Goal: Task Accomplishment & Management: Use online tool/utility

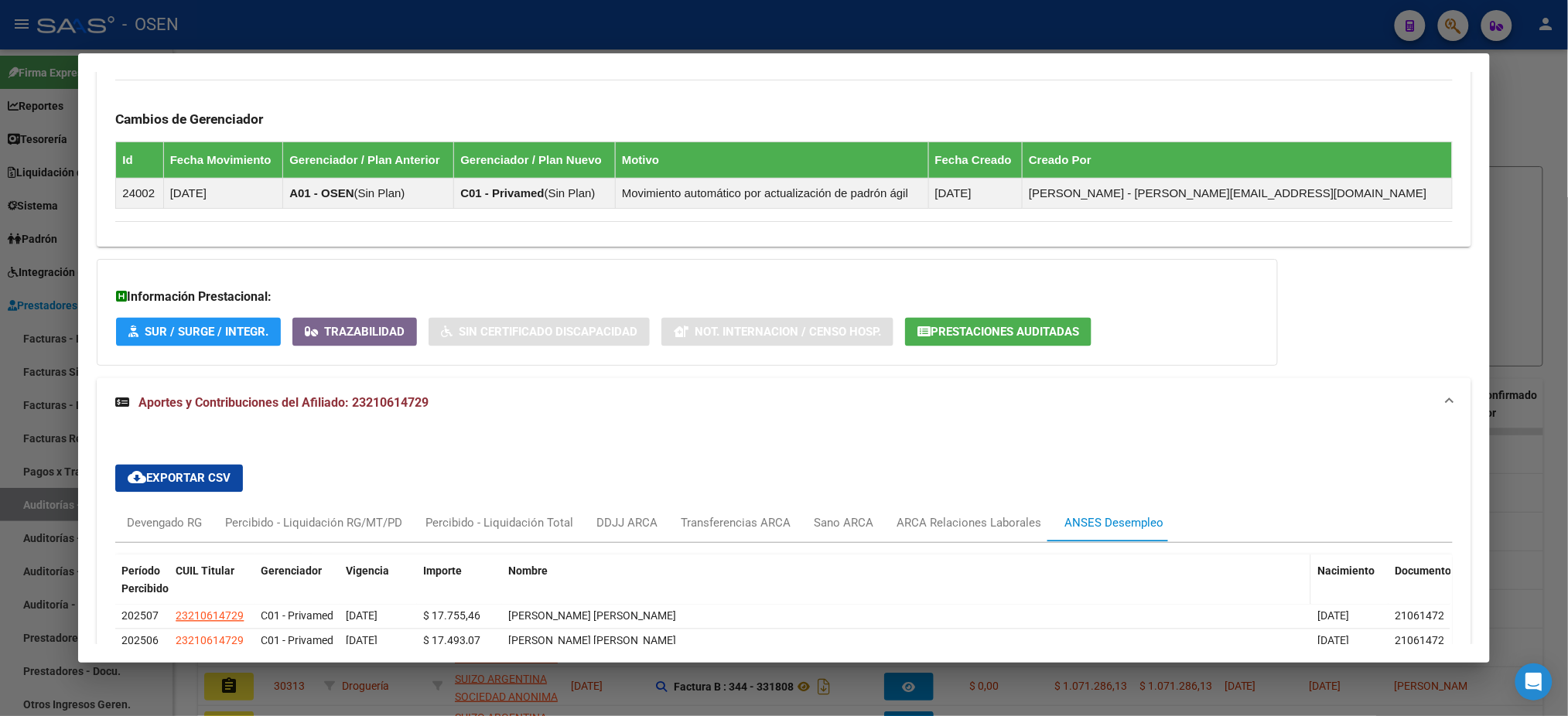
scroll to position [1390, 0]
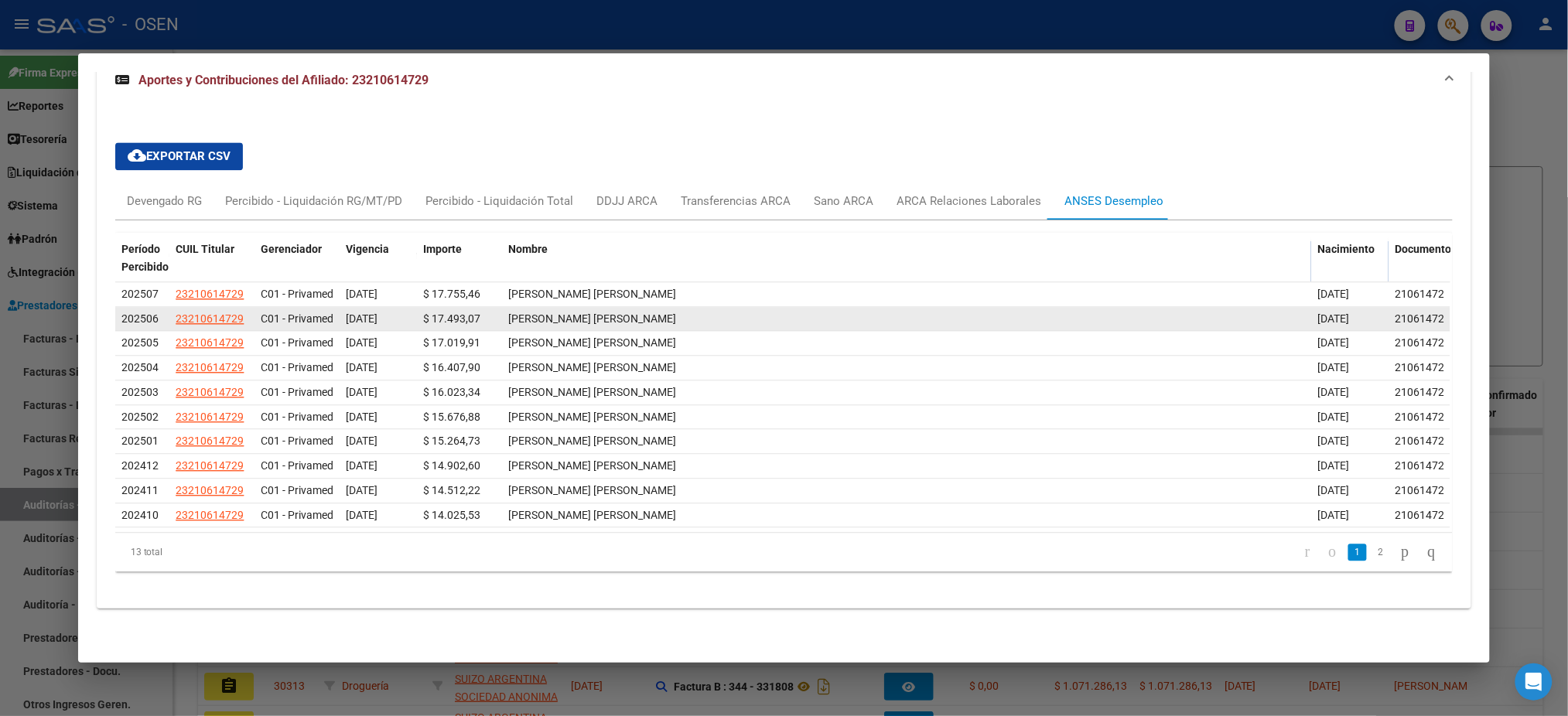
drag, startPoint x: 1271, startPoint y: 42, endPoint x: 650, endPoint y: 212, distance: 643.8
click at [1269, 42] on div at bounding box center [784, 358] width 1568 height 716
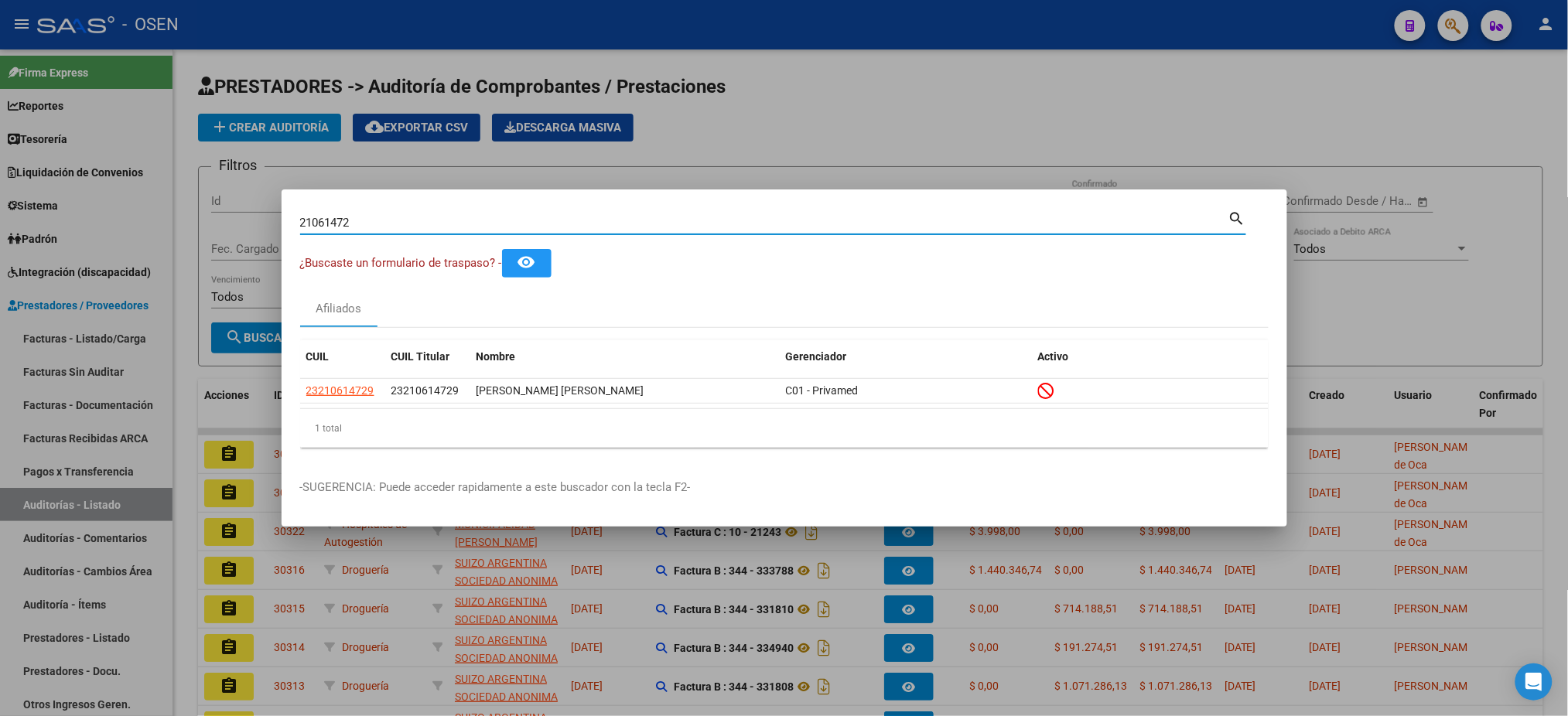
drag, startPoint x: 549, startPoint y: 226, endPoint x: 0, endPoint y: 57, distance: 574.4
click at [0, 57] on div "21061472 Buscar (apellido, dni, cuil, nro traspaso, cuit, obra social) search ¿…" at bounding box center [784, 358] width 1568 height 716
paste input "92794691"
type input "92794691"
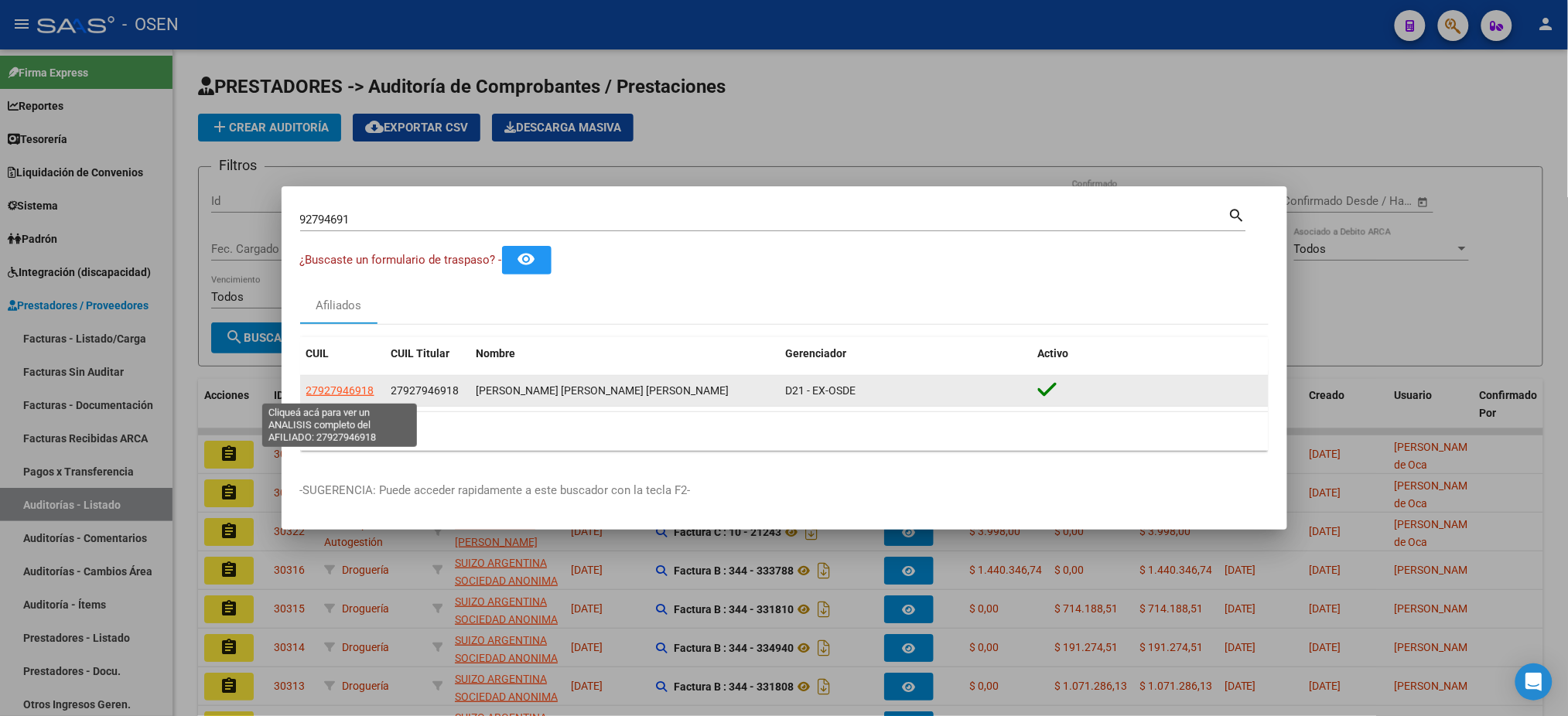
click at [340, 395] on span "27927946918" at bounding box center [340, 390] width 68 height 12
type textarea "27927946918"
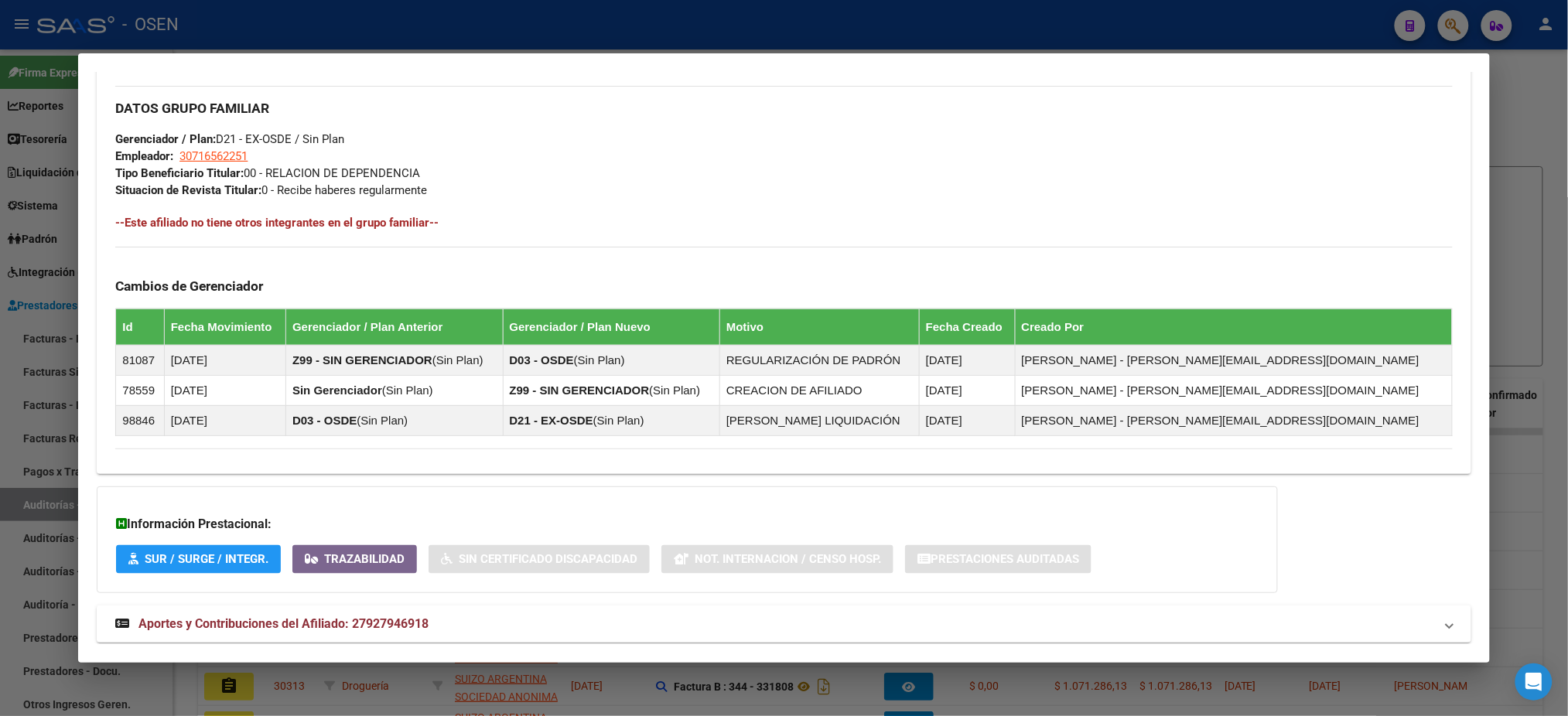
scroll to position [728, 0]
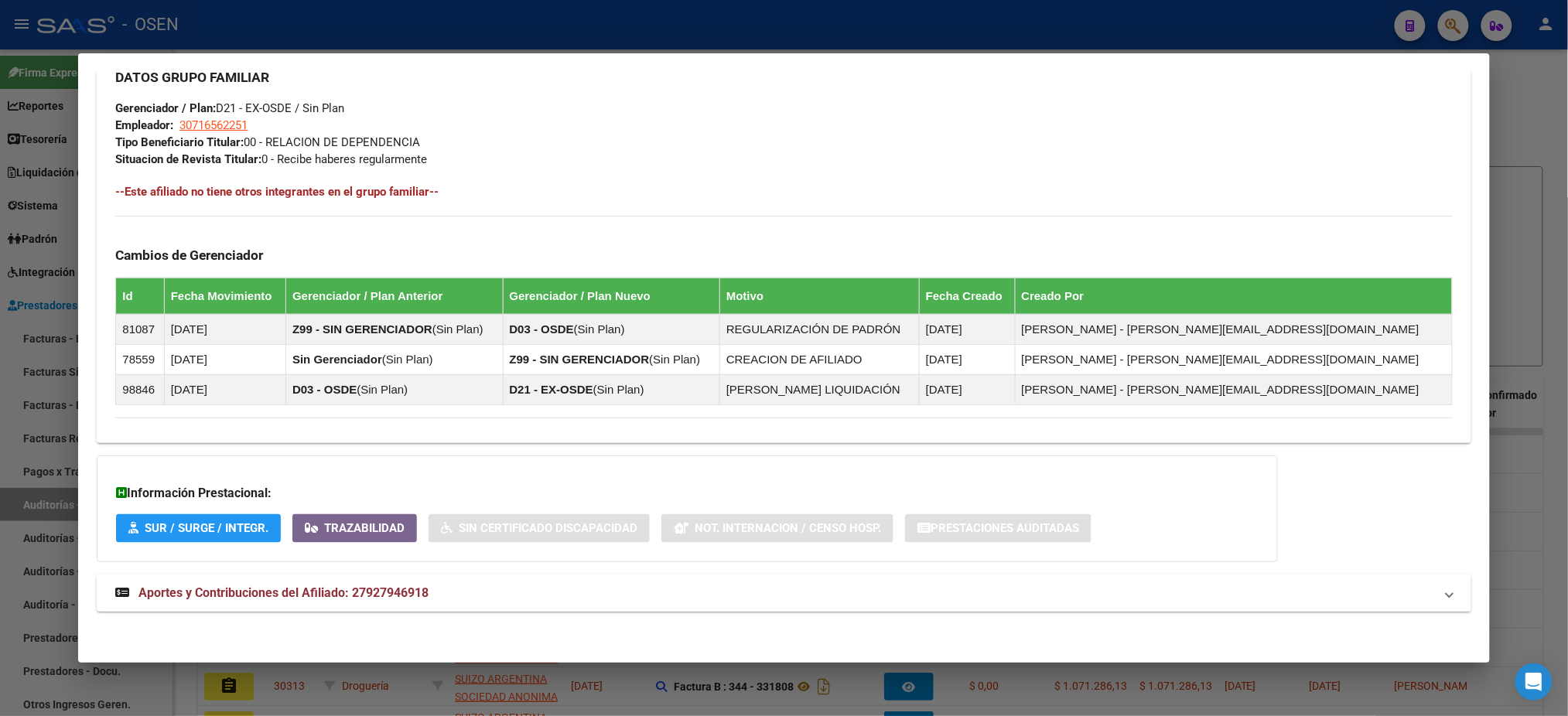
click at [775, 591] on mat-panel-title "Aportes y Contribuciones del Afiliado: 27927946918" at bounding box center [774, 593] width 1318 height 18
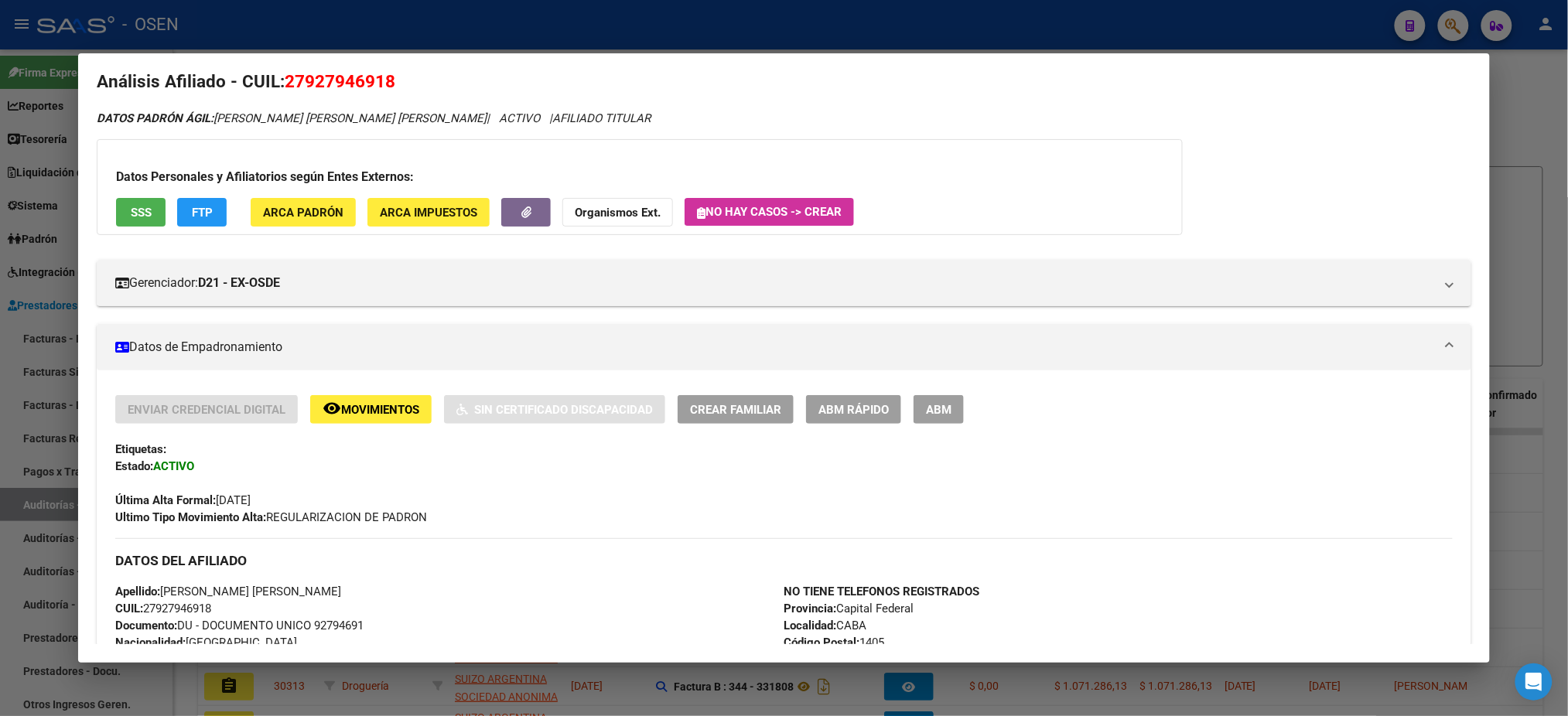
scroll to position [0, 0]
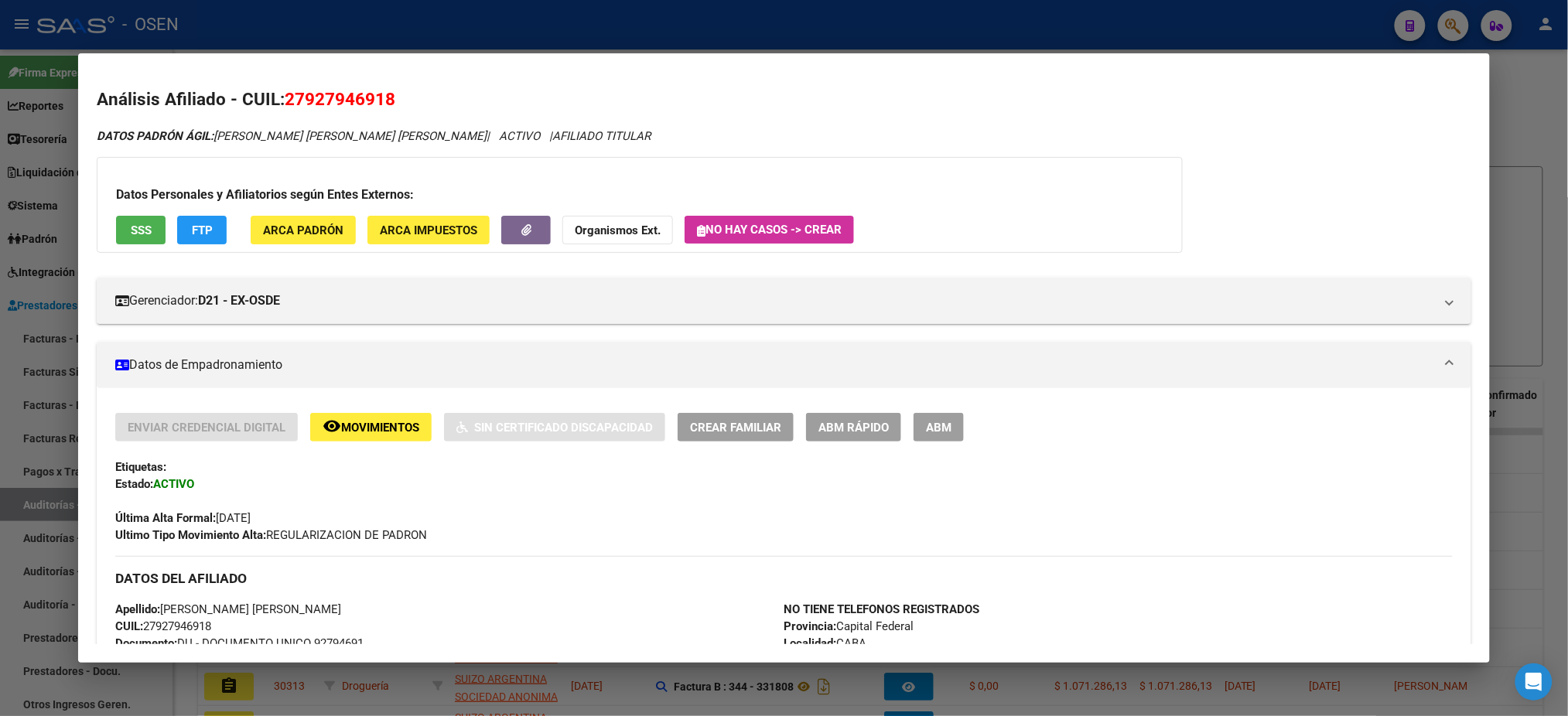
click at [152, 233] on button "SSS" at bounding box center [141, 230] width 50 height 29
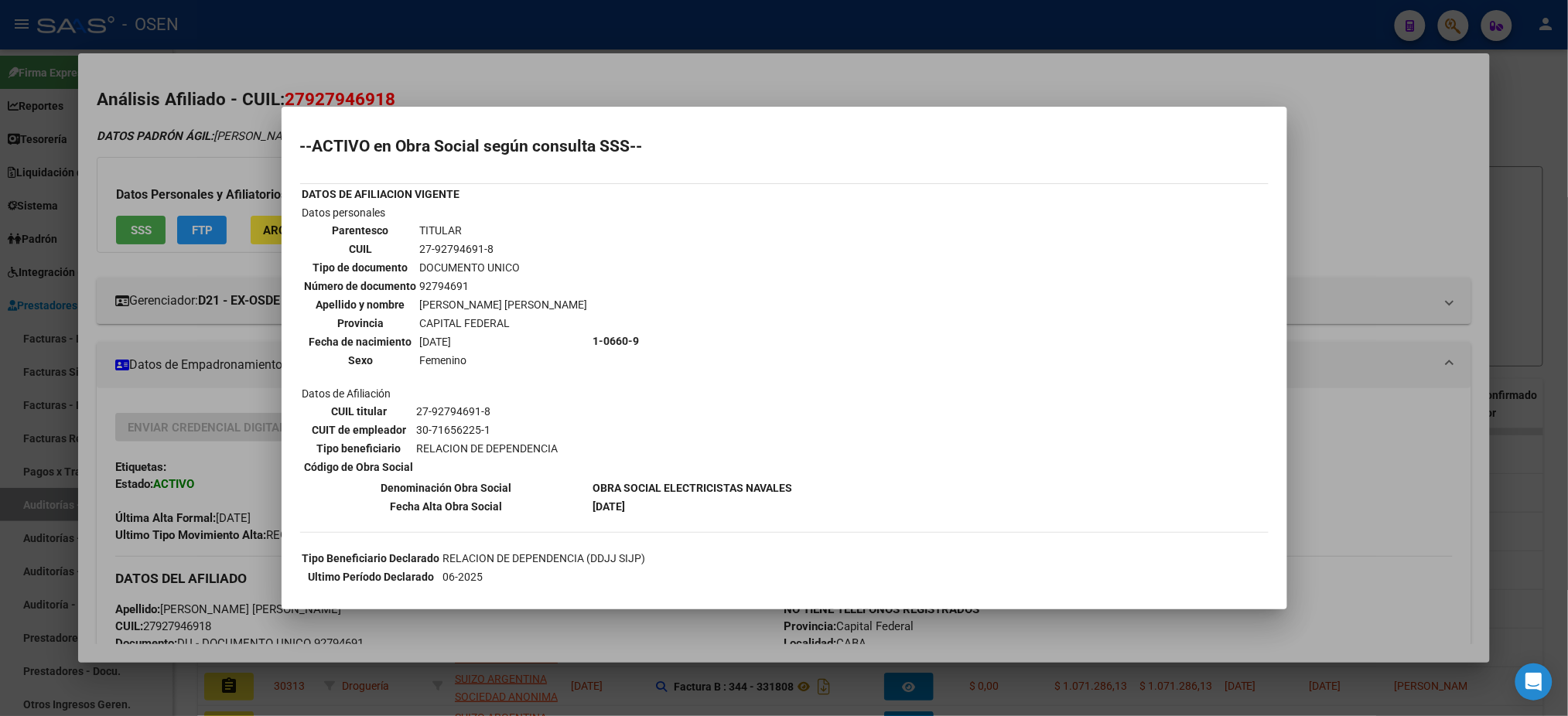
scroll to position [257, 0]
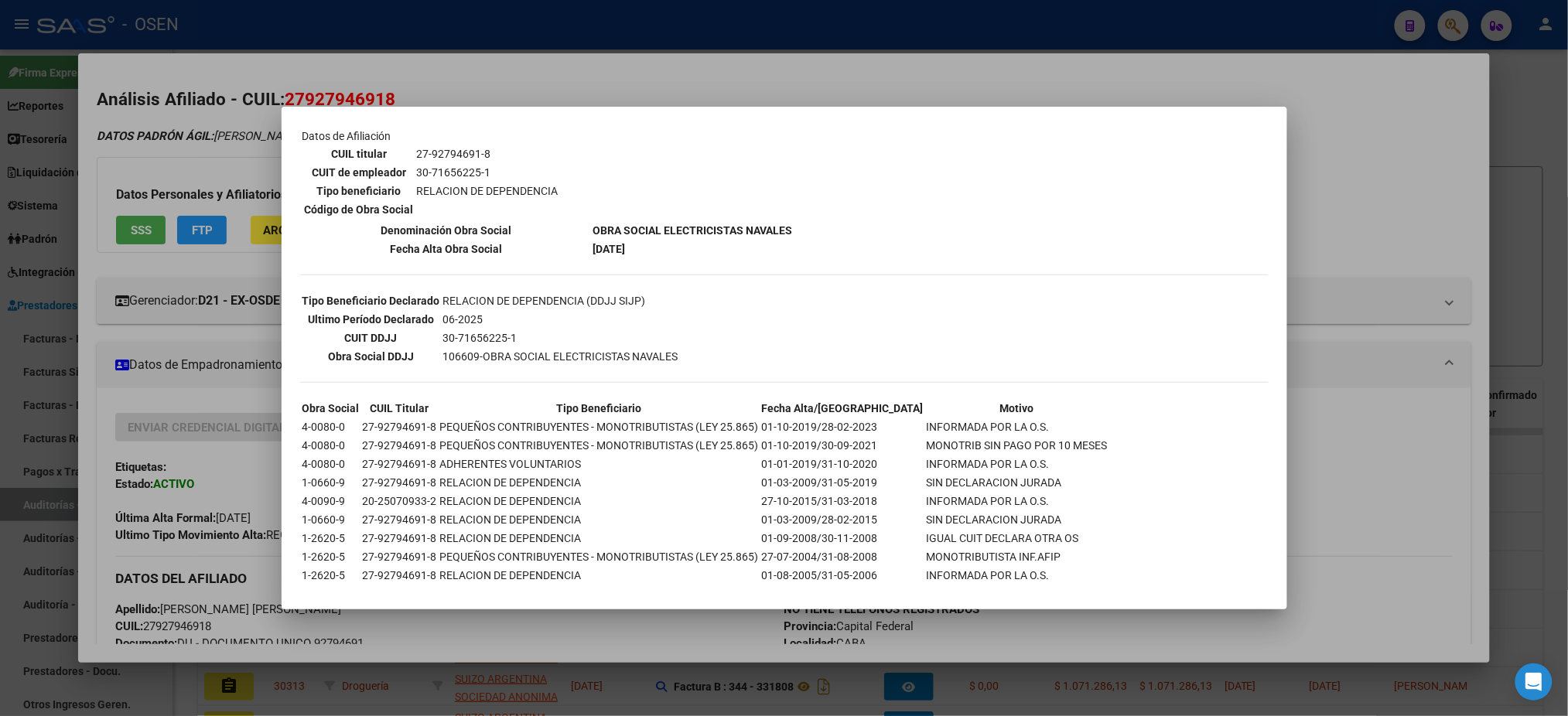
click at [1333, 521] on div at bounding box center [784, 358] width 1568 height 716
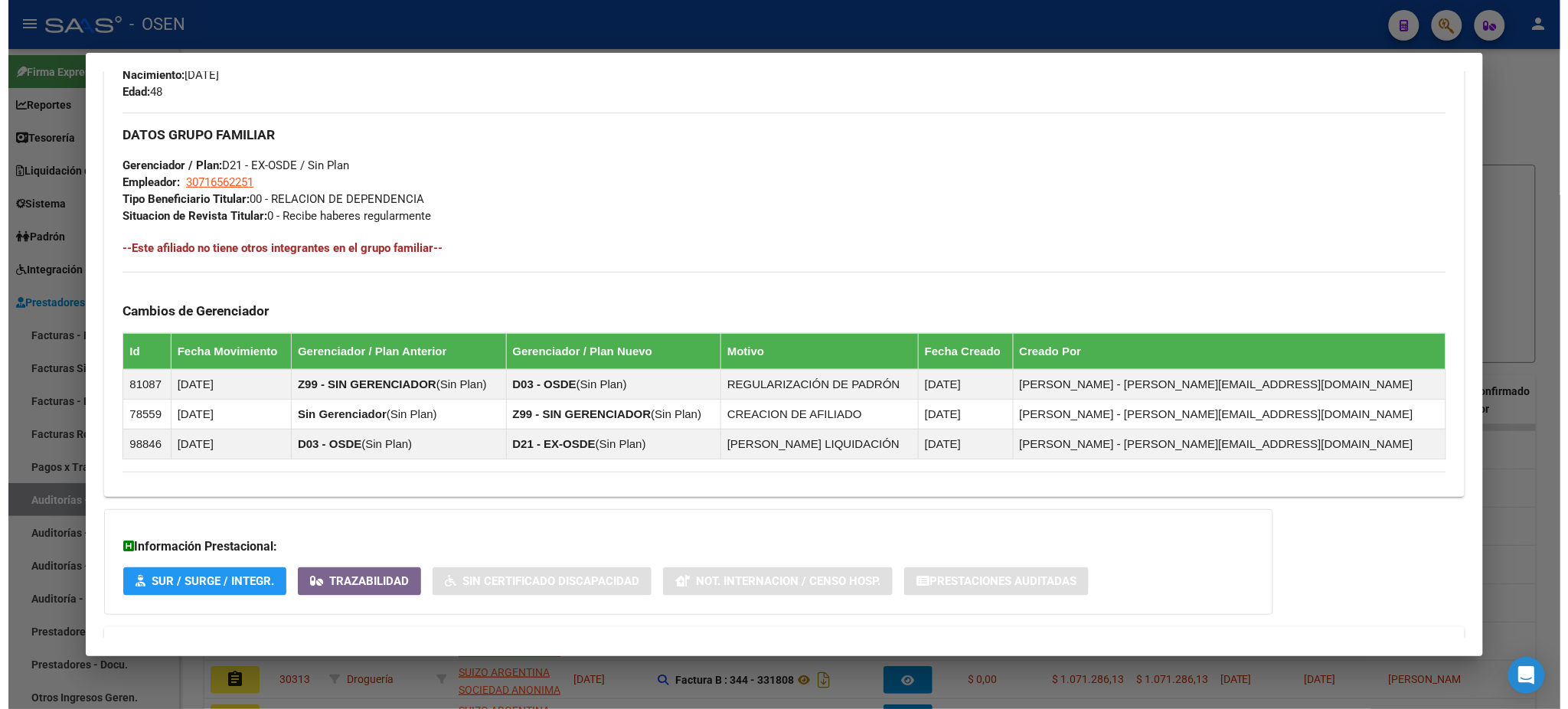
scroll to position [561, 0]
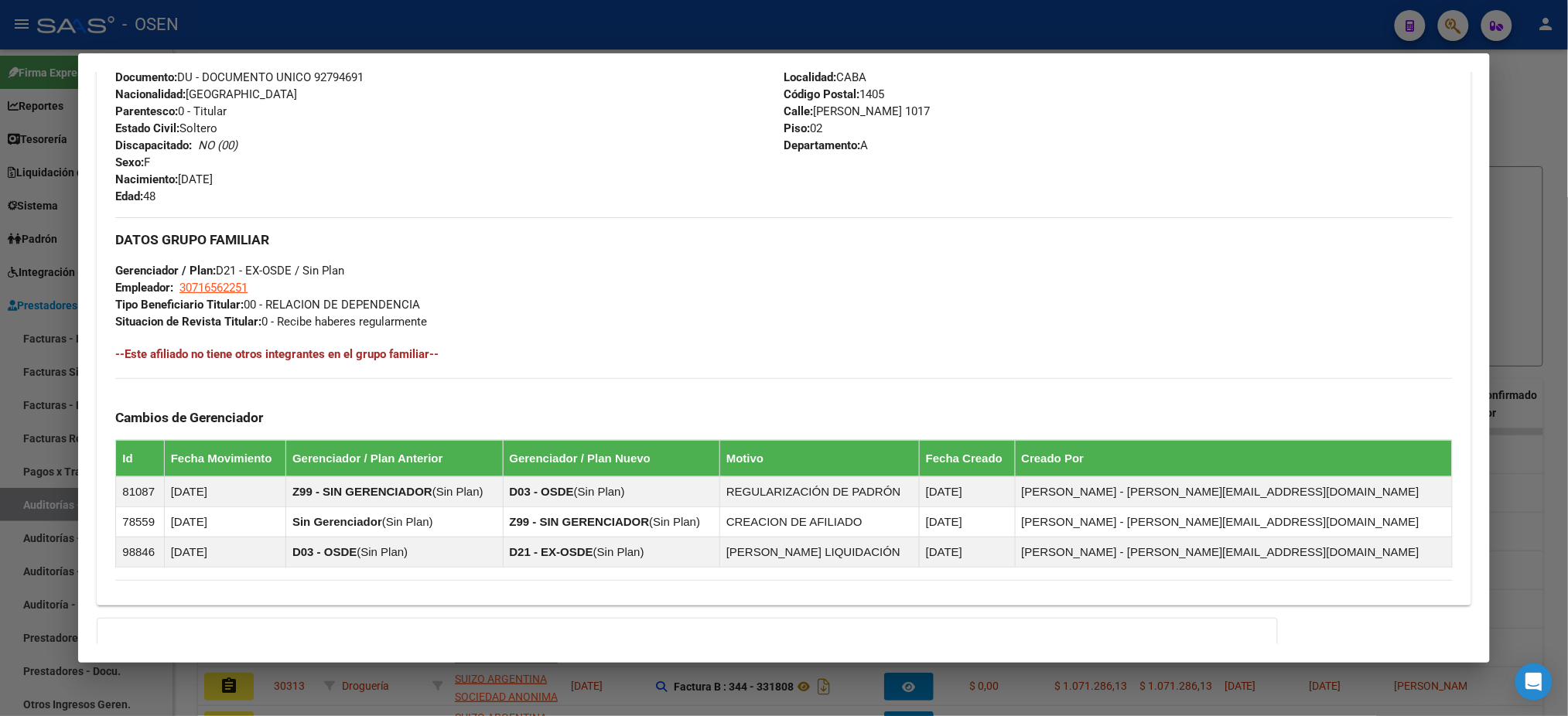
click at [463, 26] on div at bounding box center [784, 358] width 1568 height 716
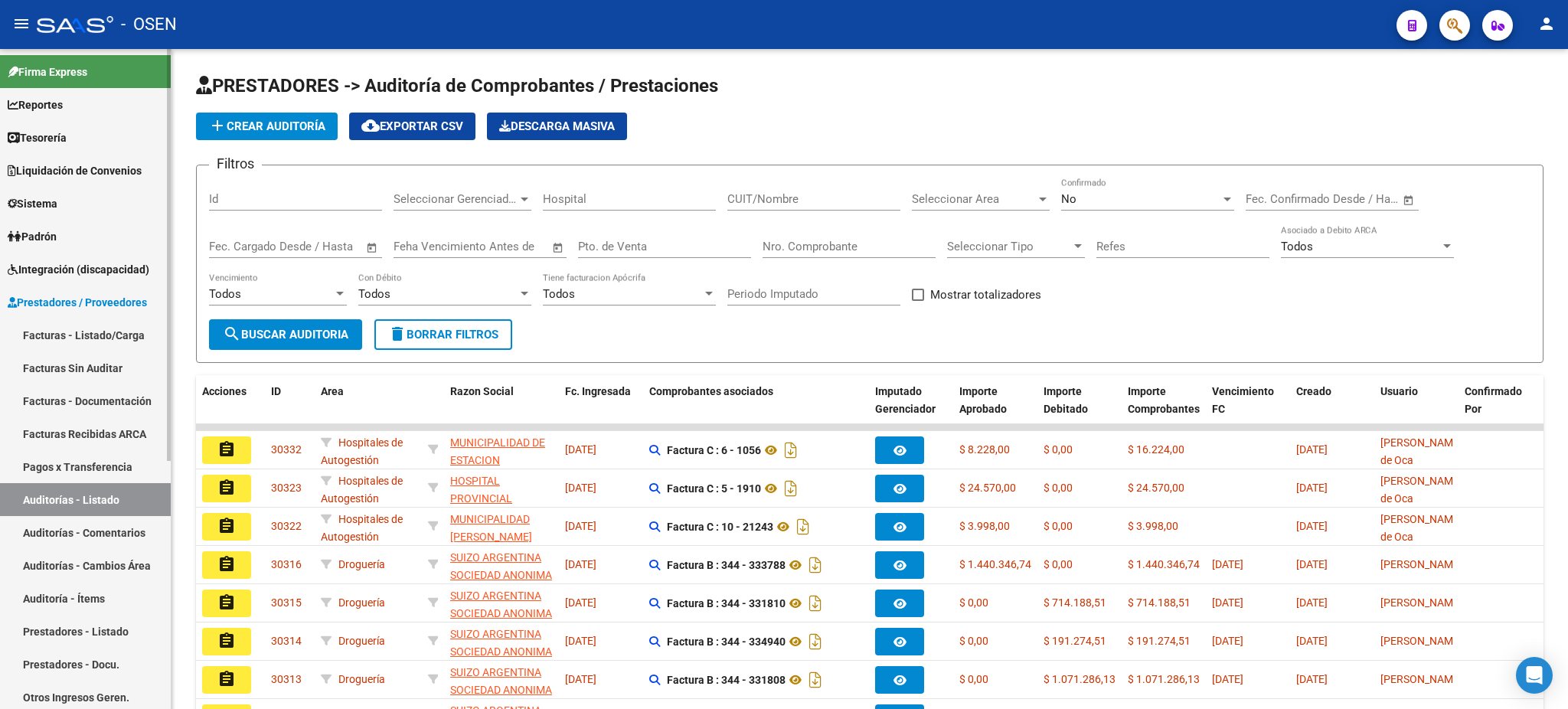
click at [87, 506] on link "Auditorías - Listado" at bounding box center [85, 499] width 170 height 33
click at [796, 261] on div "Nro. Comprobante" at bounding box center [848, 249] width 173 height 48
click at [800, 244] on input "Nro. Comprobante" at bounding box center [848, 246] width 173 height 14
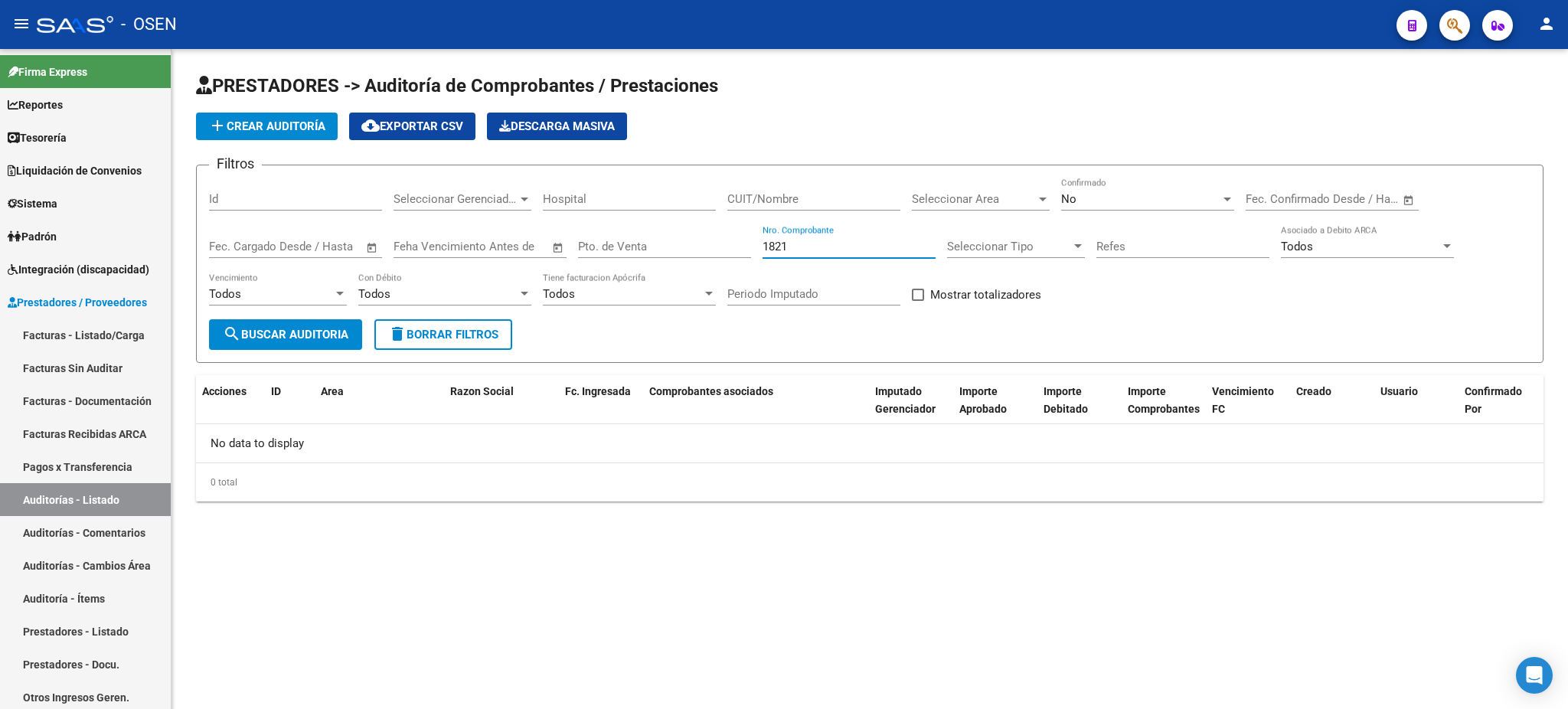
type input "1821"
click at [1095, 183] on div "No Confirmado" at bounding box center [1147, 194] width 173 height 33
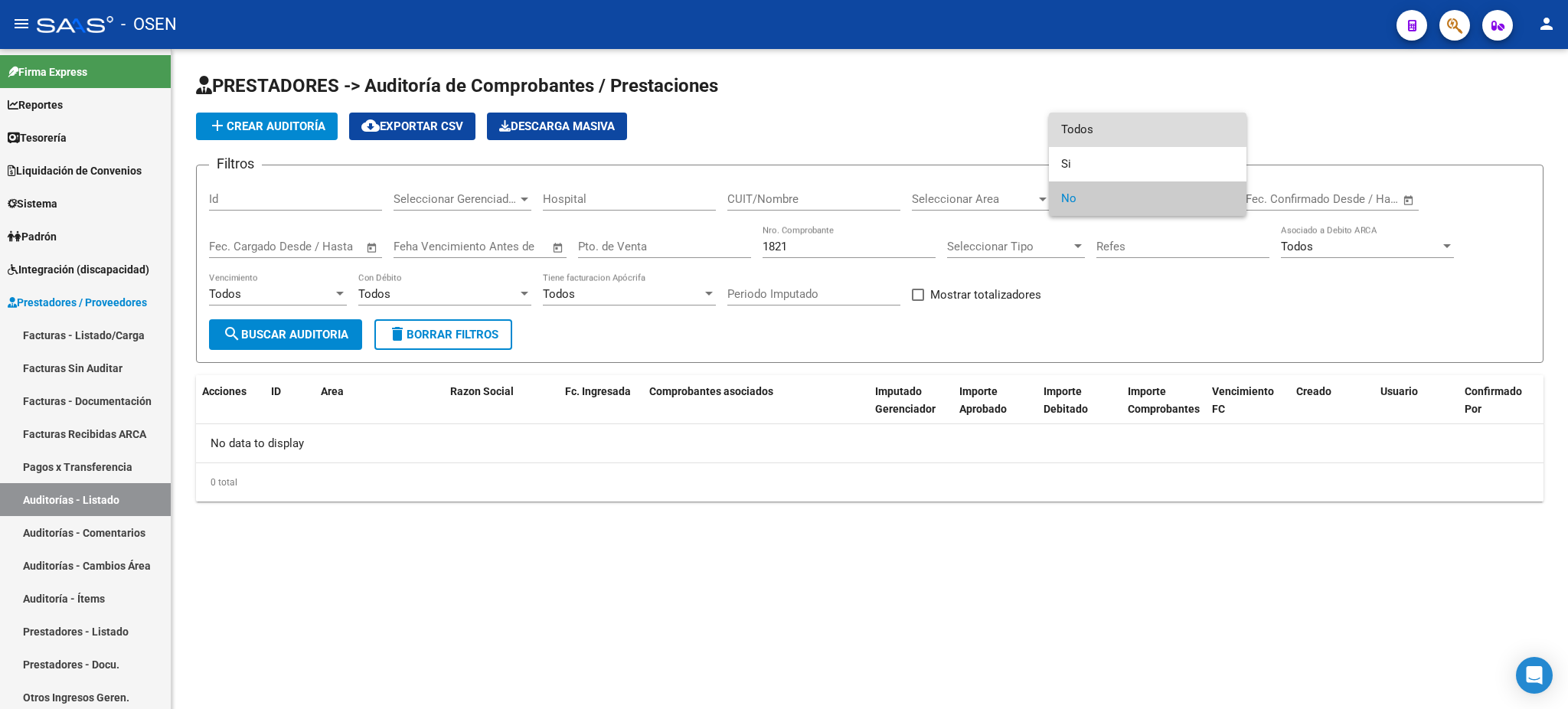
click at [1098, 121] on span "Todos" at bounding box center [1147, 130] width 173 height 34
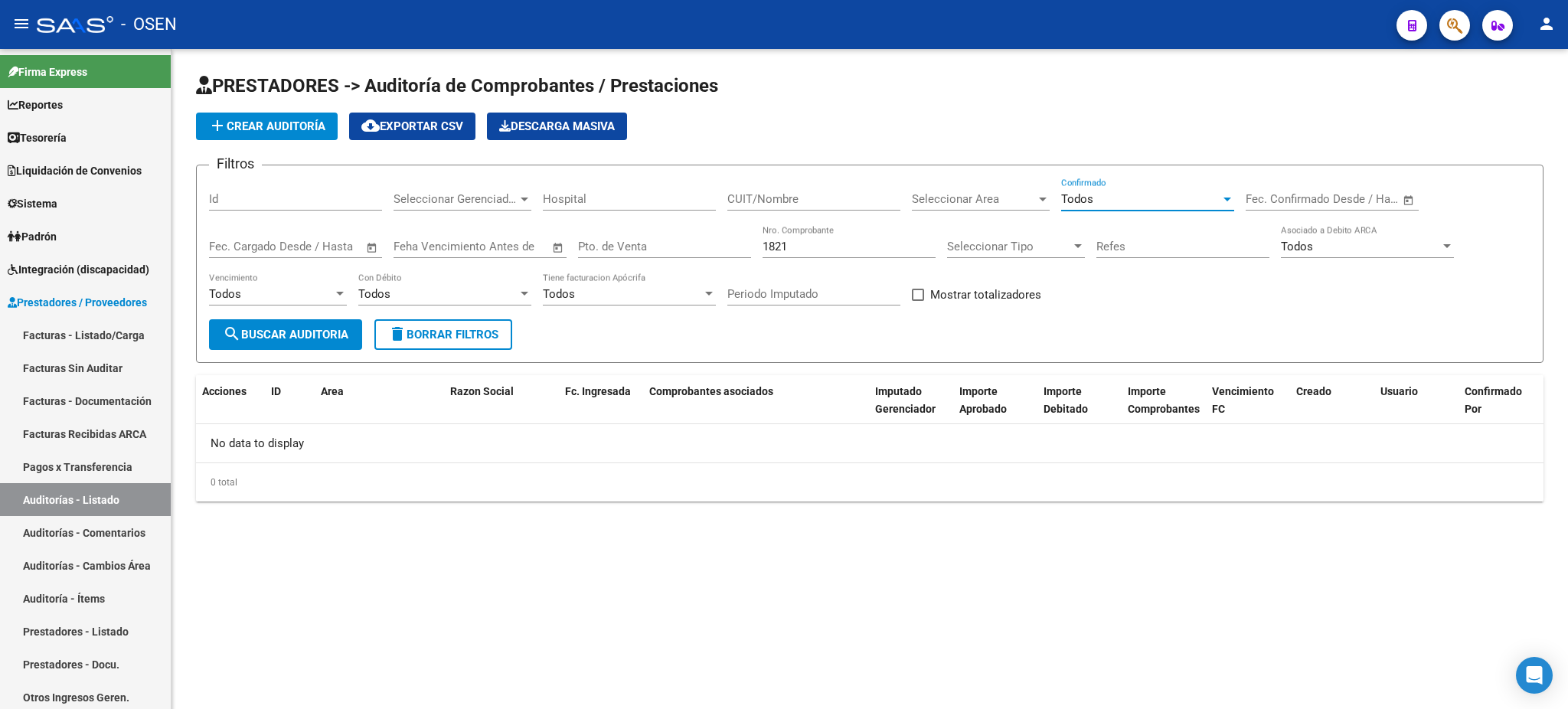
click at [317, 330] on span "search Buscar Auditoria" at bounding box center [285, 334] width 125 height 14
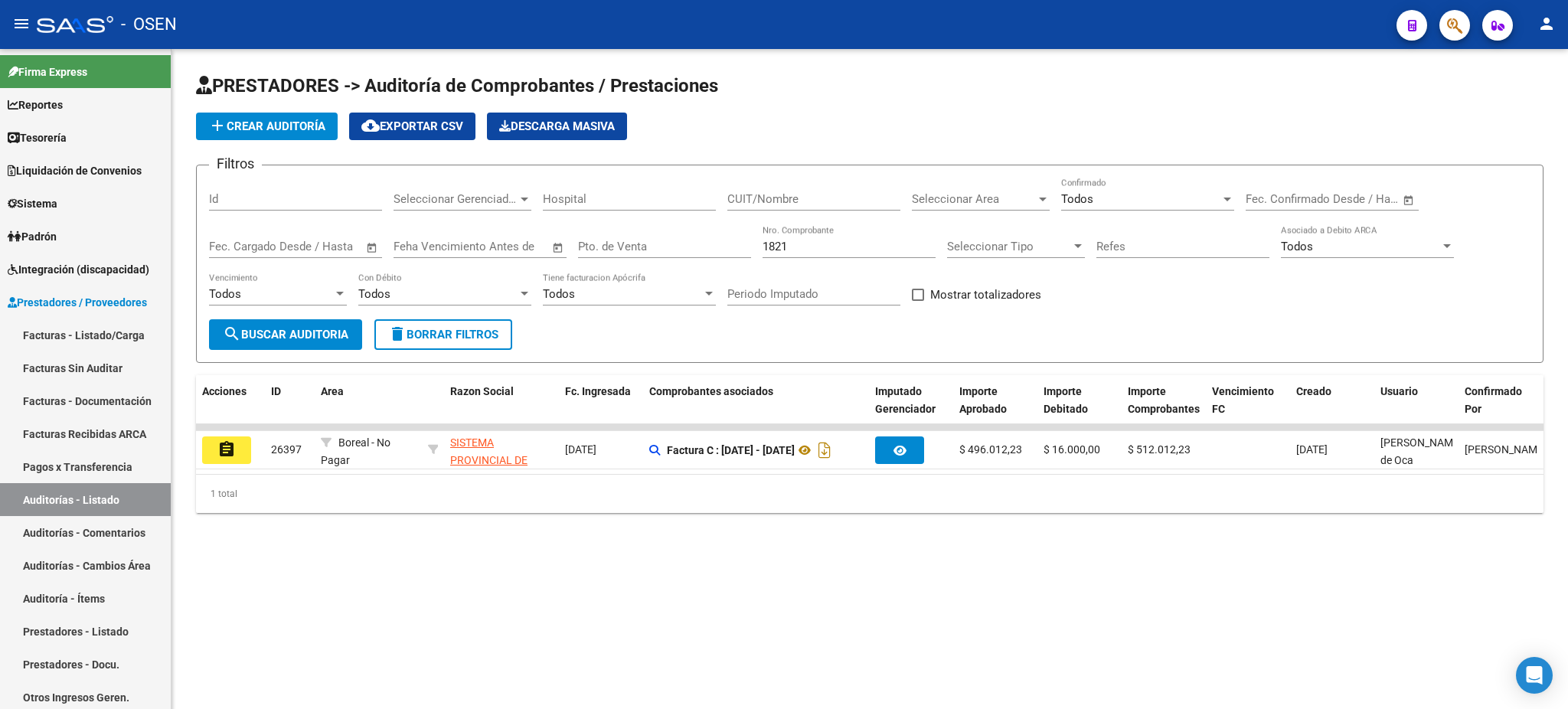
click at [220, 452] on mat-icon "assignment" at bounding box center [226, 449] width 18 height 18
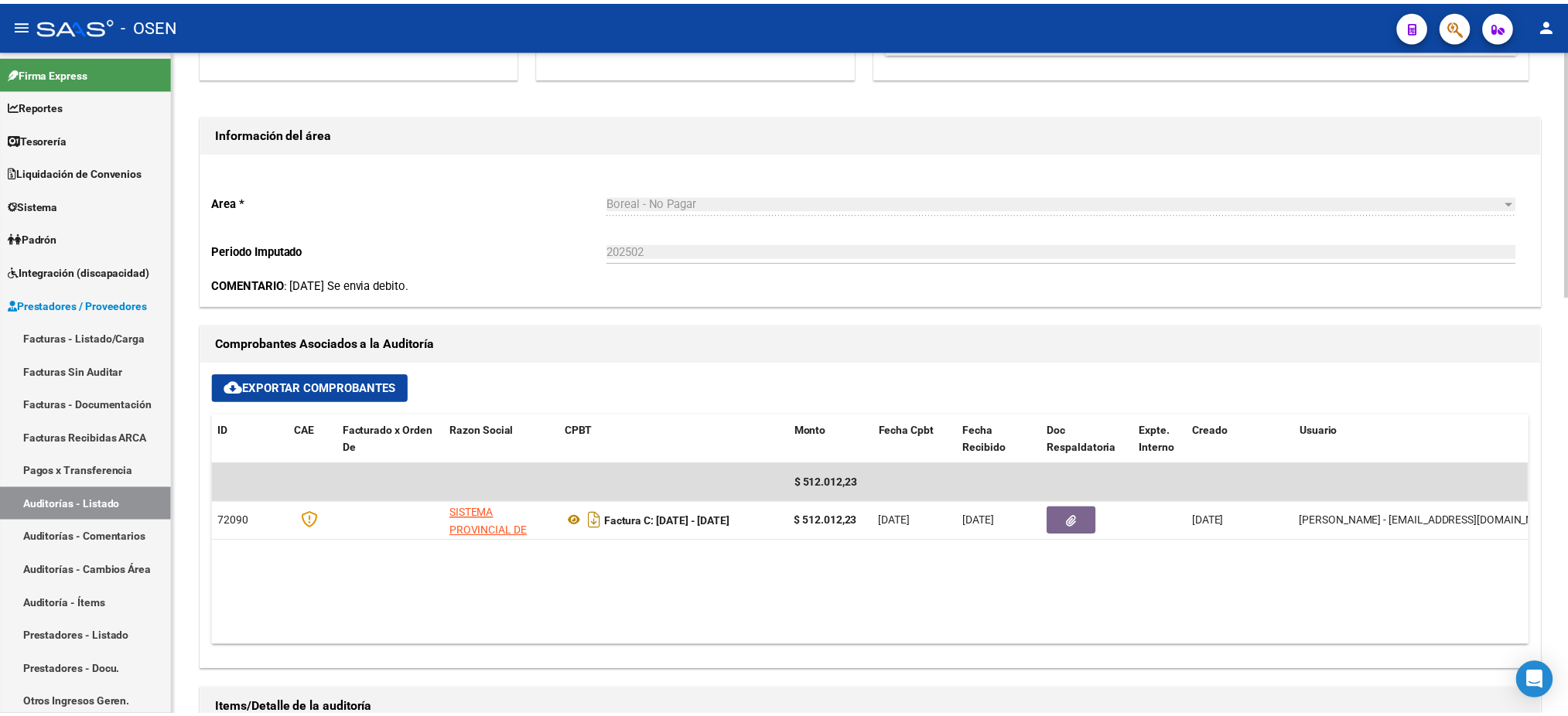
scroll to position [515, 0]
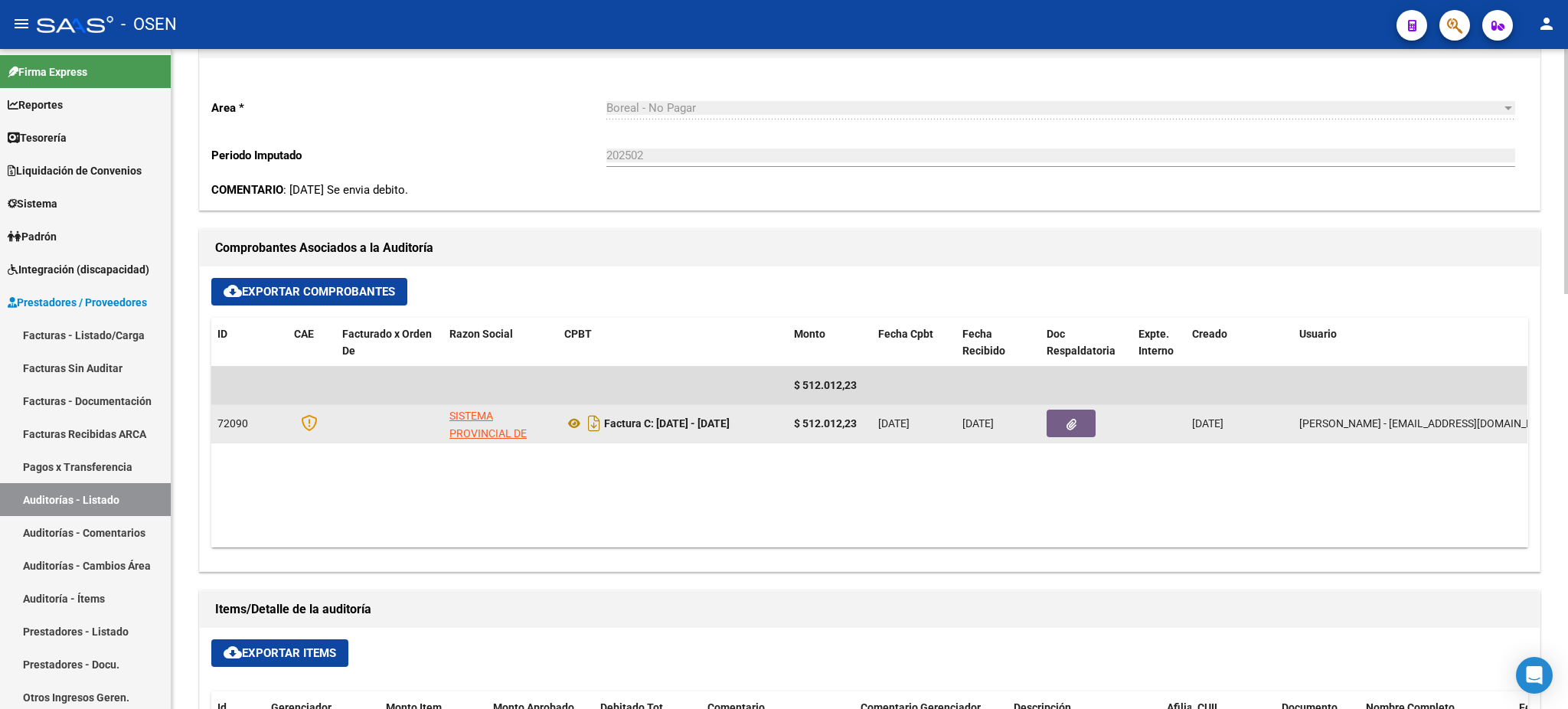
click at [1057, 432] on button "button" at bounding box center [1071, 424] width 49 height 28
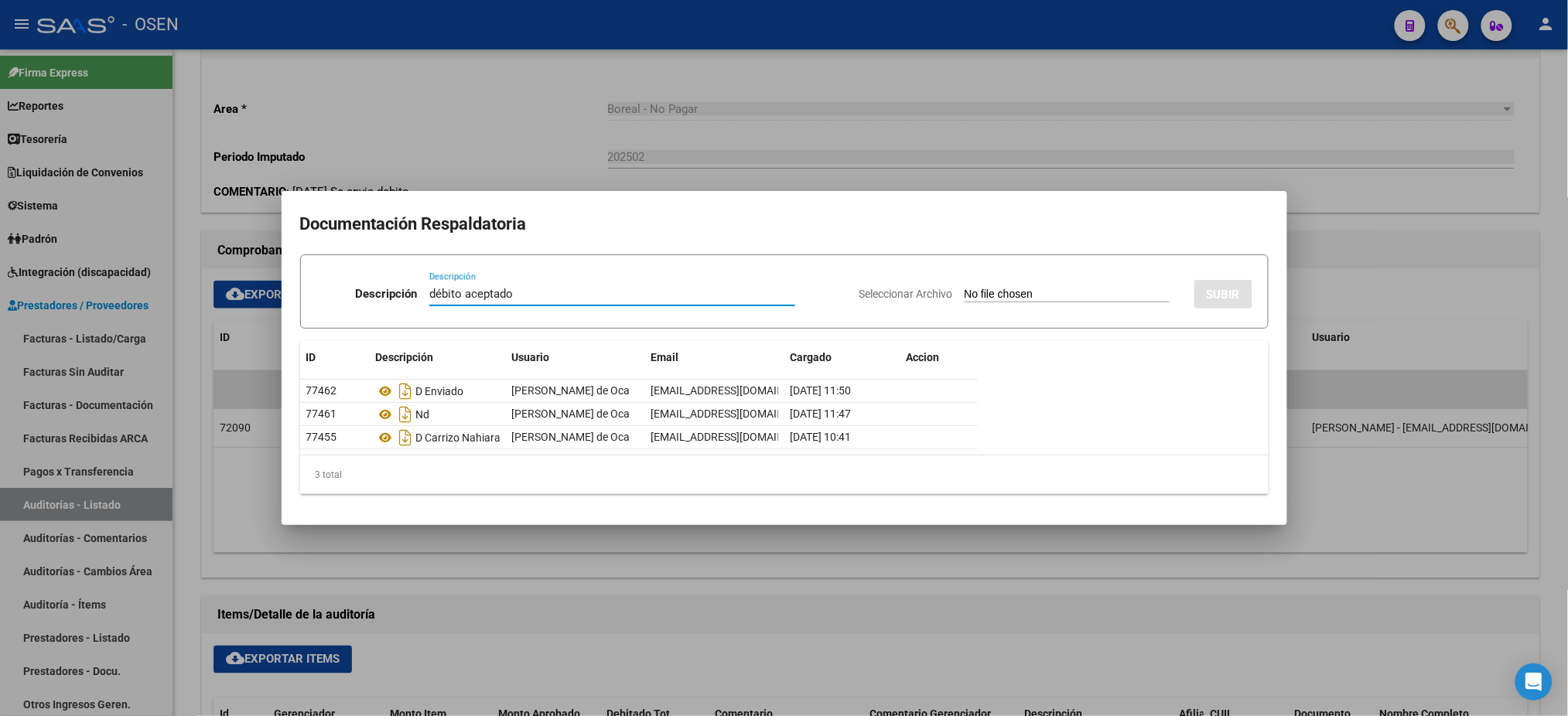
type input "débito aceptado"
click at [1005, 295] on input "Seleccionar Archivo" at bounding box center [1067, 295] width 205 height 15
type input "C:\fakepath\gestion de [PERSON_NAME] [DATE]-[DATE].pdf"
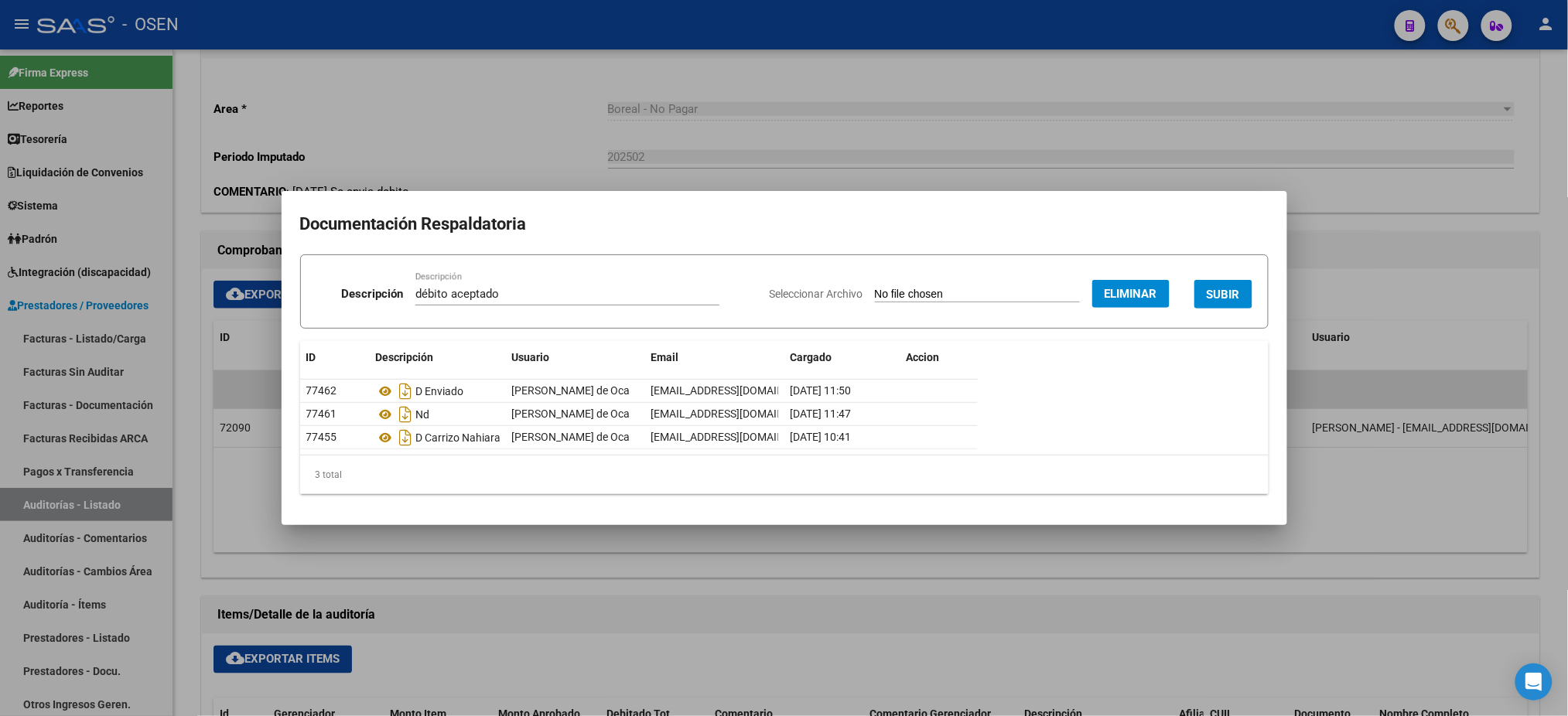
click at [1222, 302] on button "SUBIR" at bounding box center [1223, 294] width 58 height 29
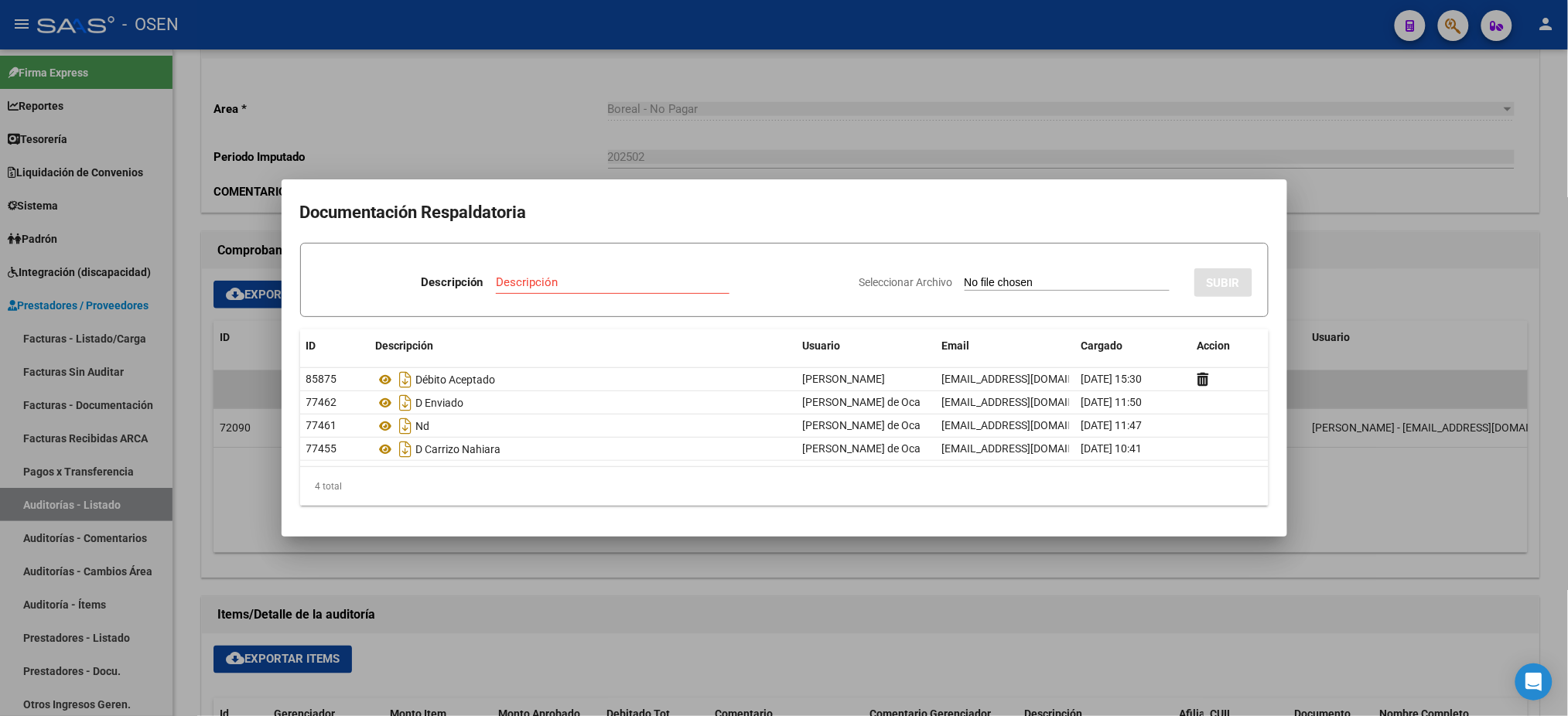
click at [663, 142] on div at bounding box center [784, 358] width 1568 height 716
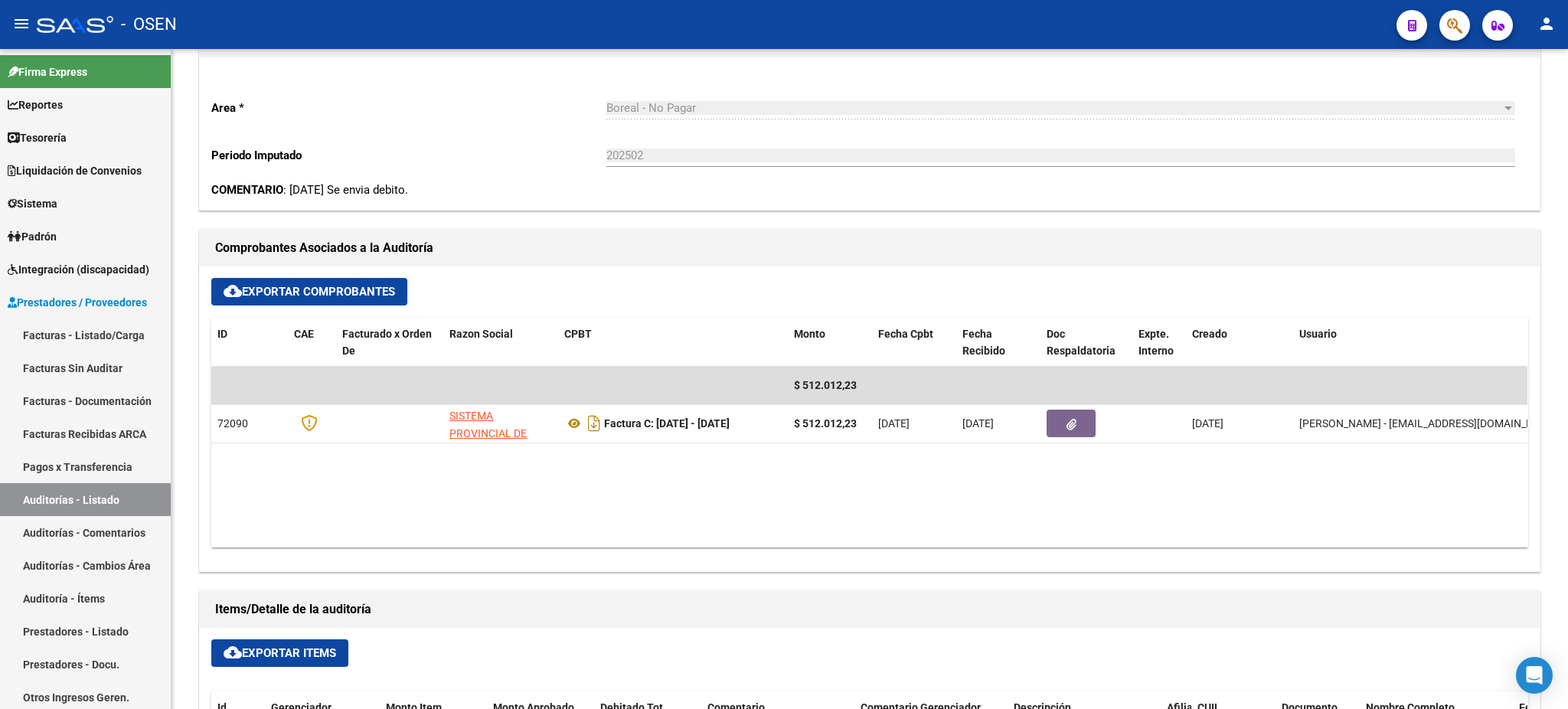
click at [1459, 25] on icon "button" at bounding box center [1454, 25] width 16 height 17
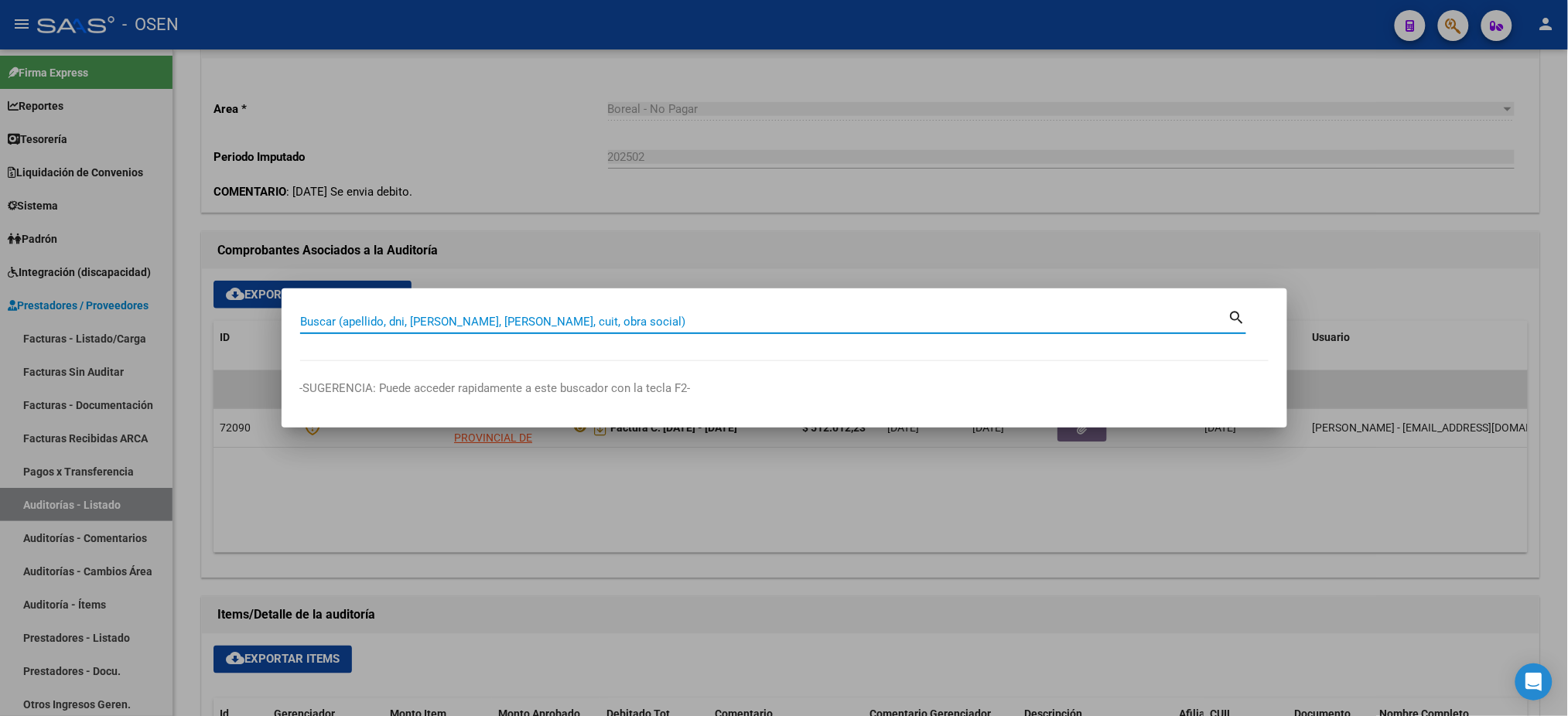
paste input "27.355.540"
type input "27355540"
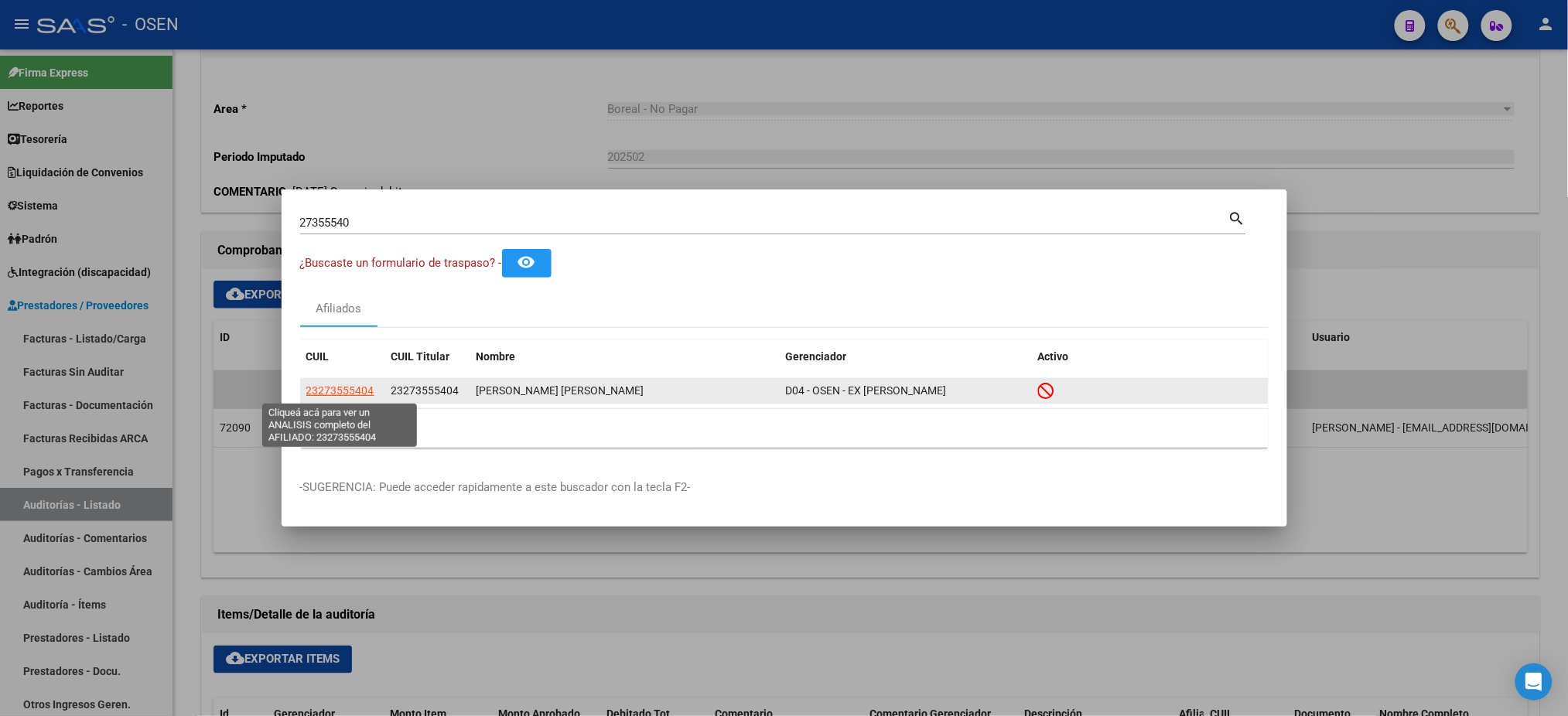
click at [326, 392] on span "23273555404" at bounding box center [340, 390] width 68 height 12
type textarea "23273555404"
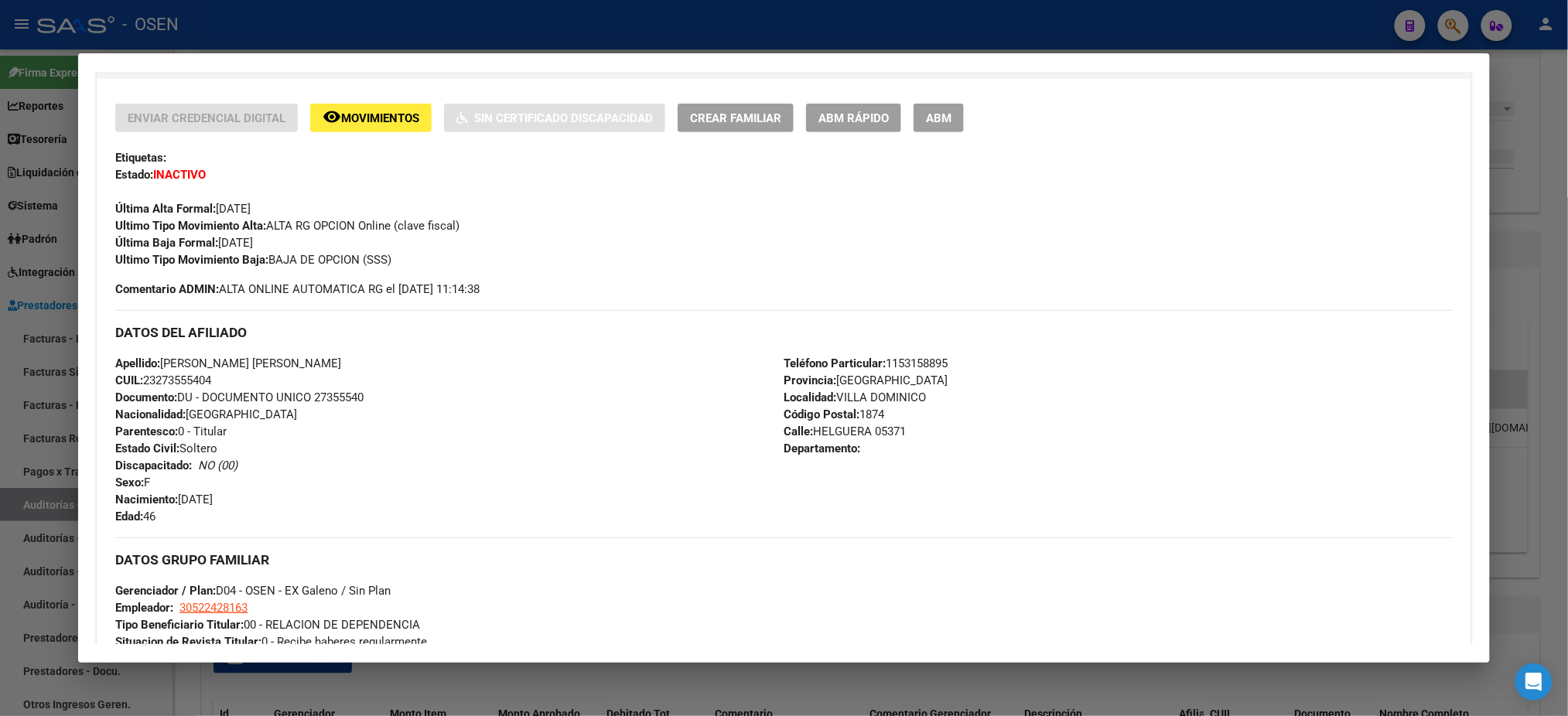
scroll to position [0, 0]
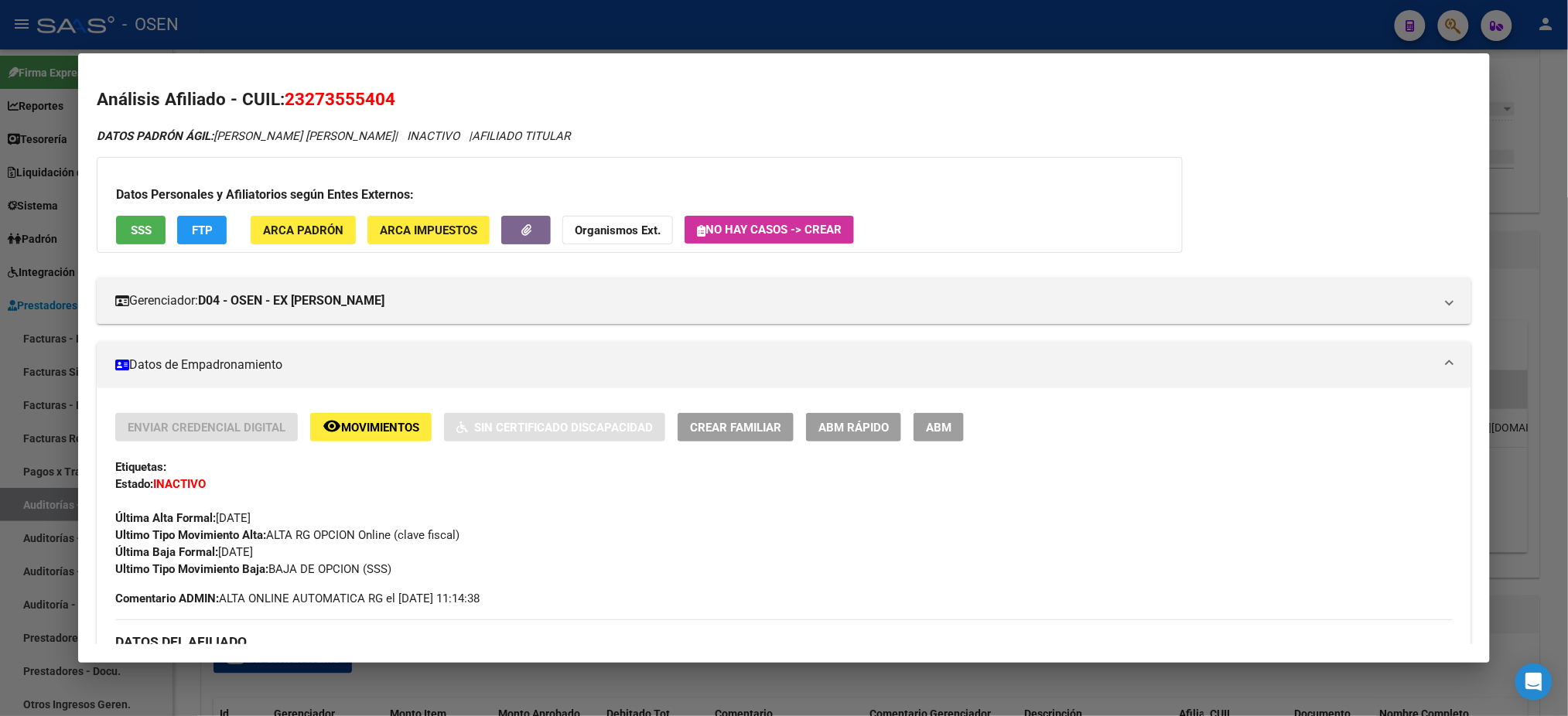
click at [144, 229] on span "SSS" at bounding box center [141, 230] width 21 height 14
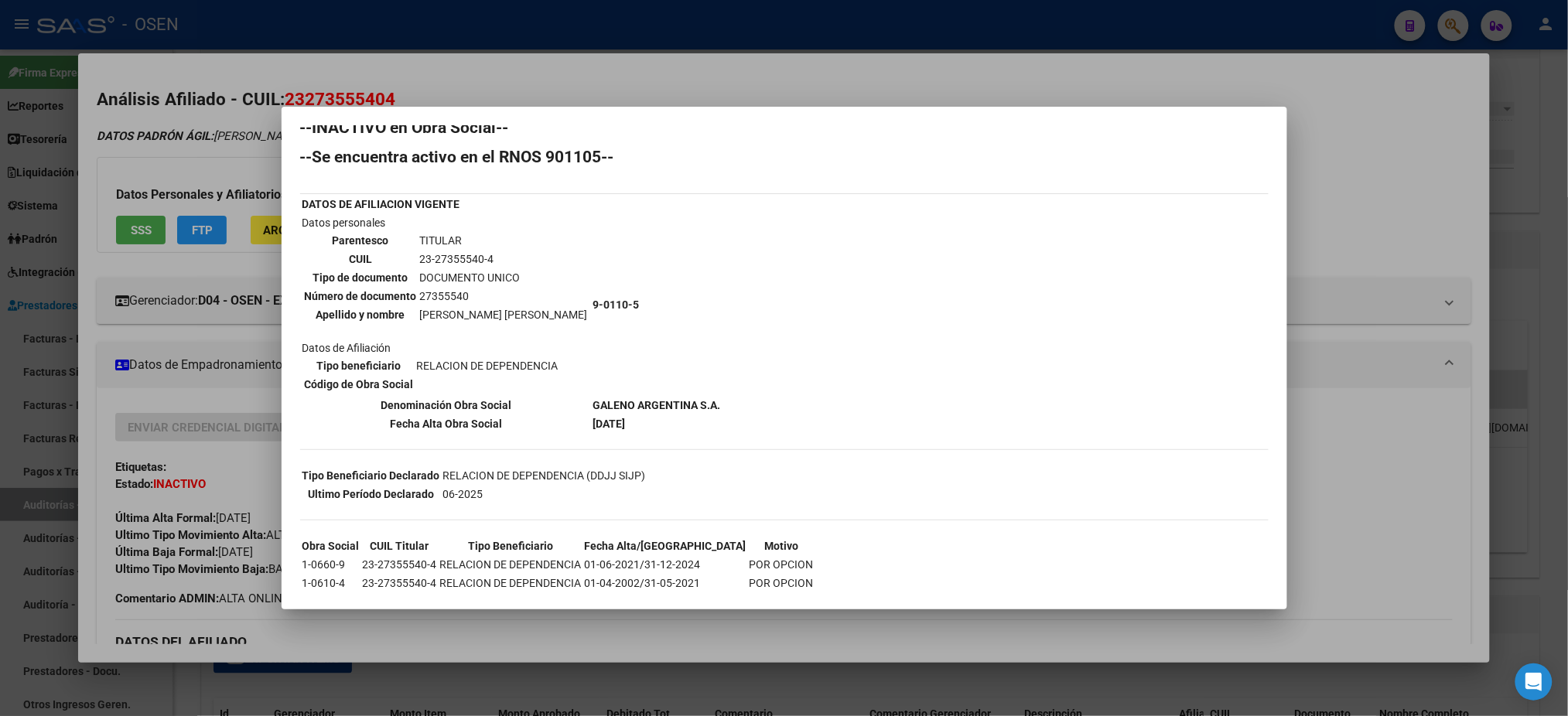
scroll to position [37, 0]
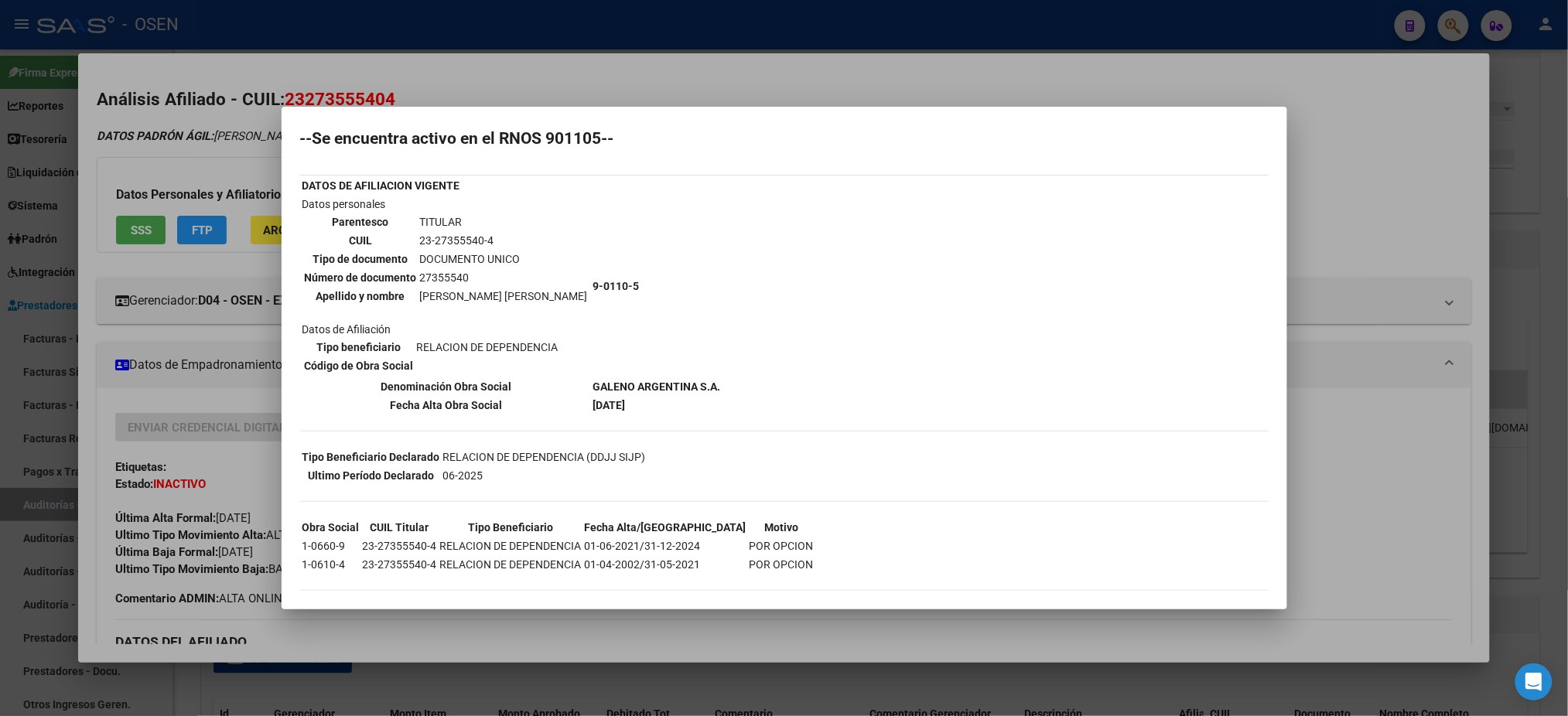
click at [1303, 431] on div at bounding box center [784, 358] width 1568 height 716
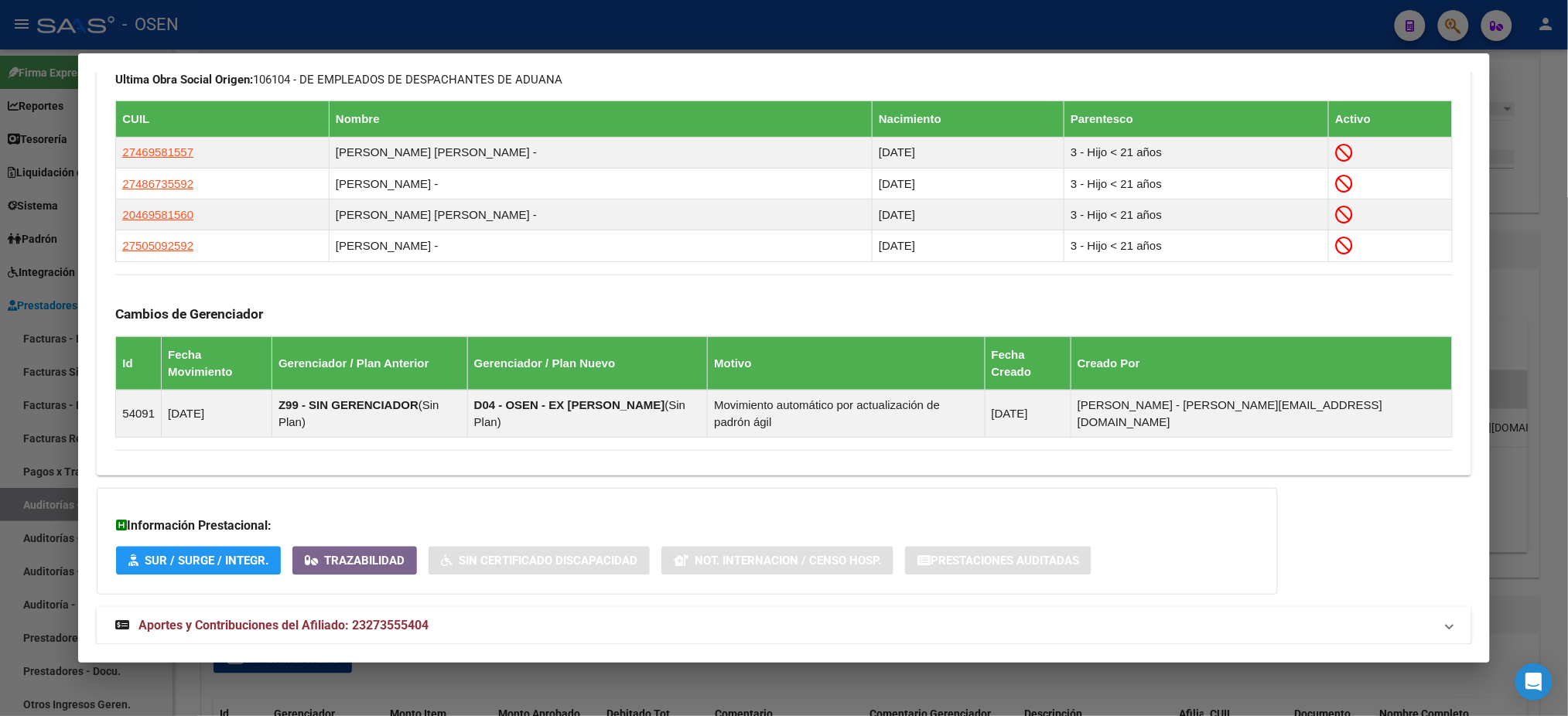
click at [798, 616] on mat-panel-title "Aportes y Contribuciones del Afiliado: 23273555404" at bounding box center [774, 625] width 1318 height 18
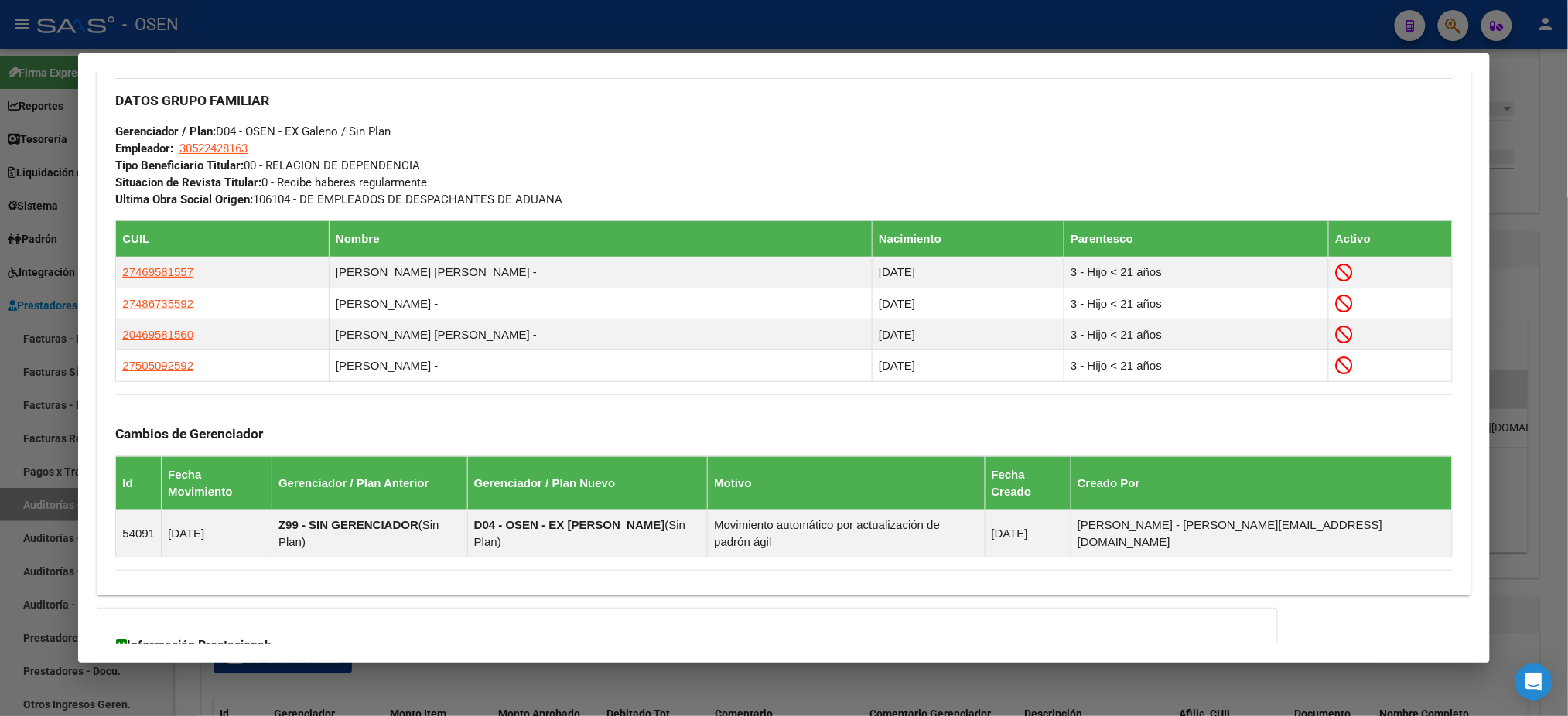
scroll to position [824, 0]
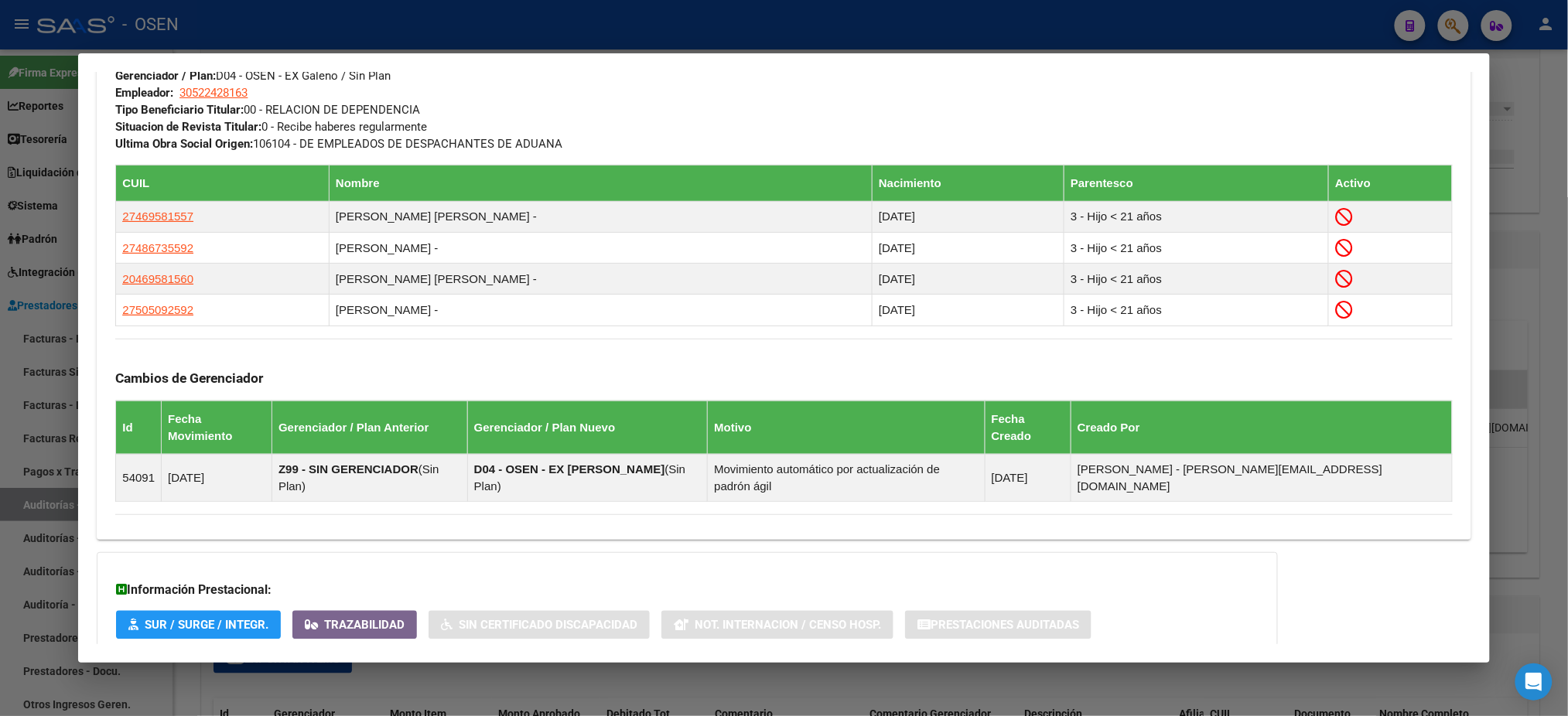
click at [832, 31] on div at bounding box center [784, 358] width 1568 height 716
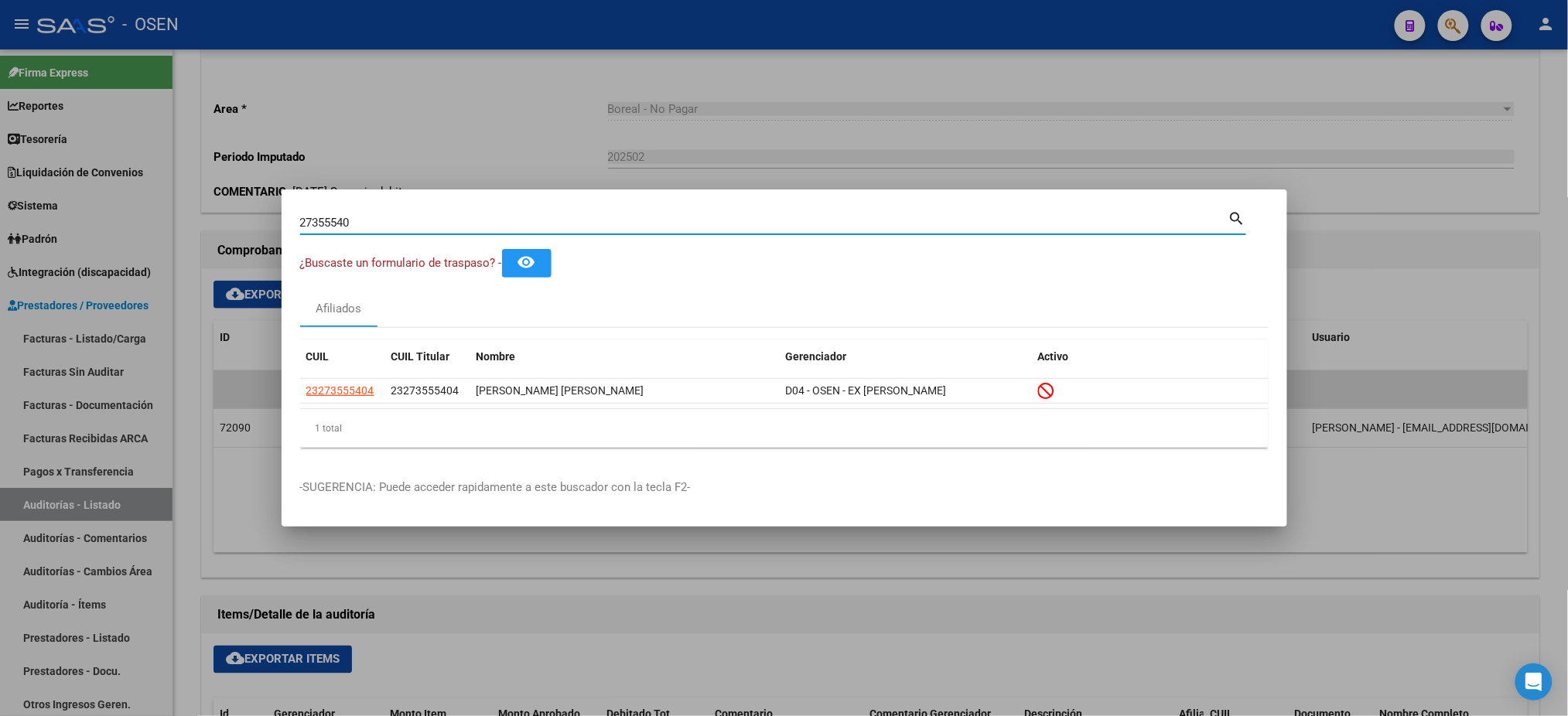
drag, startPoint x: 620, startPoint y: 223, endPoint x: 0, endPoint y: 244, distance: 620.4
click at [0, 270] on div "27355540 Buscar (apellido, dni, cuil, nro traspaso, cuit, obra social) search ¿…" at bounding box center [784, 358] width 1568 height 716
type input "28252665"
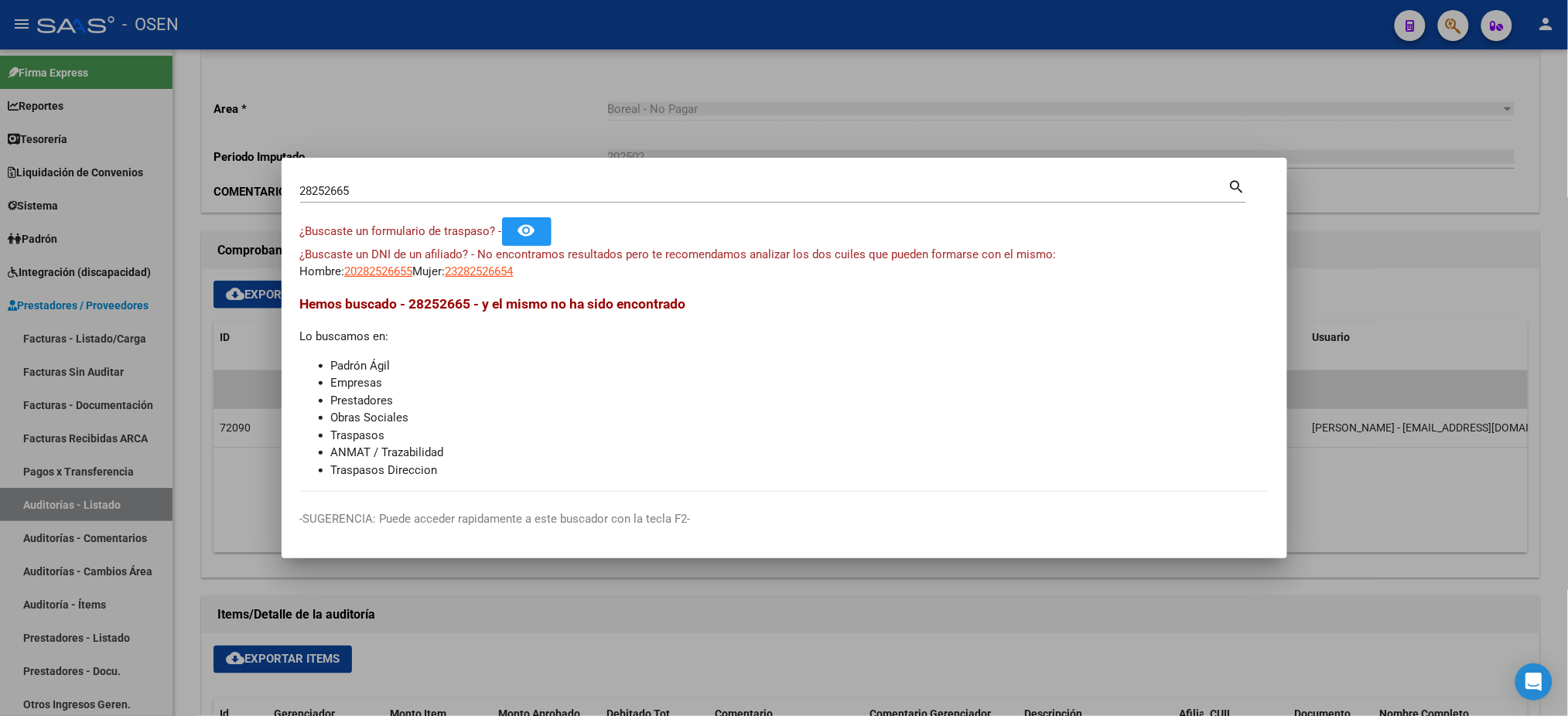
click at [362, 264] on app-link-go-to "20282526655" at bounding box center [379, 272] width 68 height 17
click at [364, 273] on span "20282526655" at bounding box center [379, 271] width 68 height 14
type textarea "20282526655"
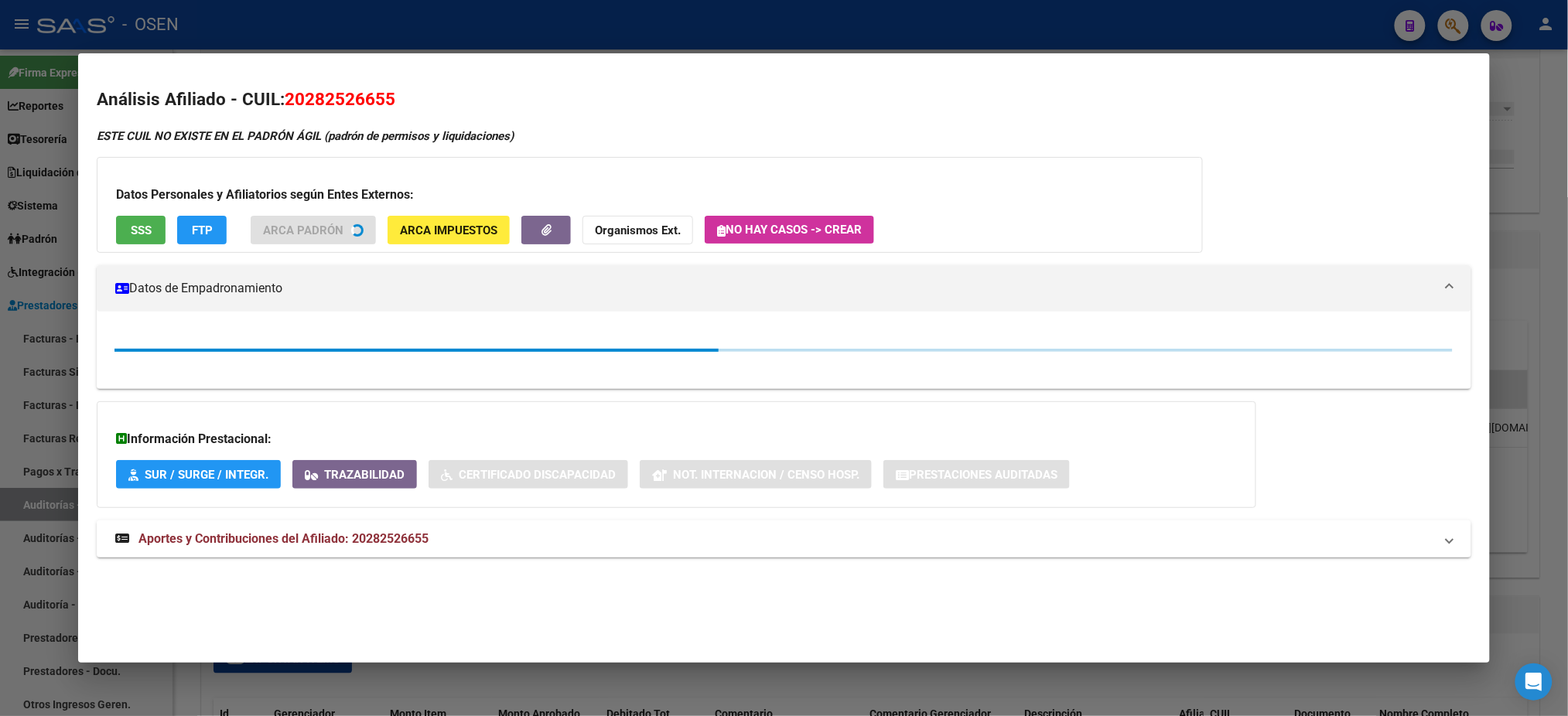
click at [152, 221] on button "SSS" at bounding box center [141, 230] width 50 height 29
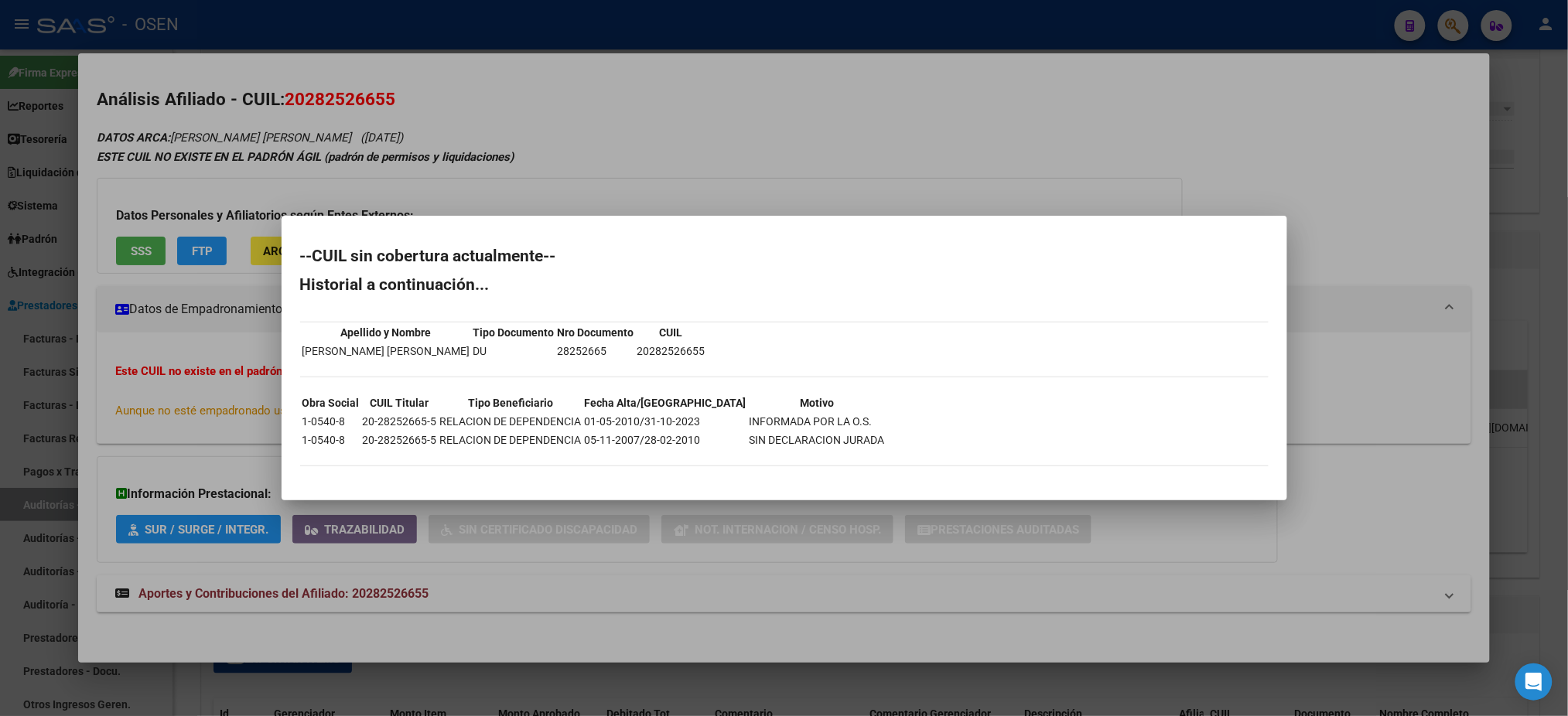
click at [666, 158] on div at bounding box center [784, 358] width 1568 height 716
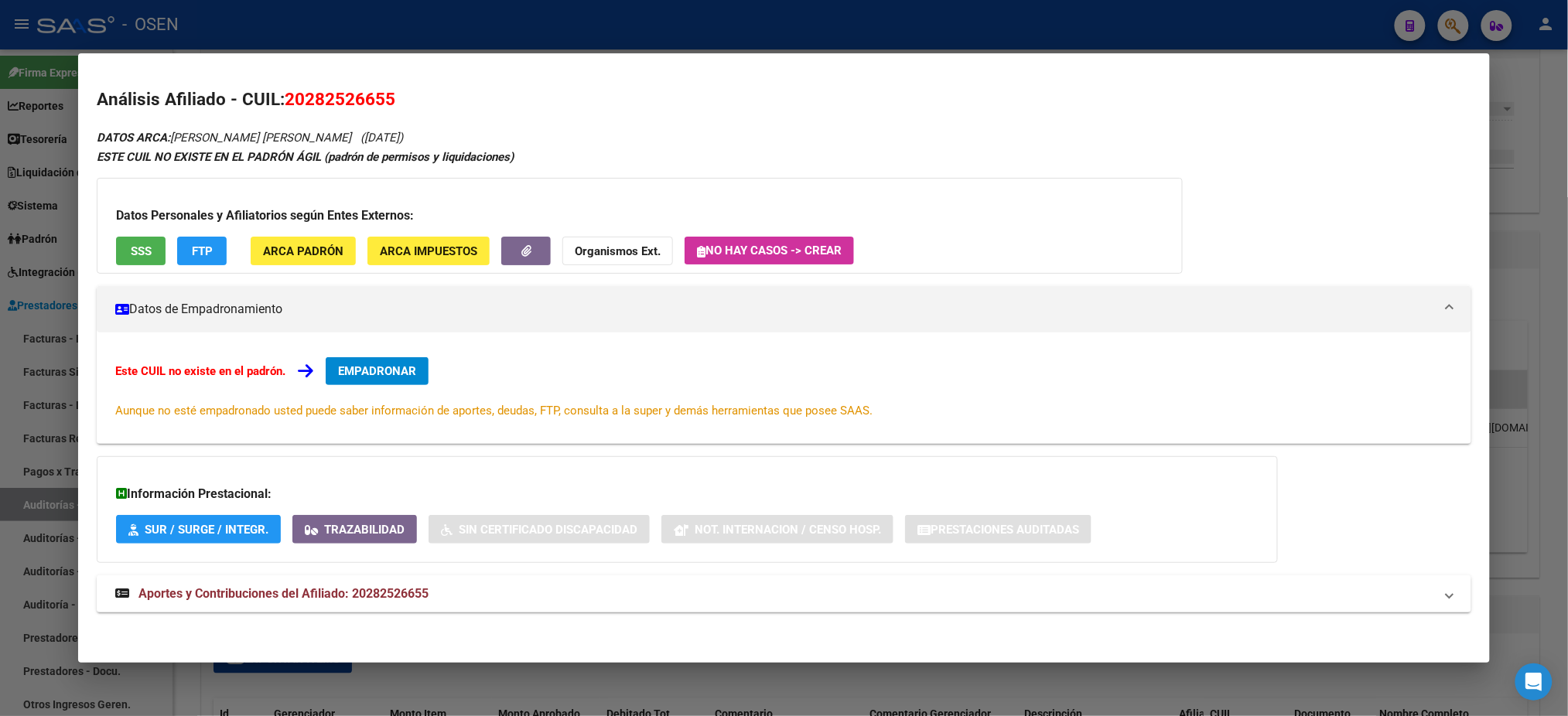
drag, startPoint x: 392, startPoint y: 99, endPoint x: 283, endPoint y: 103, distance: 109.1
click at [283, 103] on h2 "Análisis Afiliado - CUIL: 20282526655" at bounding box center [784, 100] width 1374 height 26
copy span "20282526655"
click at [454, 31] on div at bounding box center [784, 358] width 1568 height 716
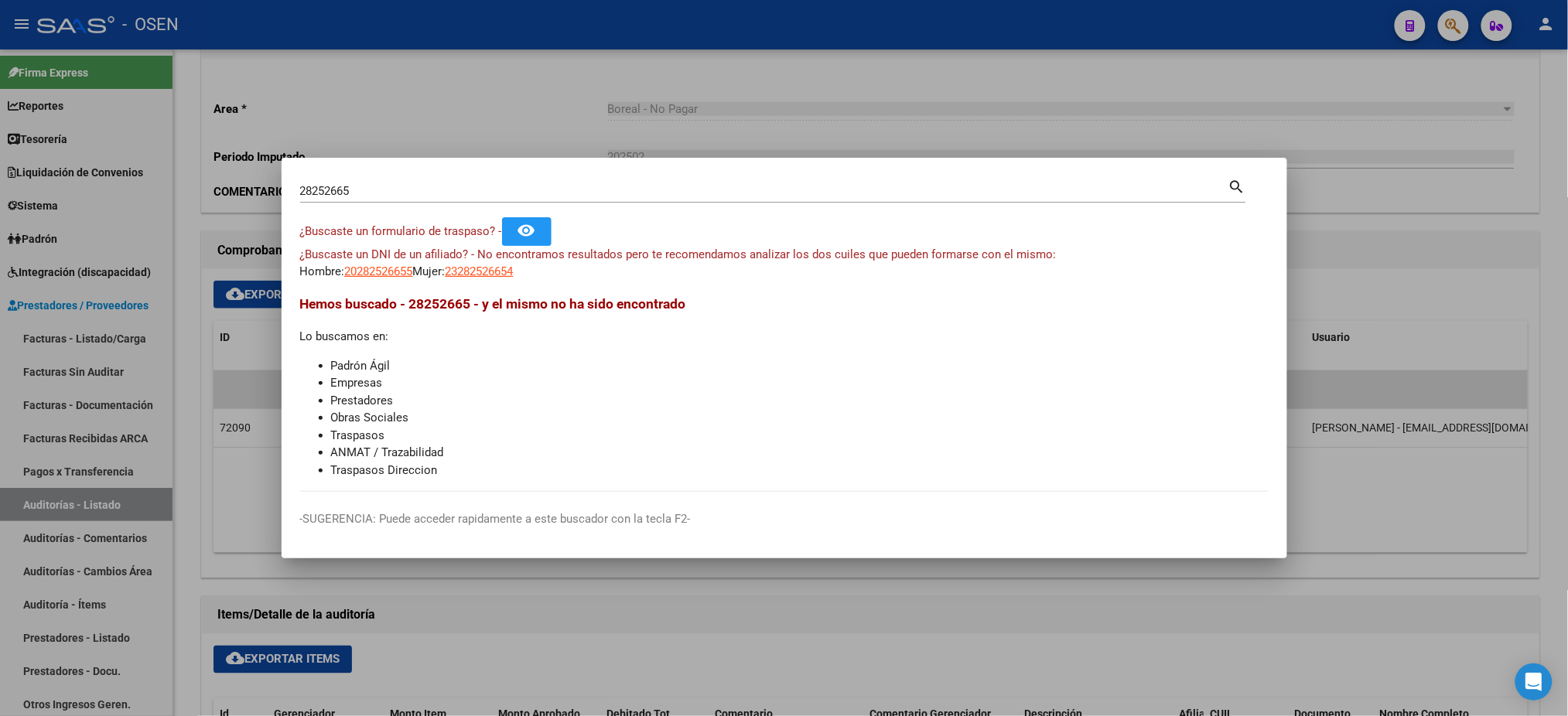
click at [385, 196] on div "28252665 Buscar (apellido, dni, [PERSON_NAME], [PERSON_NAME], cuit, obra social)" at bounding box center [764, 191] width 929 height 23
drag, startPoint x: 396, startPoint y: 193, endPoint x: 0, endPoint y: 142, distance: 399.3
click at [0, 175] on div "28252665 Buscar (apellido, dni, cuil, nro traspaso, cuit, obra social) search ¿…" at bounding box center [784, 358] width 1568 height 716
paste input "1061472"
type input "21061472"
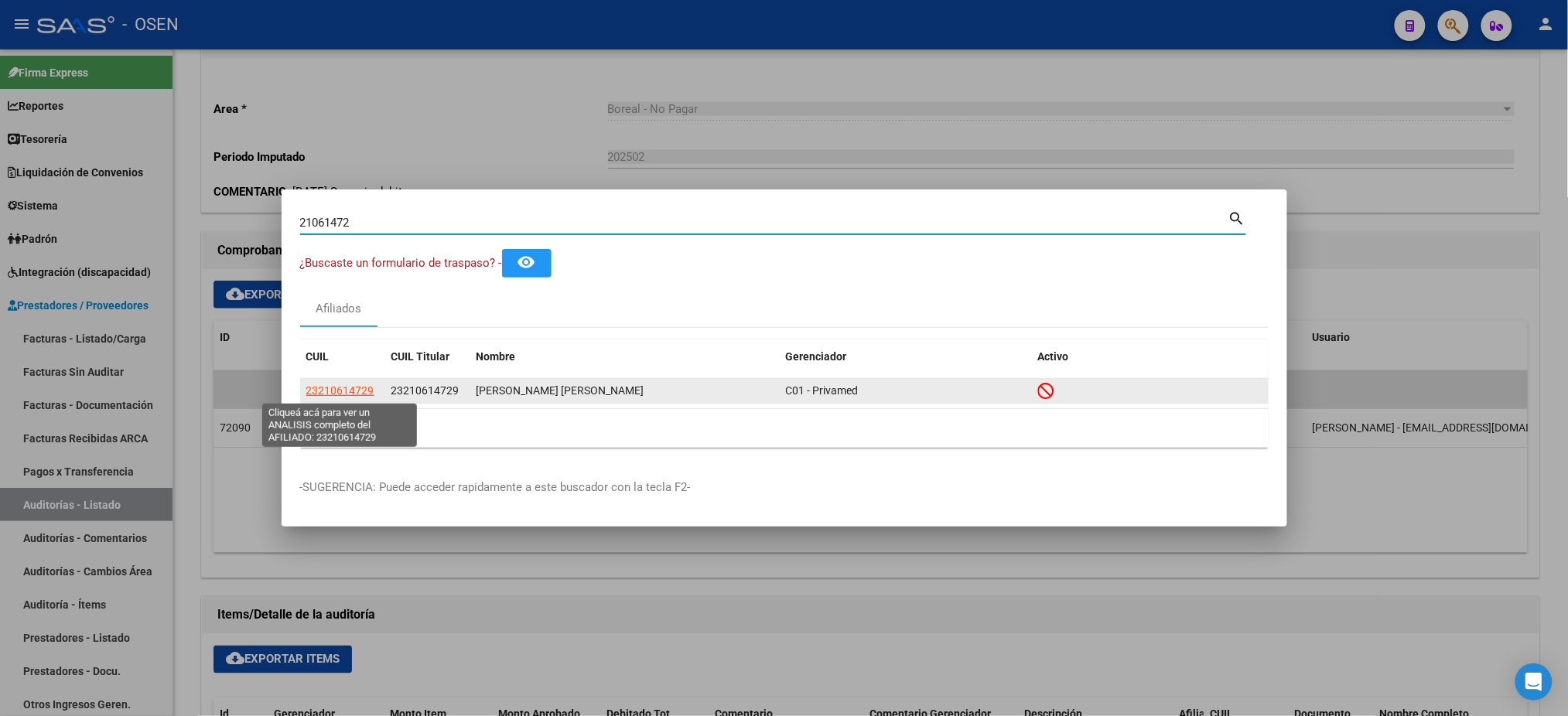
click at [369, 393] on span "23210614729" at bounding box center [340, 390] width 68 height 12
type textarea "23210614729"
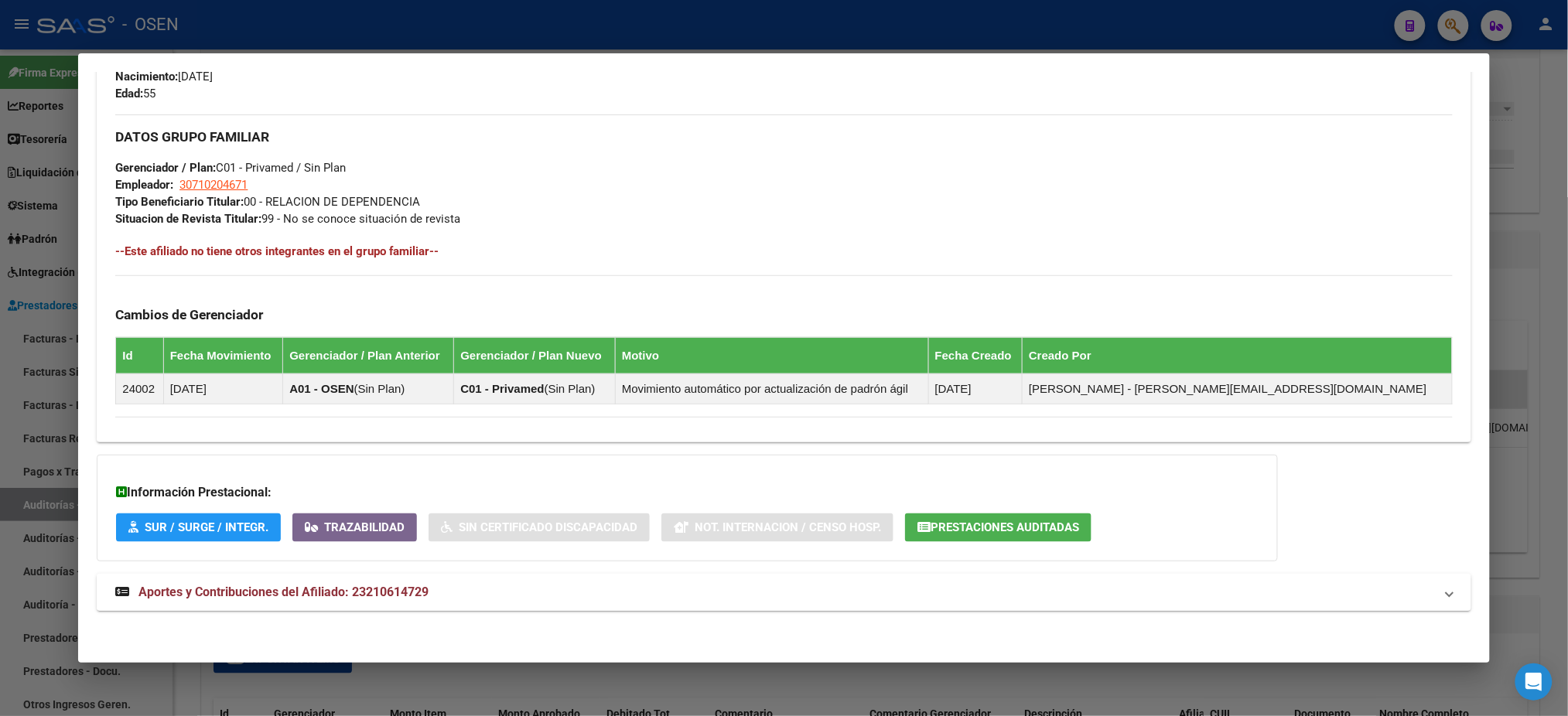
click at [676, 607] on mat-expansion-panel-header "Aportes y Contribuciones del Afiliado: 23210614729" at bounding box center [784, 592] width 1374 height 37
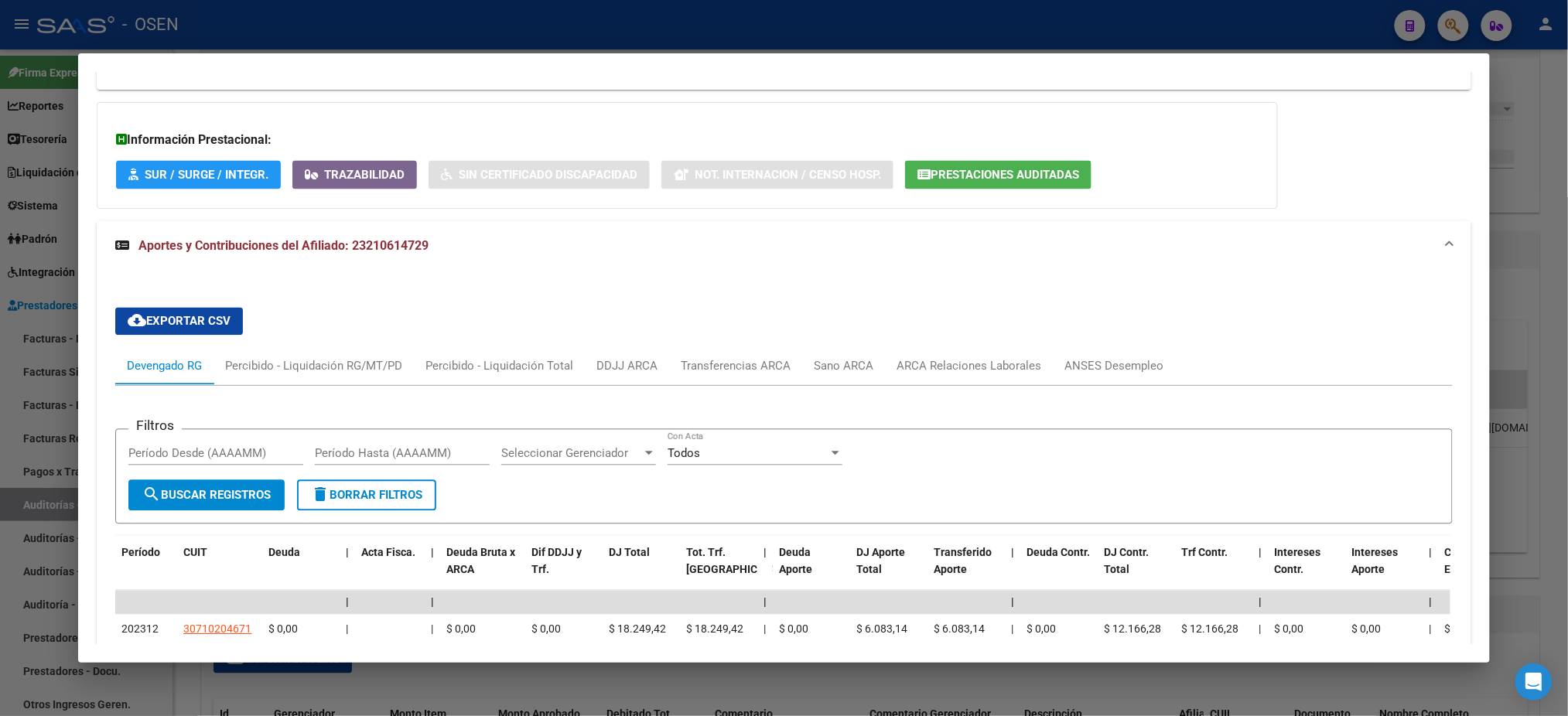
scroll to position [982, 0]
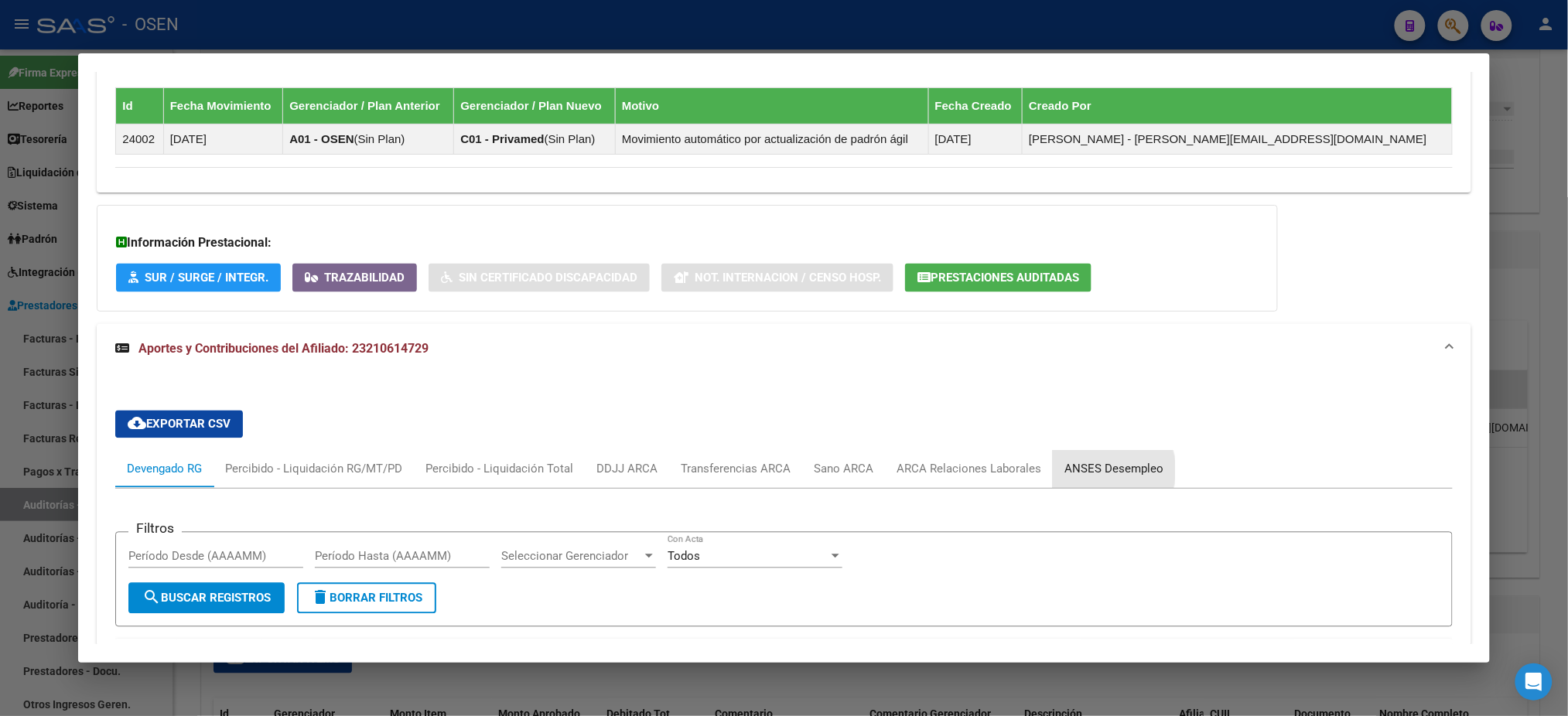
click at [1094, 469] on div "ANSES Desempleo" at bounding box center [1114, 469] width 99 height 17
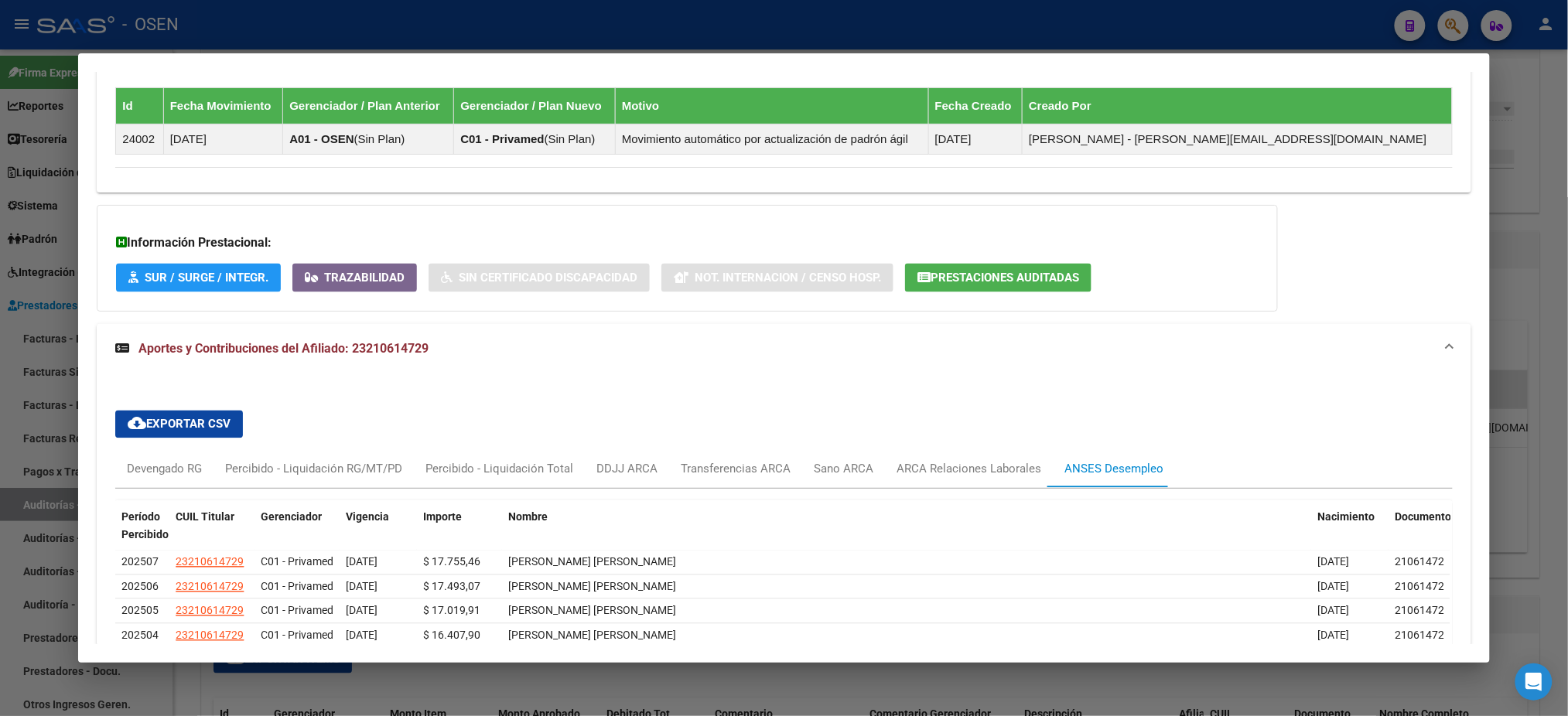
scroll to position [1390, 0]
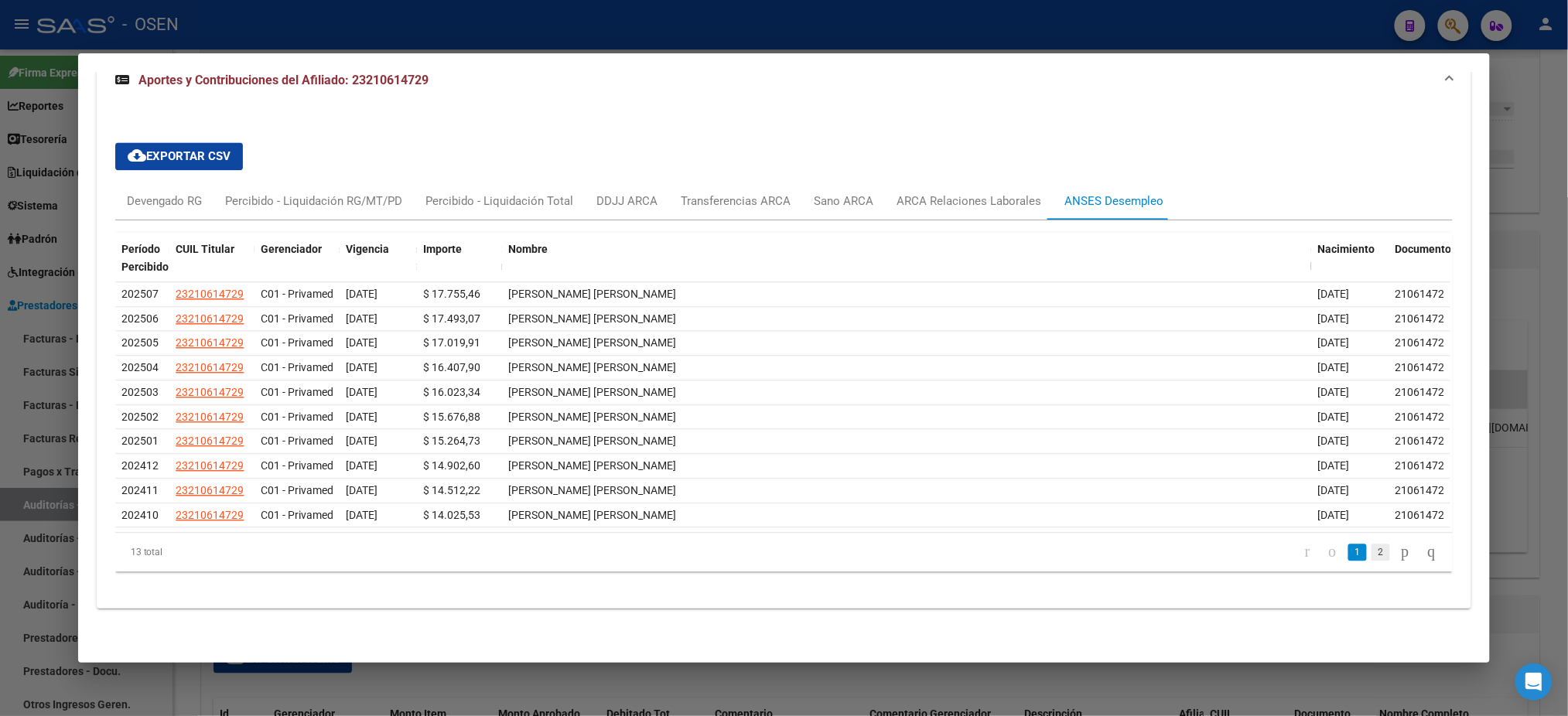
click at [1372, 555] on link "2" at bounding box center [1381, 552] width 18 height 17
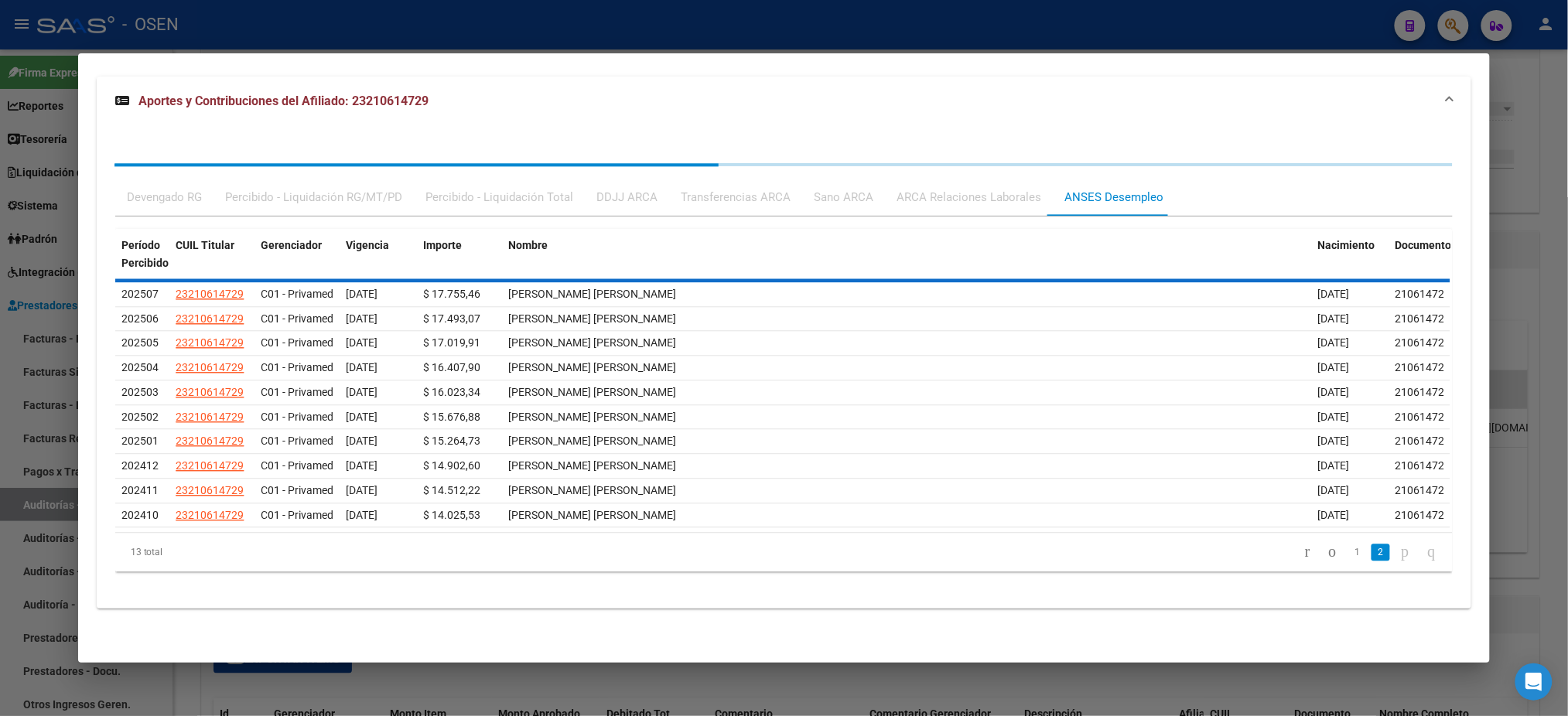
scroll to position [1119, 0]
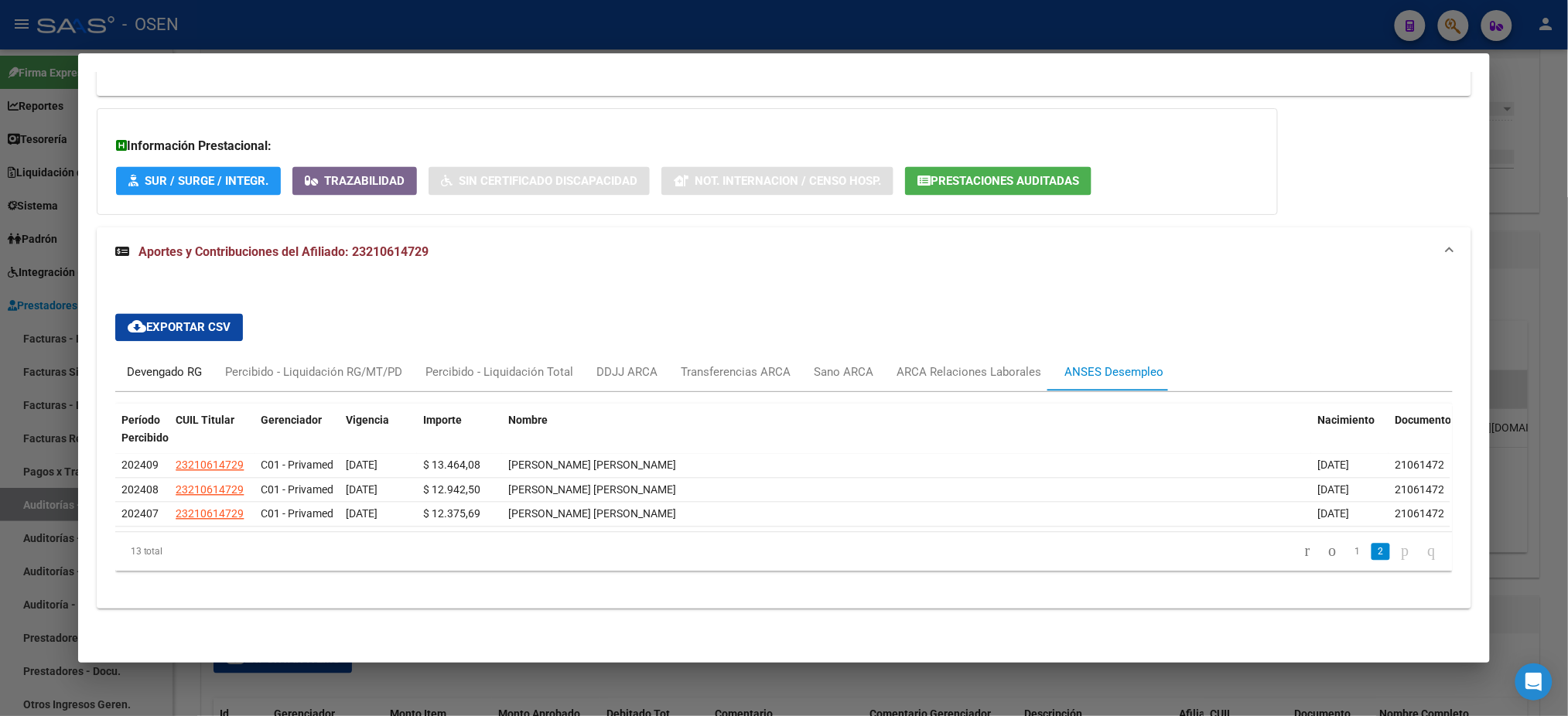
click at [189, 364] on div "Devengado RG" at bounding box center [164, 372] width 75 height 17
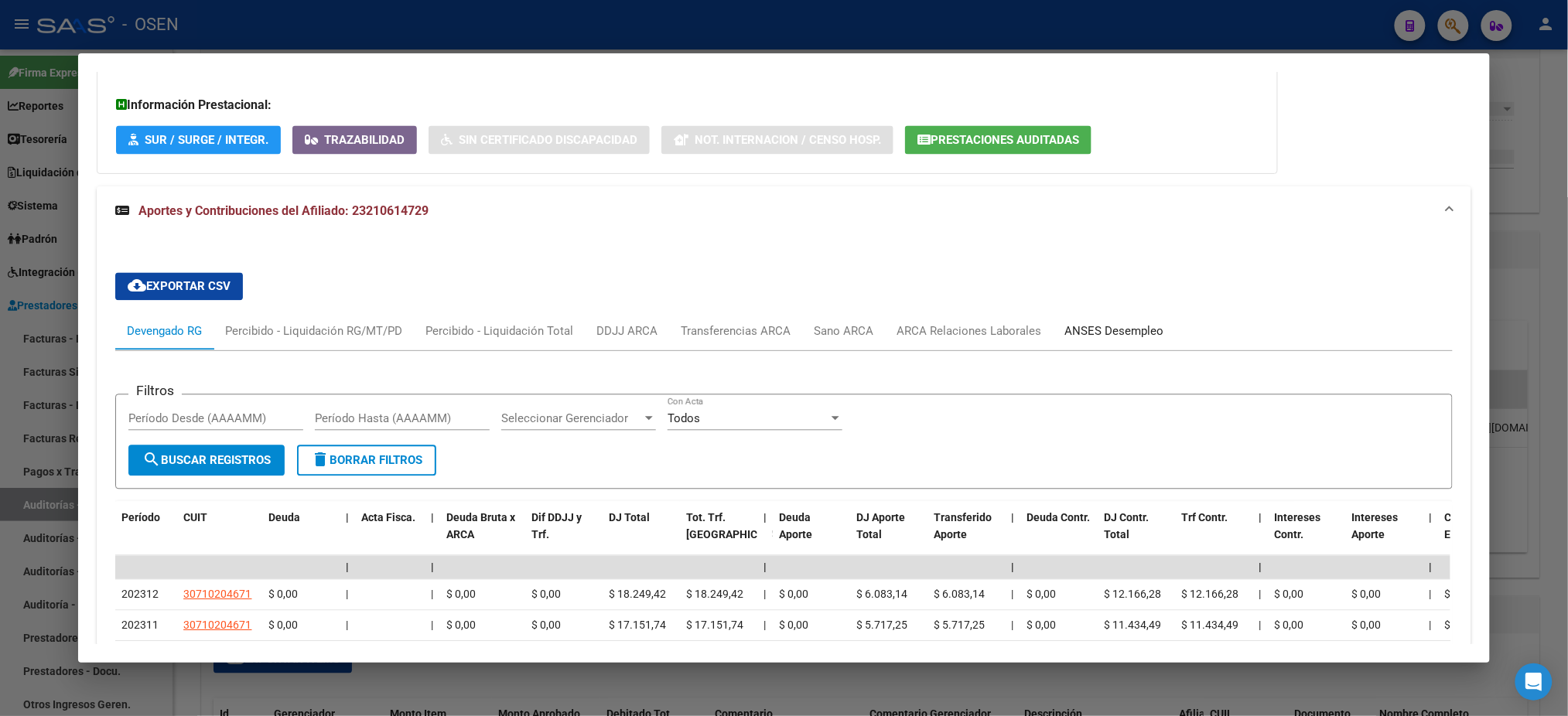
click at [1059, 341] on div "ANSES Desempleo" at bounding box center [1114, 331] width 123 height 37
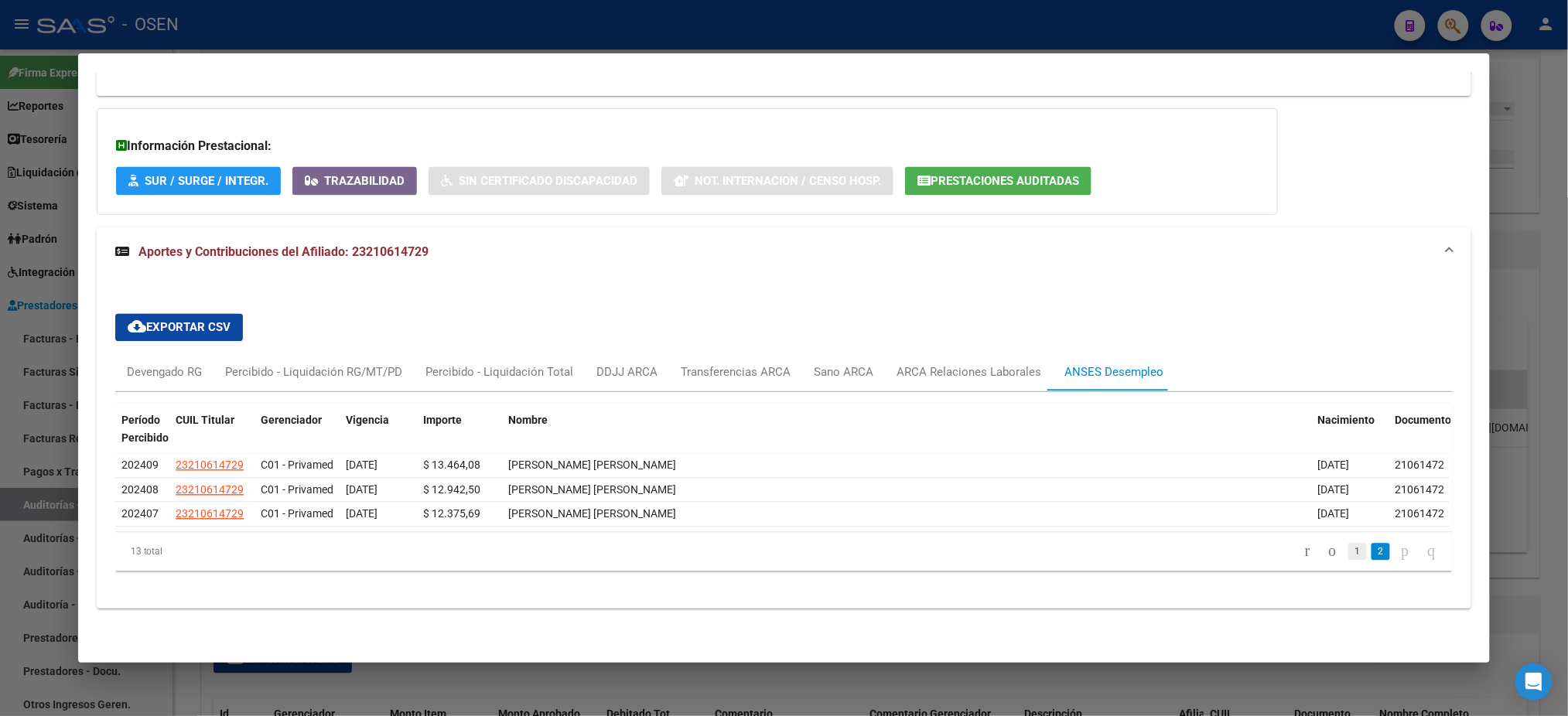
click at [1348, 558] on link "1" at bounding box center [1358, 552] width 18 height 17
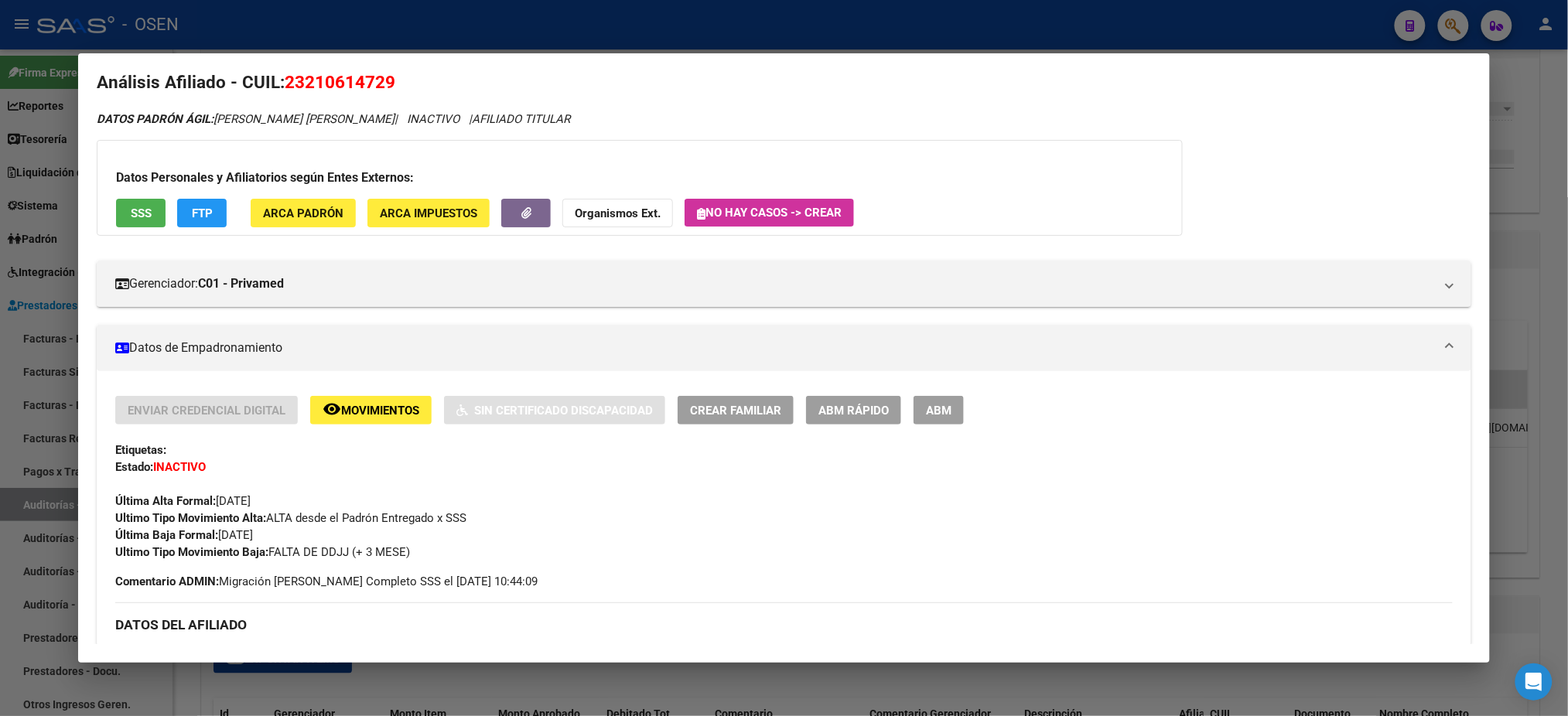
scroll to position [0, 0]
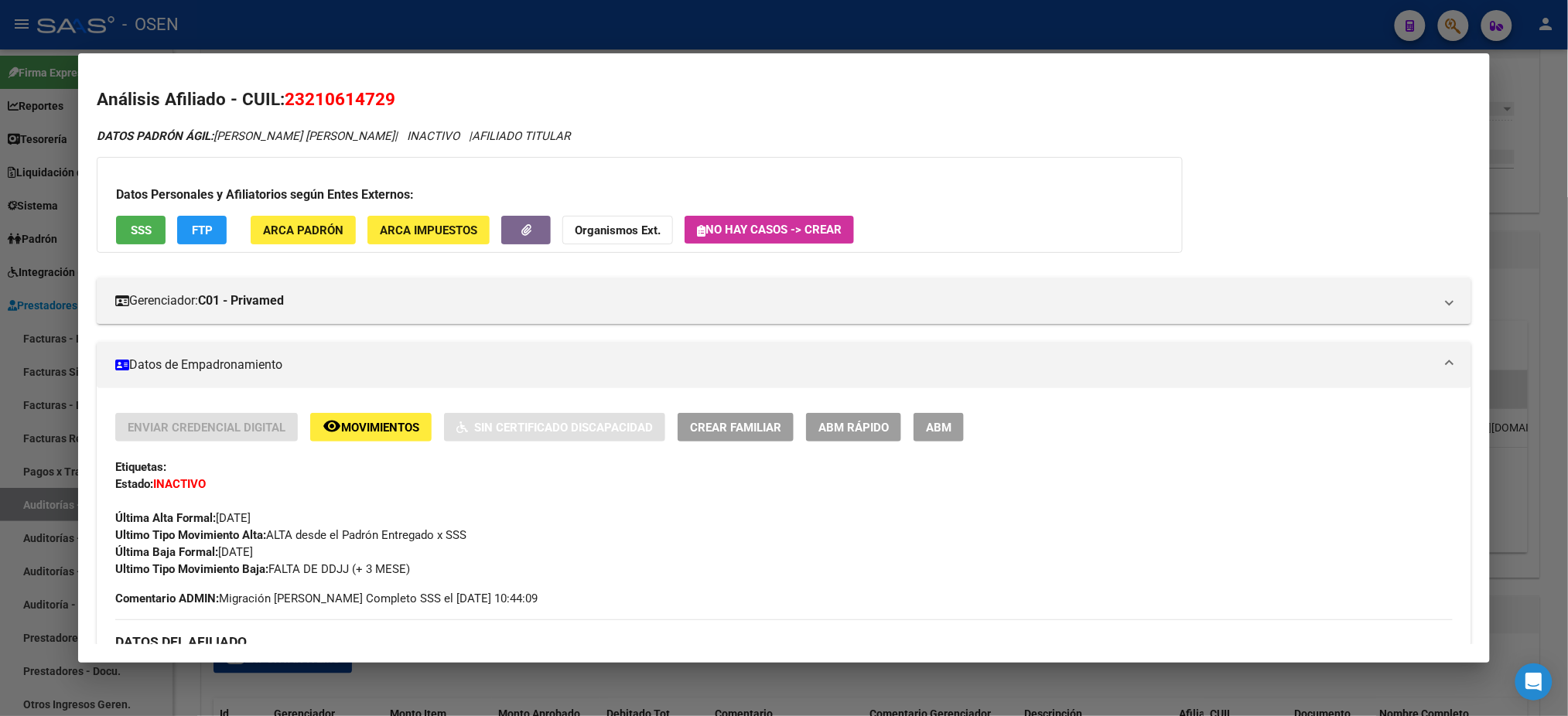
click at [140, 237] on button "SSS" at bounding box center [141, 230] width 50 height 29
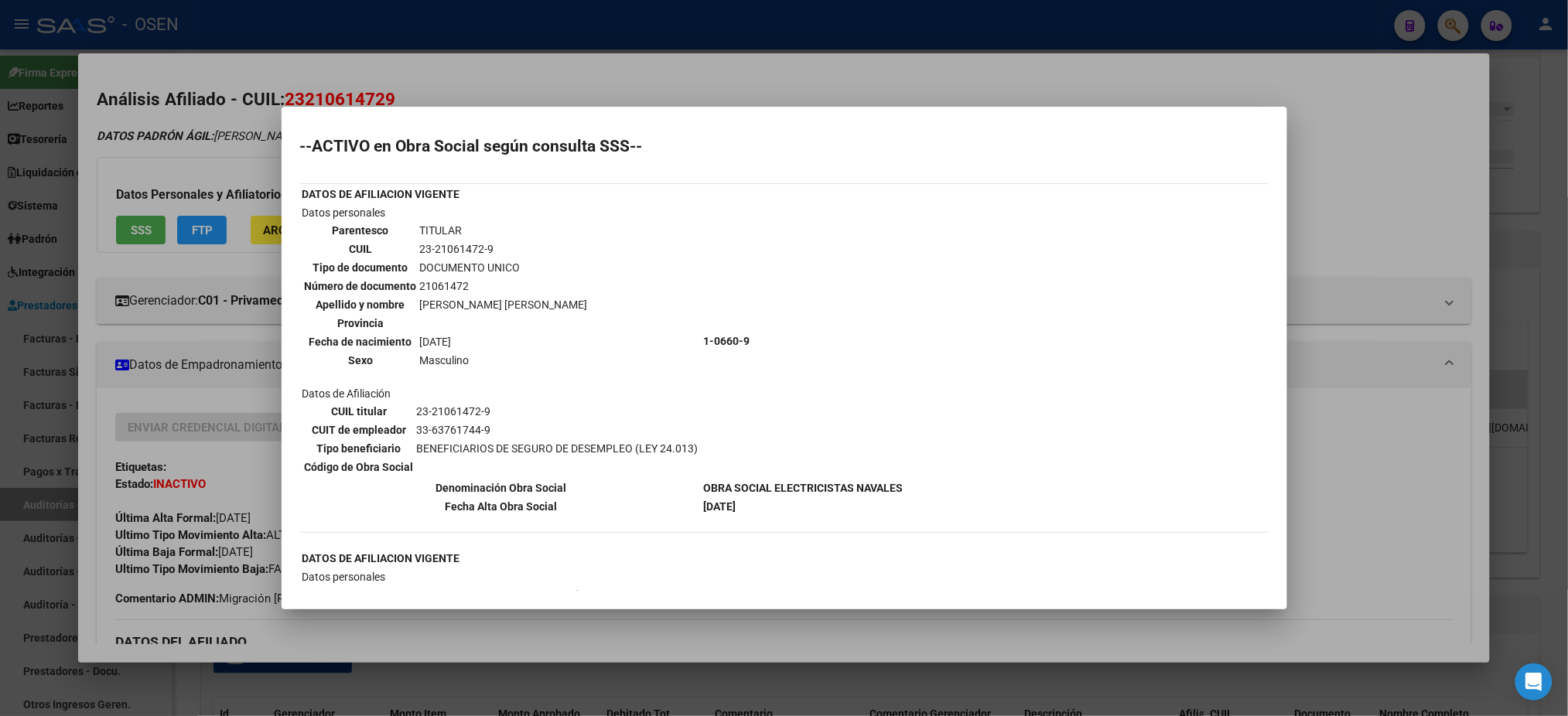
click at [629, 76] on div at bounding box center [784, 358] width 1568 height 716
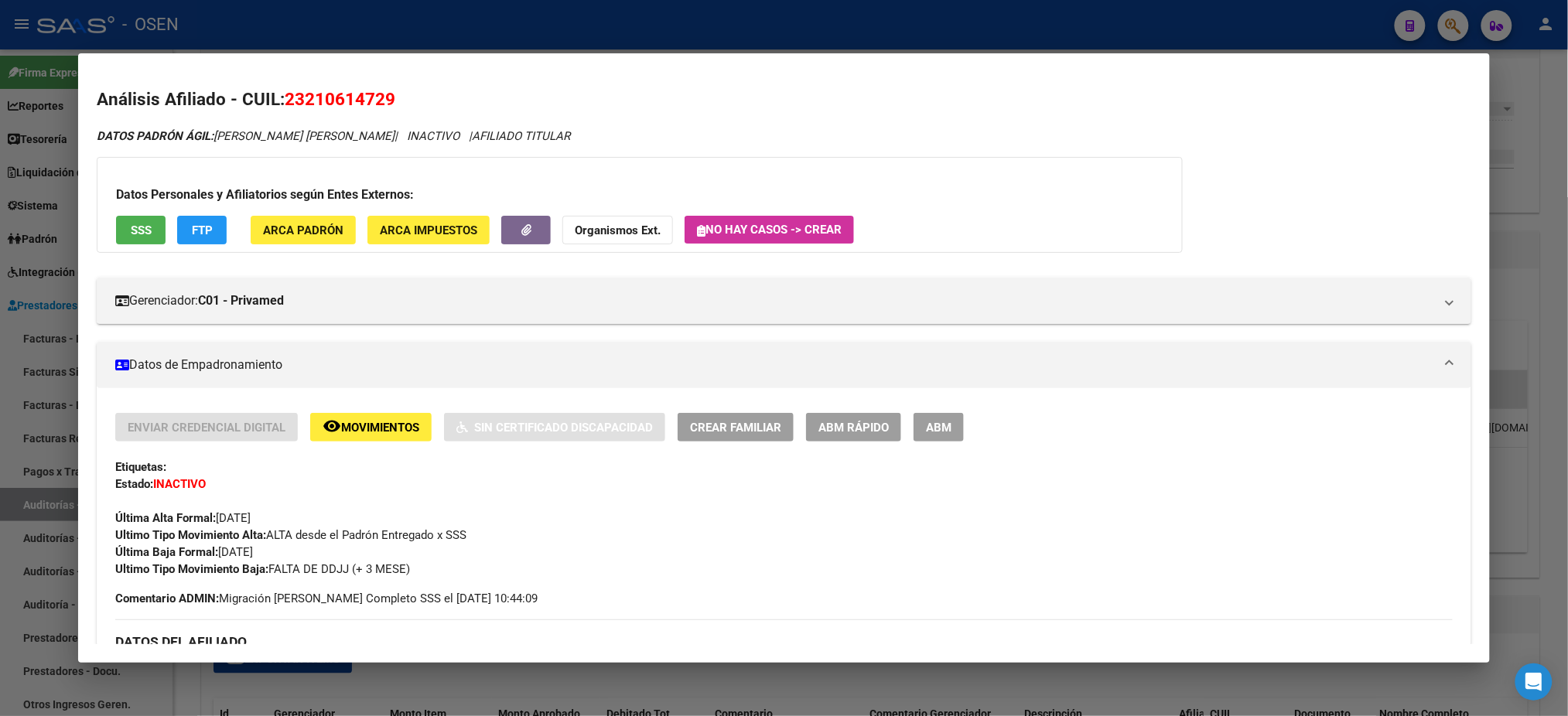
click at [585, 33] on div at bounding box center [784, 358] width 1568 height 716
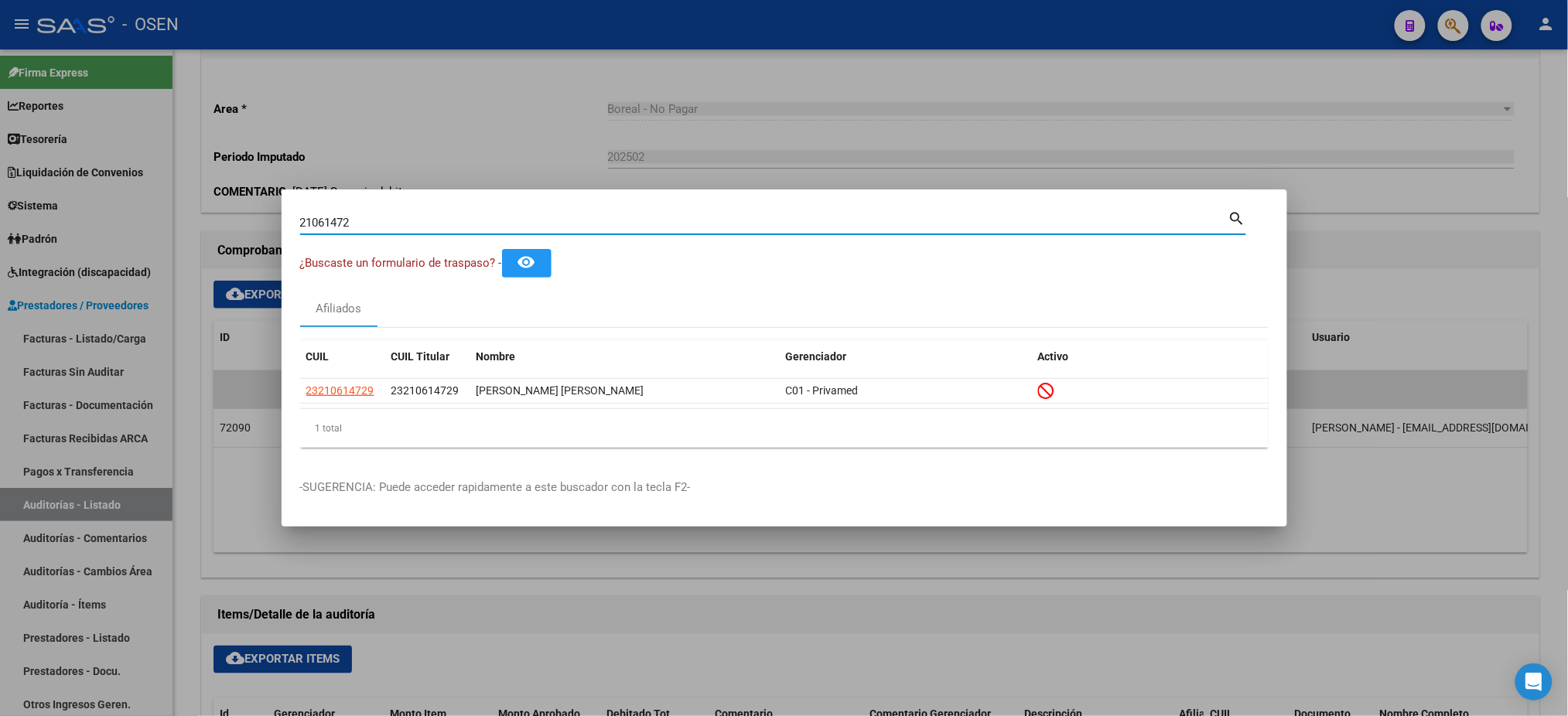
drag, startPoint x: 460, startPoint y: 219, endPoint x: 0, endPoint y: 228, distance: 460.1
click at [0, 252] on div "21061472 Buscar (apellido, dni, cuil, nro traspaso, cuit, obra social) search ¿…" at bounding box center [784, 358] width 1568 height 716
type input "26943900"
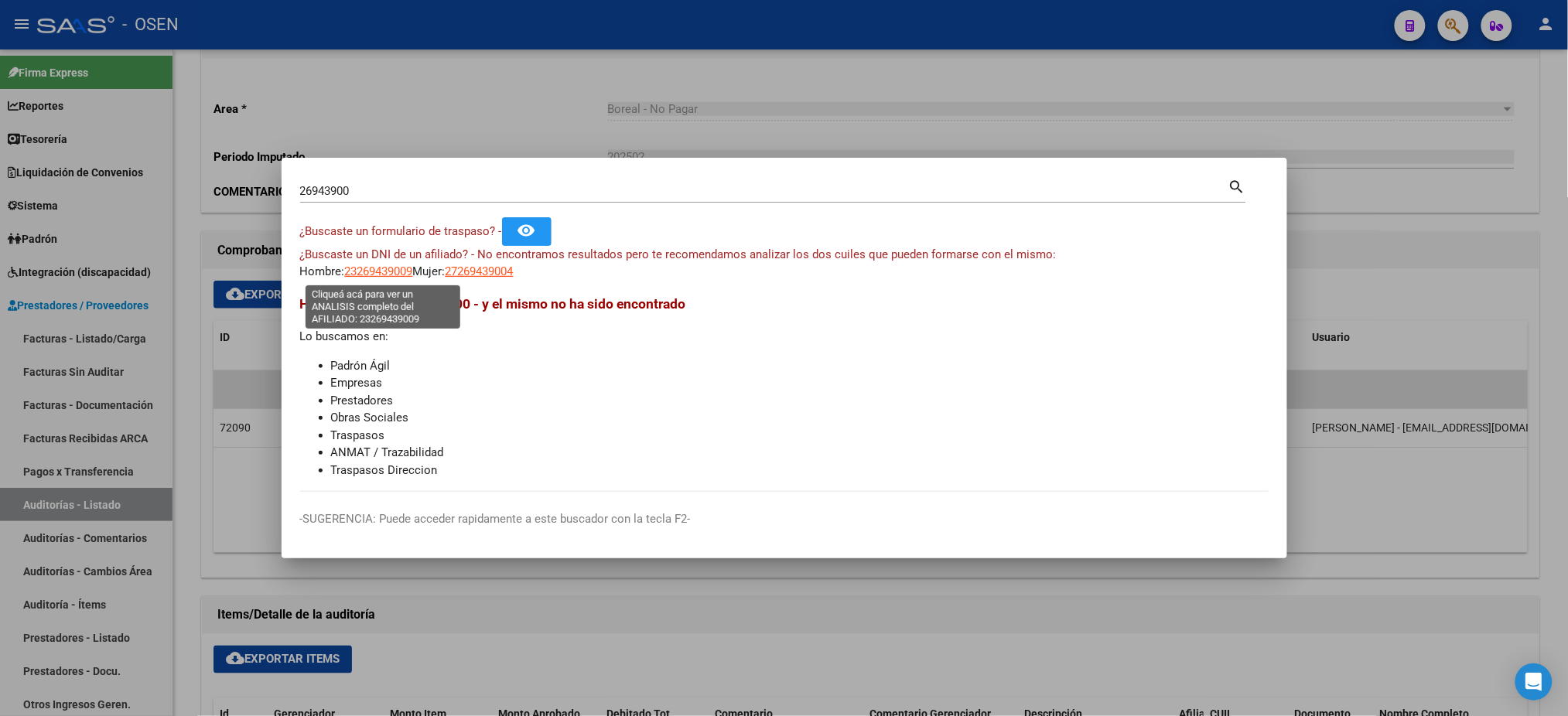
click at [398, 271] on span "23269439009" at bounding box center [379, 271] width 68 height 14
type textarea "23269439009"
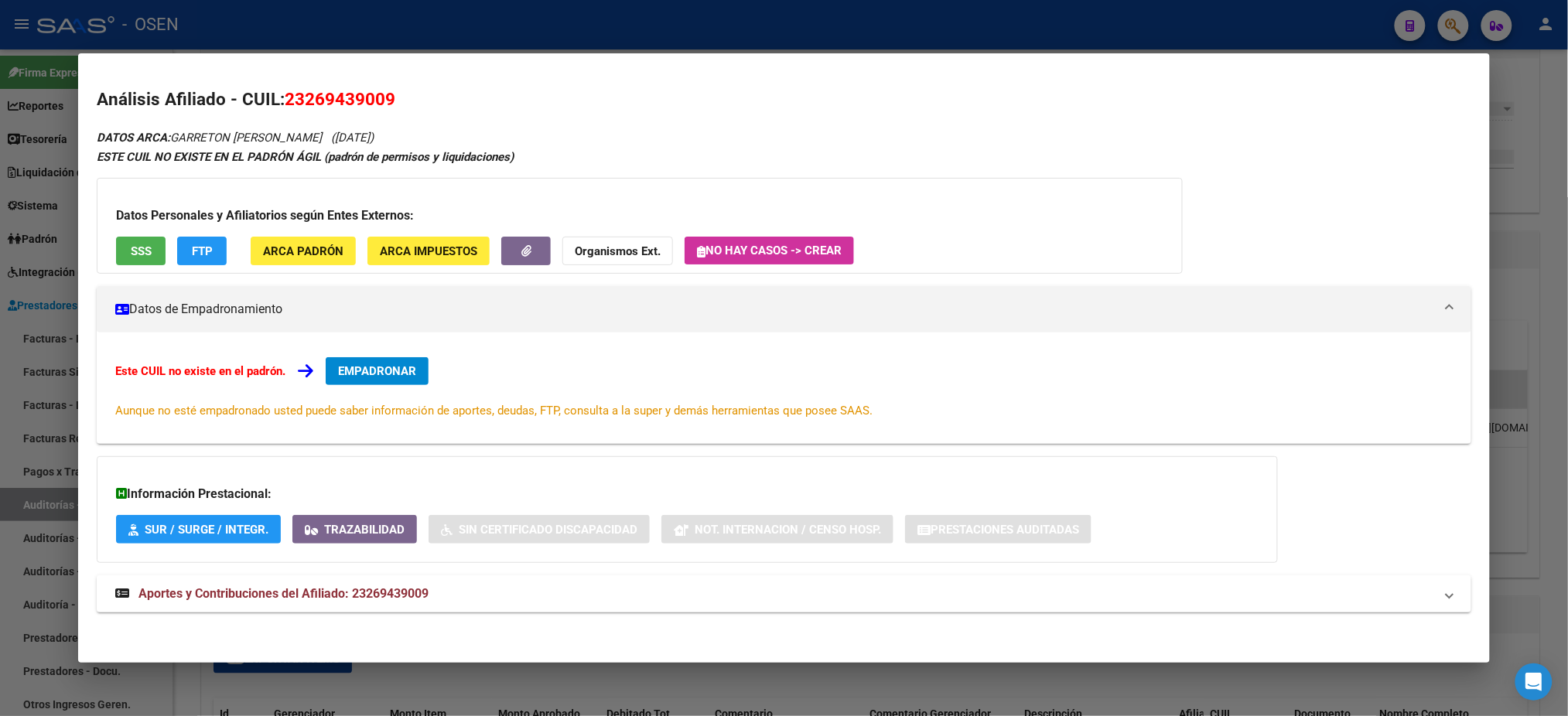
drag, startPoint x: 402, startPoint y: 103, endPoint x: 280, endPoint y: 94, distance: 122.3
click at [280, 94] on h2 "Análisis Afiliado - CUIL: 23269439009" at bounding box center [784, 100] width 1374 height 26
copy span "23269439009"
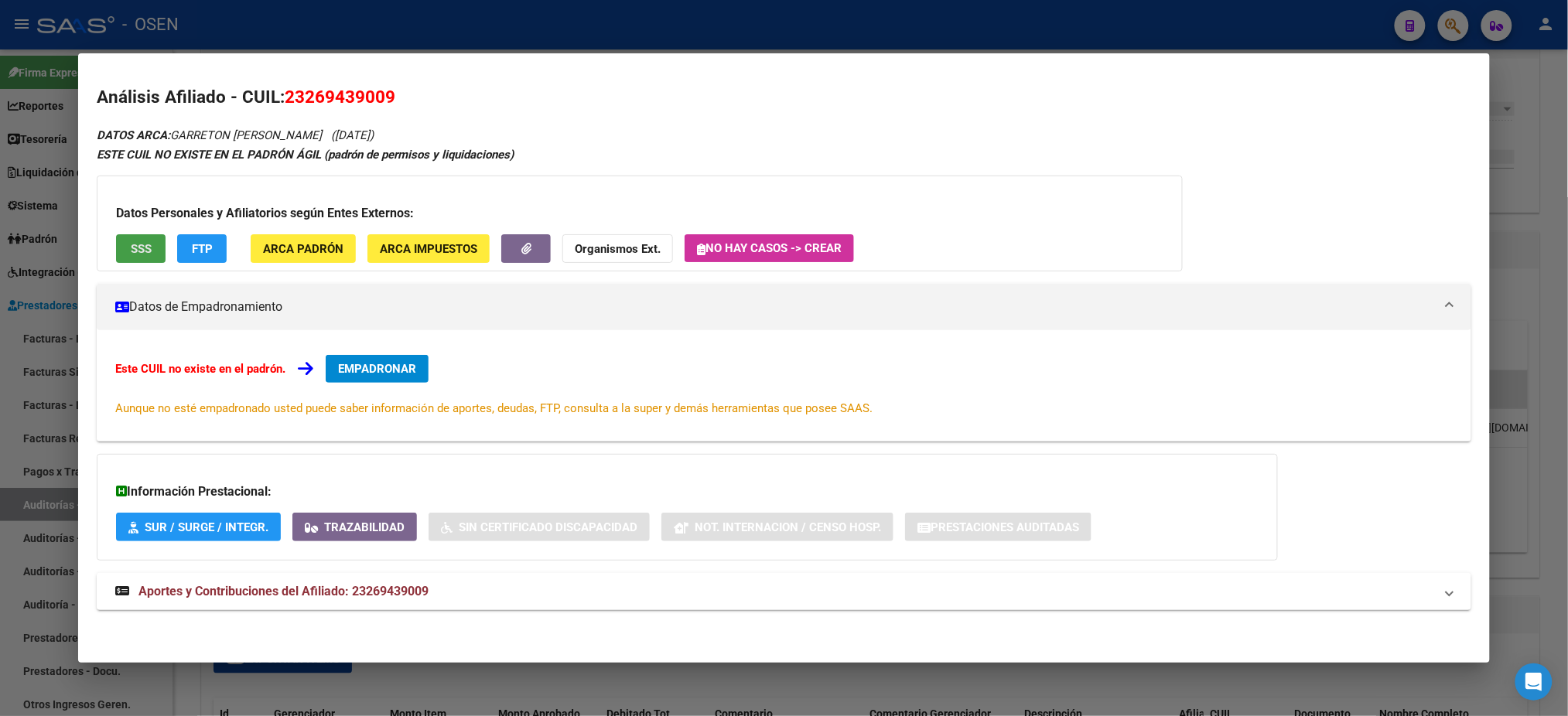
click at [145, 240] on button "SSS" at bounding box center [141, 248] width 50 height 29
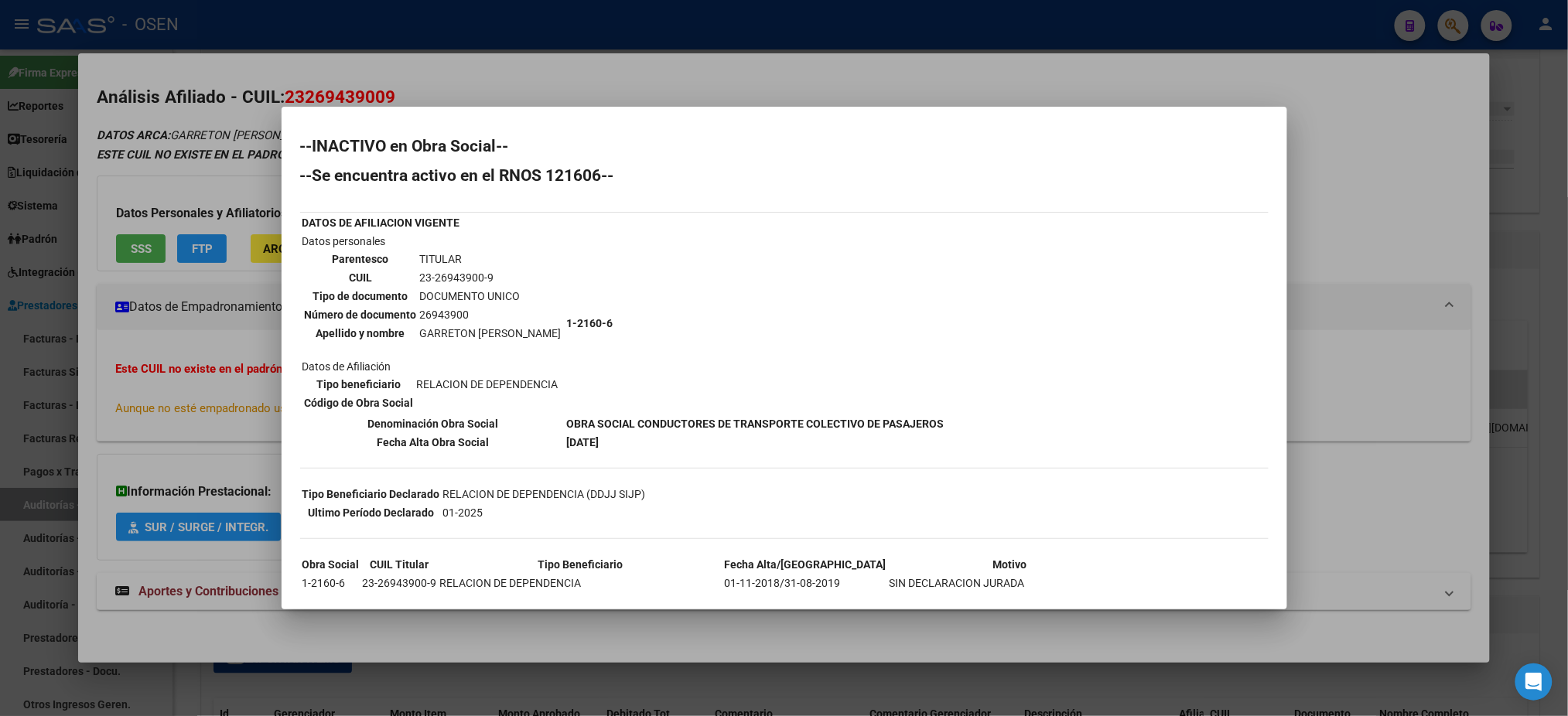
click at [1175, 581] on div "--INACTIVO en Obra Social-- --Se encuentra activo en el RNOS 121606-- DATOS DE …" at bounding box center [784, 502] width 968 height 728
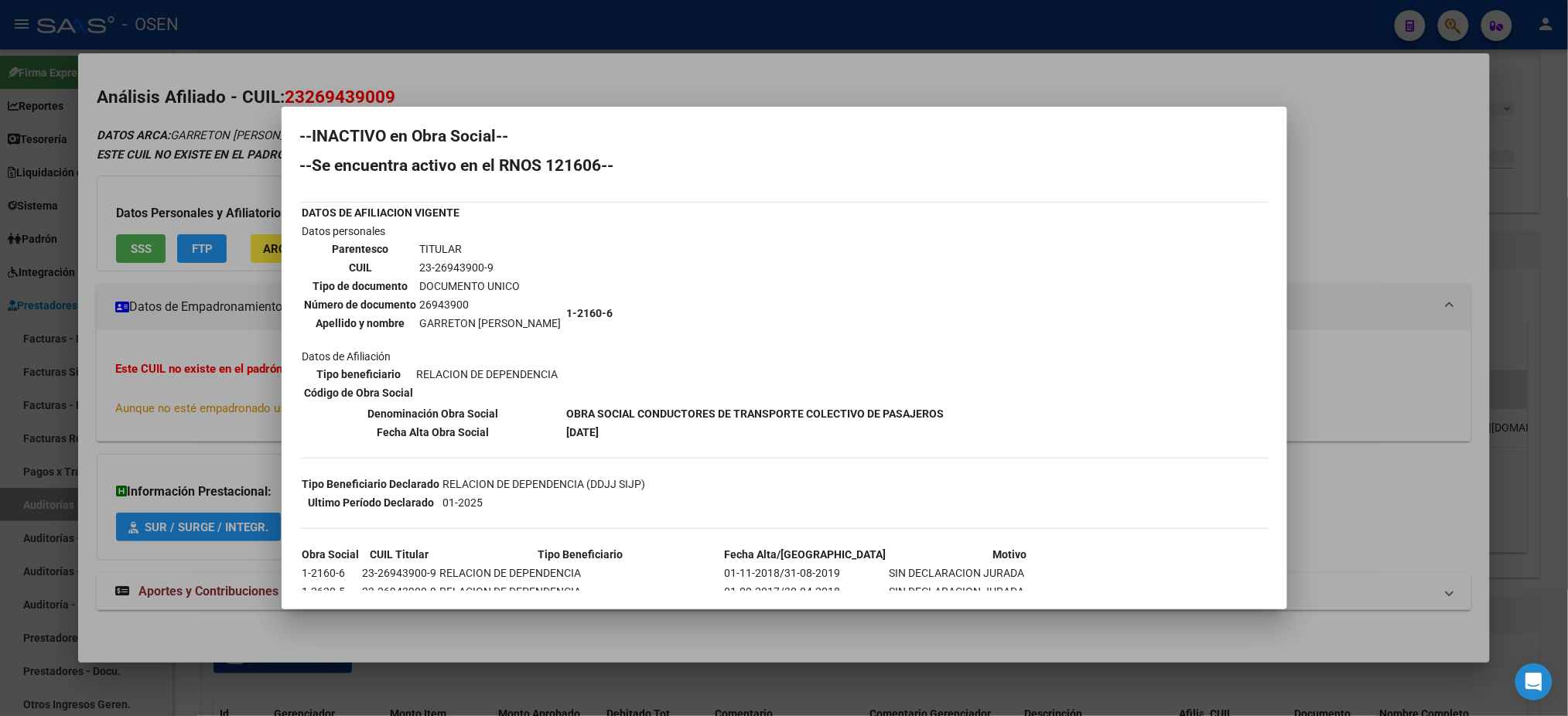
scroll to position [0, 0]
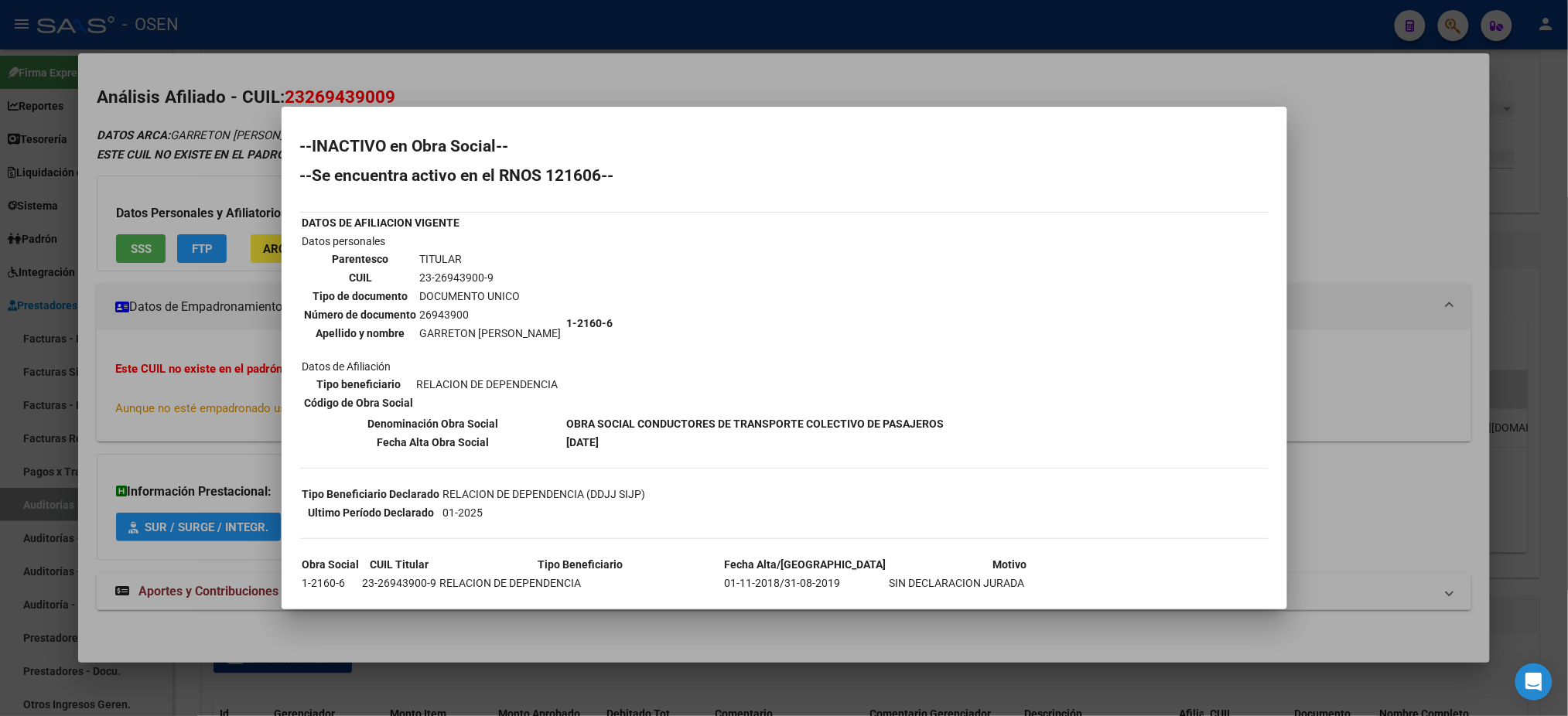
click at [1110, 560] on div "--INACTIVO en Obra Social-- --Se encuentra activo en el RNOS 121606-- DATOS DE …" at bounding box center [784, 502] width 968 height 728
drag, startPoint x: 1168, startPoint y: 555, endPoint x: 1178, endPoint y: 542, distance: 16.4
click at [1168, 555] on div "--INACTIVO en Obra Social-- --Se encuentra activo en el RNOS 121606-- DATOS DE …" at bounding box center [784, 502] width 968 height 728
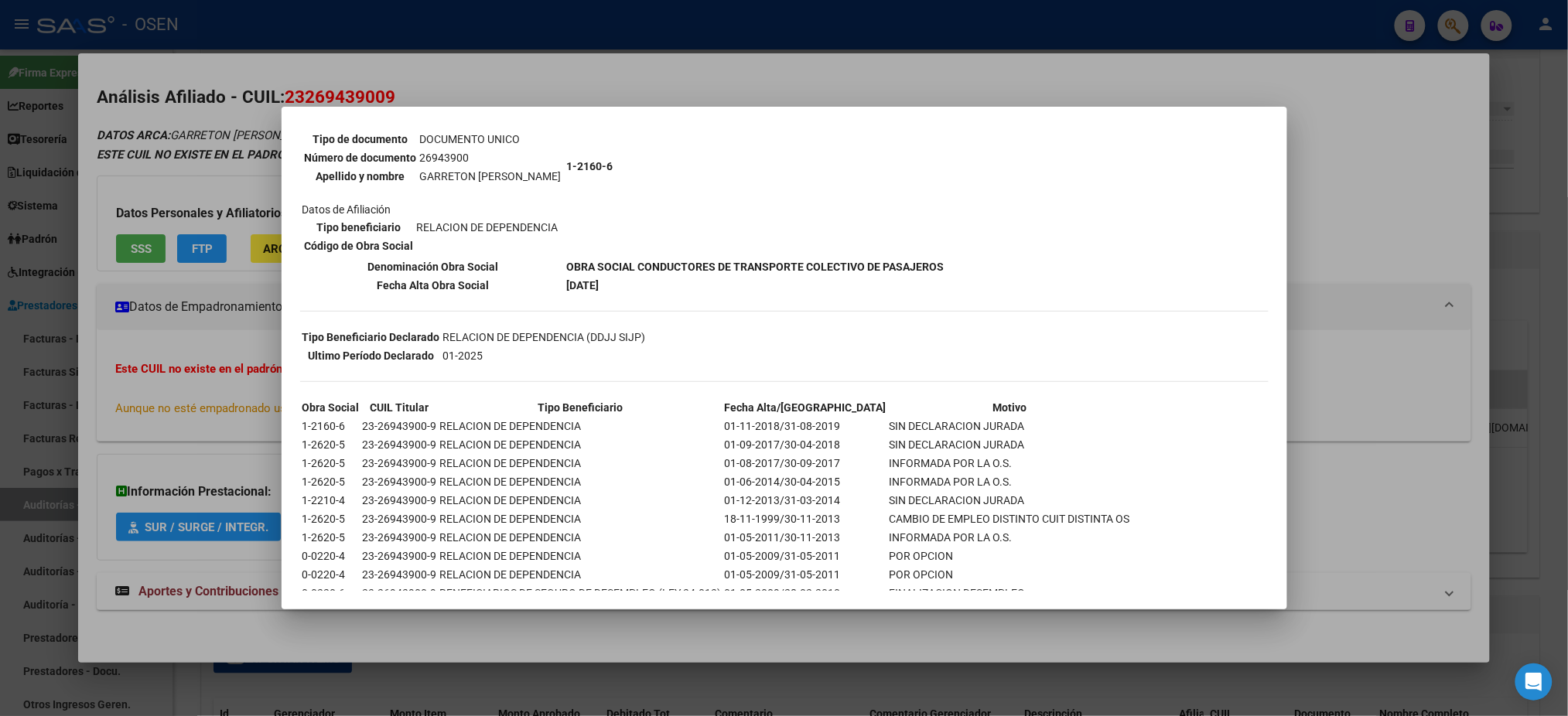
scroll to position [252, 0]
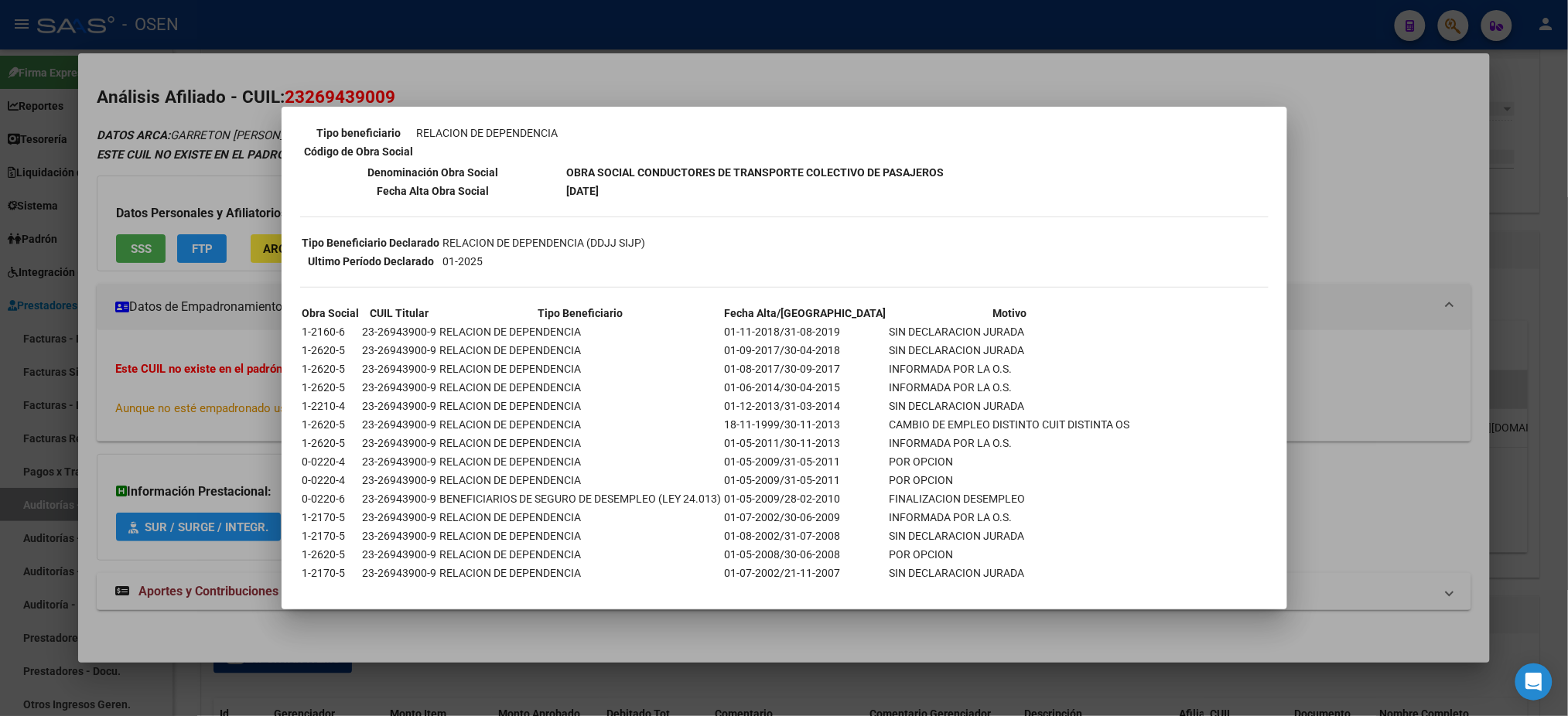
click at [1389, 491] on div at bounding box center [784, 358] width 1568 height 716
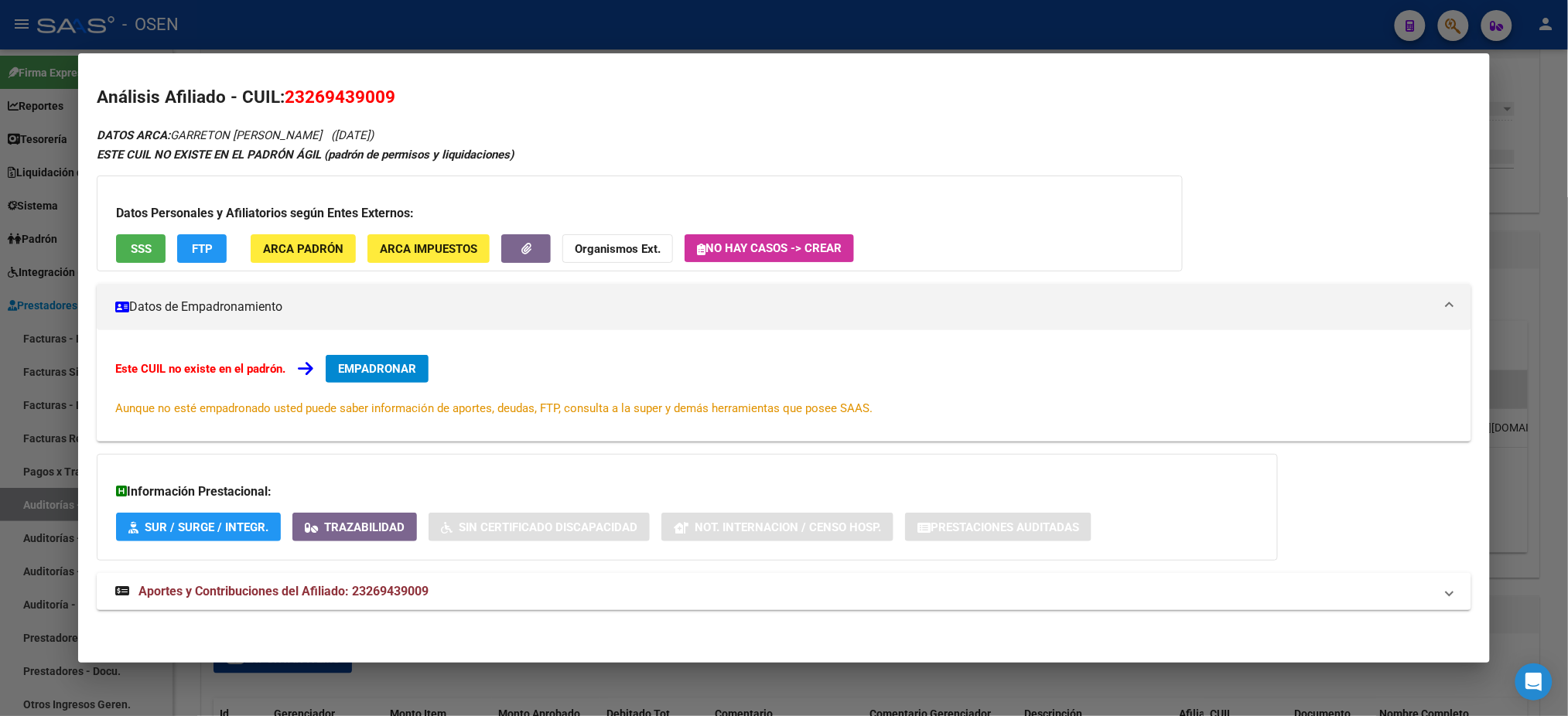
click at [255, 226] on div "Datos Personales y Afiliatorios según Entes Externos: SSS FTP ARCA Padrón ARCA …" at bounding box center [639, 223] width 1086 height 96
click at [297, 249] on span "ARCA Padrón" at bounding box center [303, 248] width 80 height 14
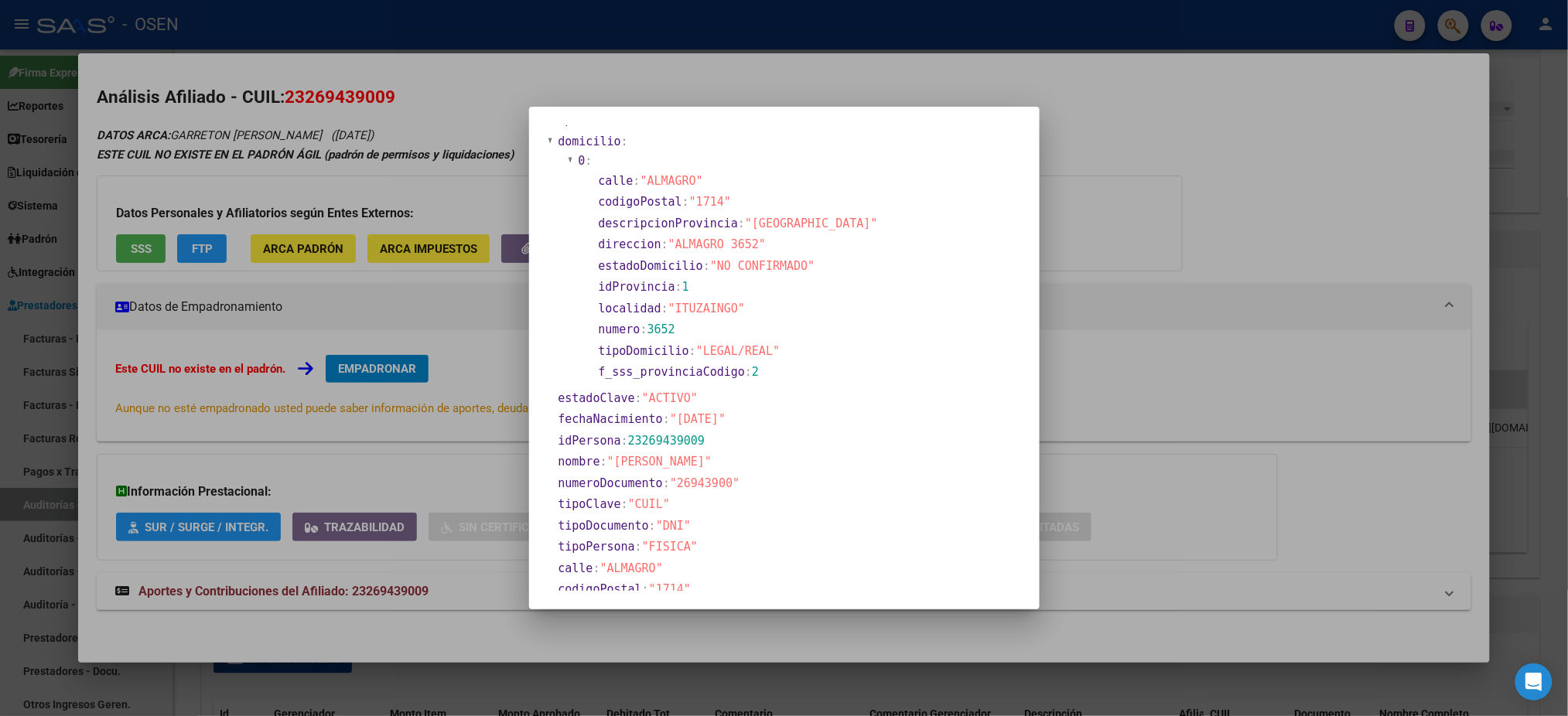
scroll to position [0, 0]
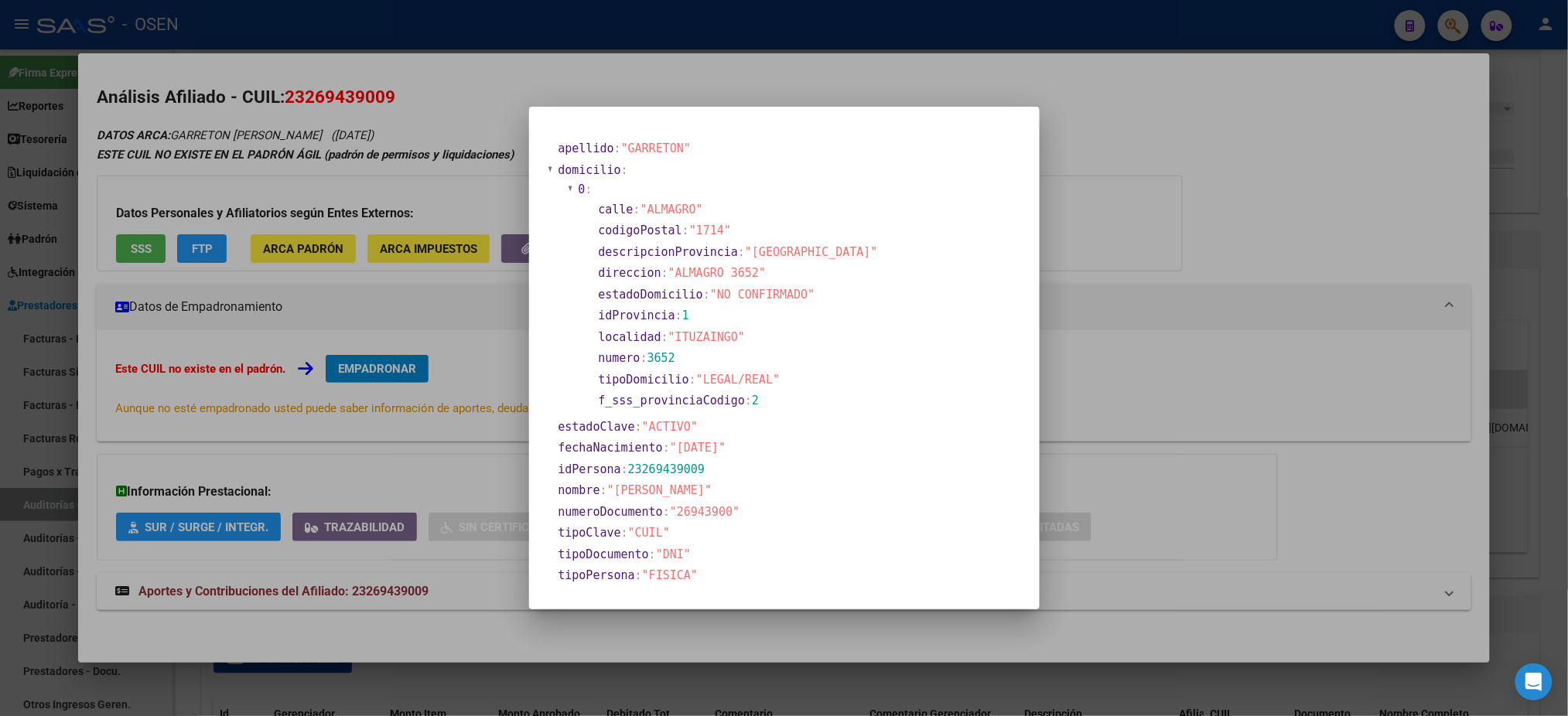
click at [1139, 127] on div at bounding box center [784, 358] width 1568 height 716
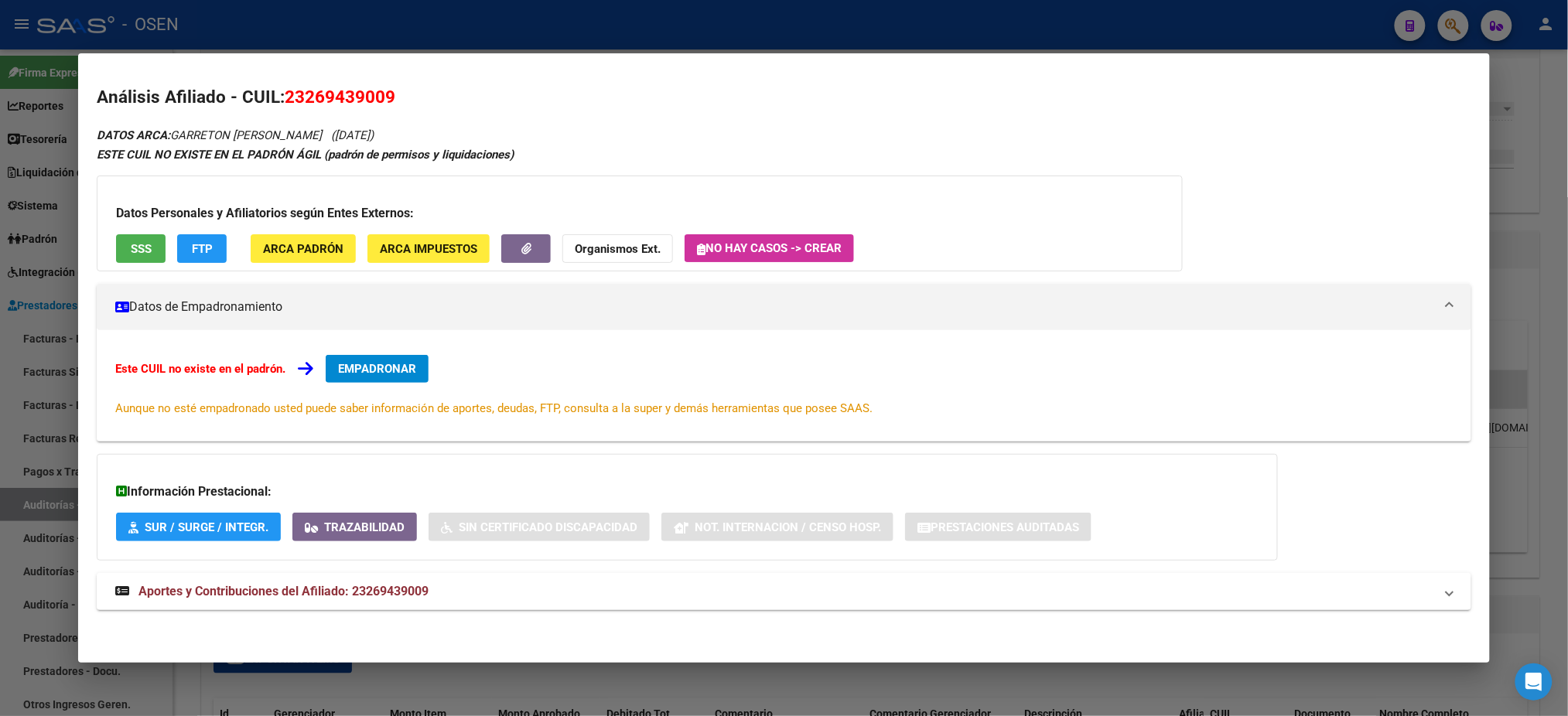
click at [437, 267] on div "Datos Personales y Afiliatorios según Entes Externos: SSS FTP ARCA Padrón ARCA …" at bounding box center [639, 223] width 1086 height 96
click at [435, 246] on span "ARCA Impuestos" at bounding box center [429, 248] width 98 height 14
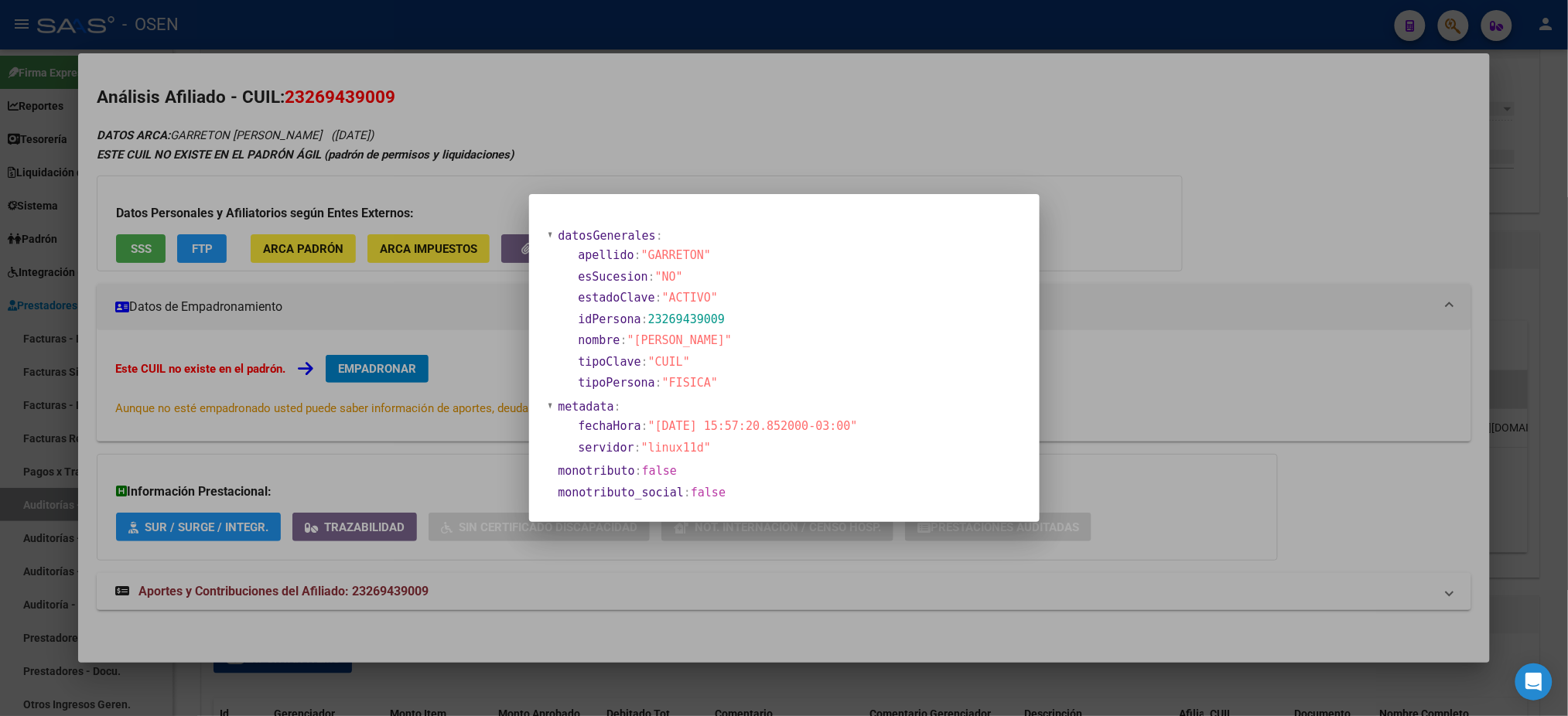
click at [1216, 317] on div at bounding box center [784, 358] width 1568 height 716
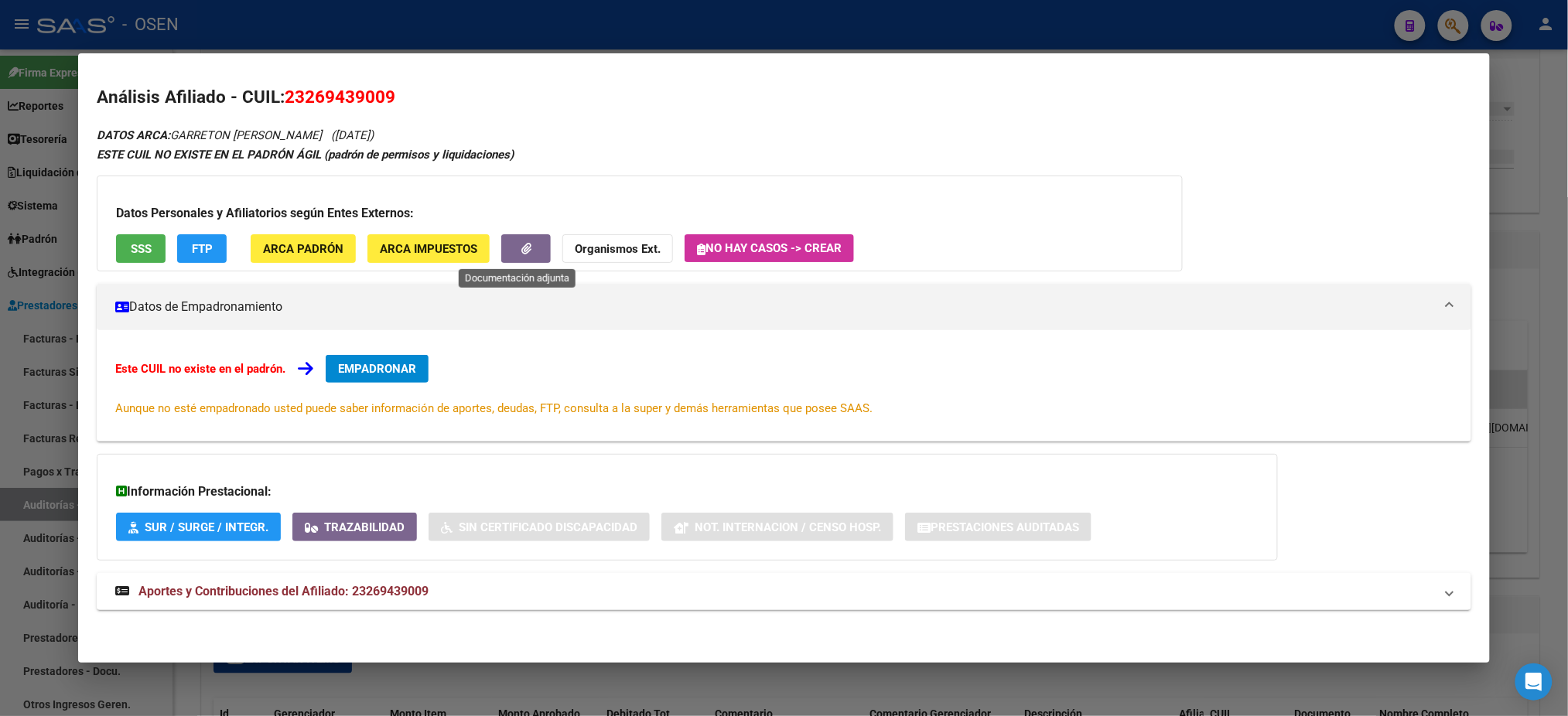
click at [503, 249] on button "button" at bounding box center [526, 248] width 50 height 29
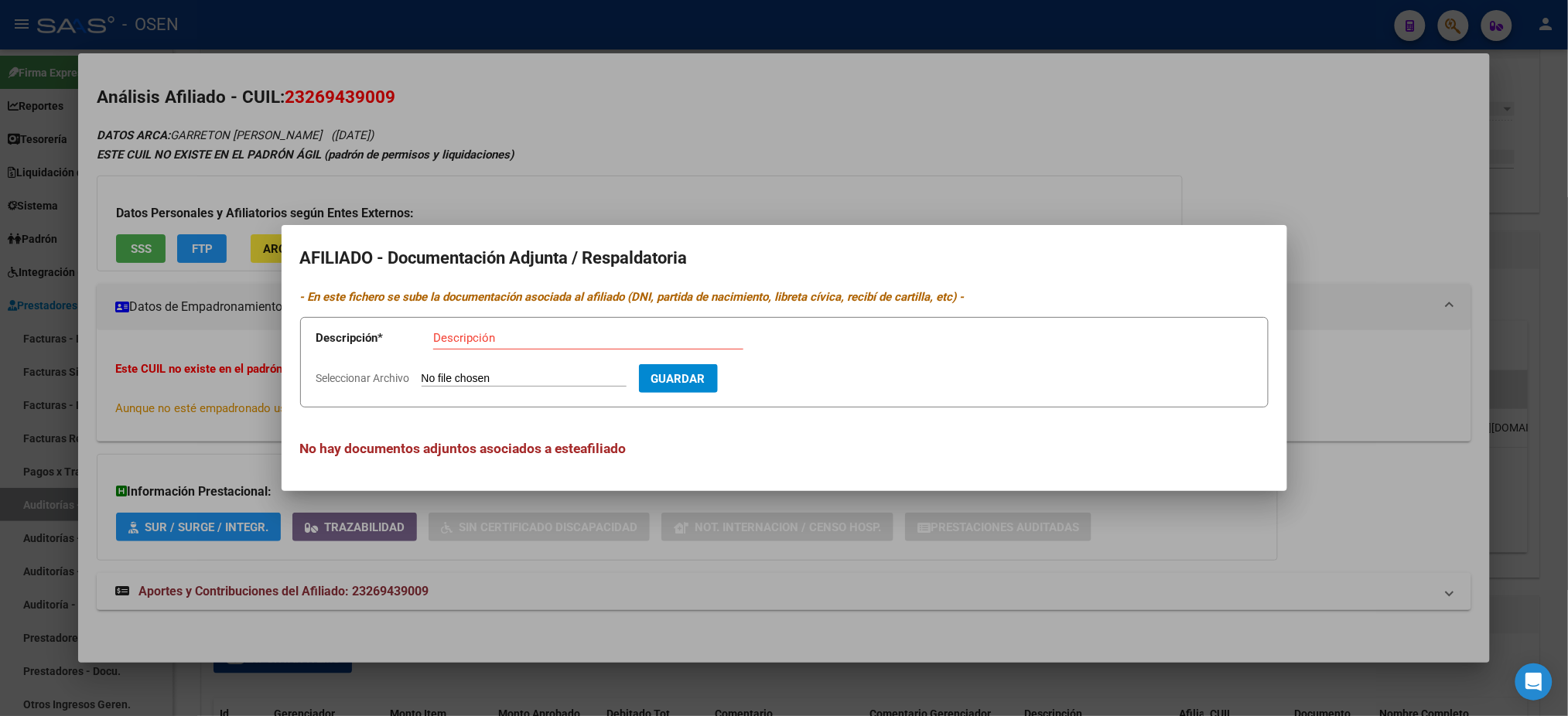
click at [932, 149] on div at bounding box center [784, 358] width 1568 height 716
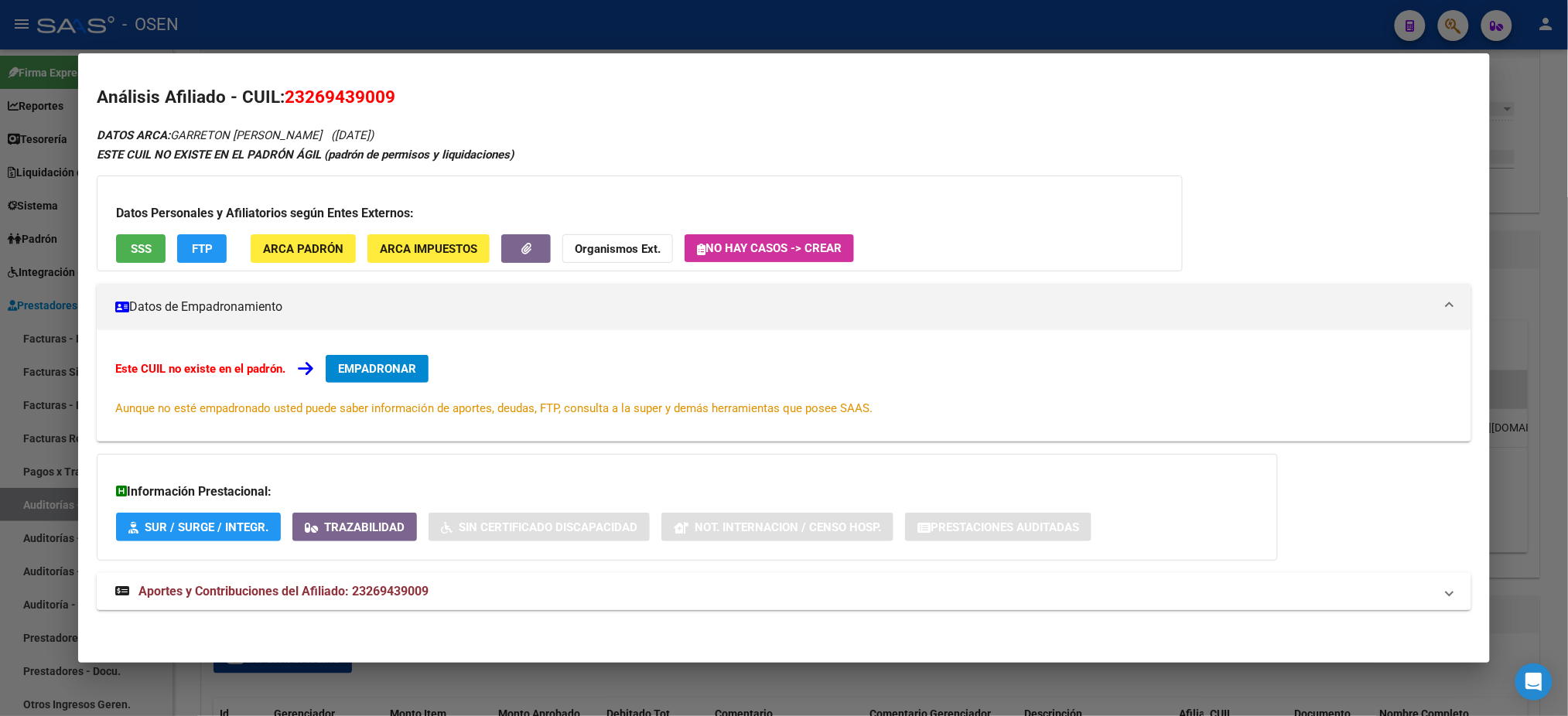
click at [403, 600] on strong "Aportes y Contribuciones del Afiliado: 23269439009" at bounding box center [272, 591] width 313 height 18
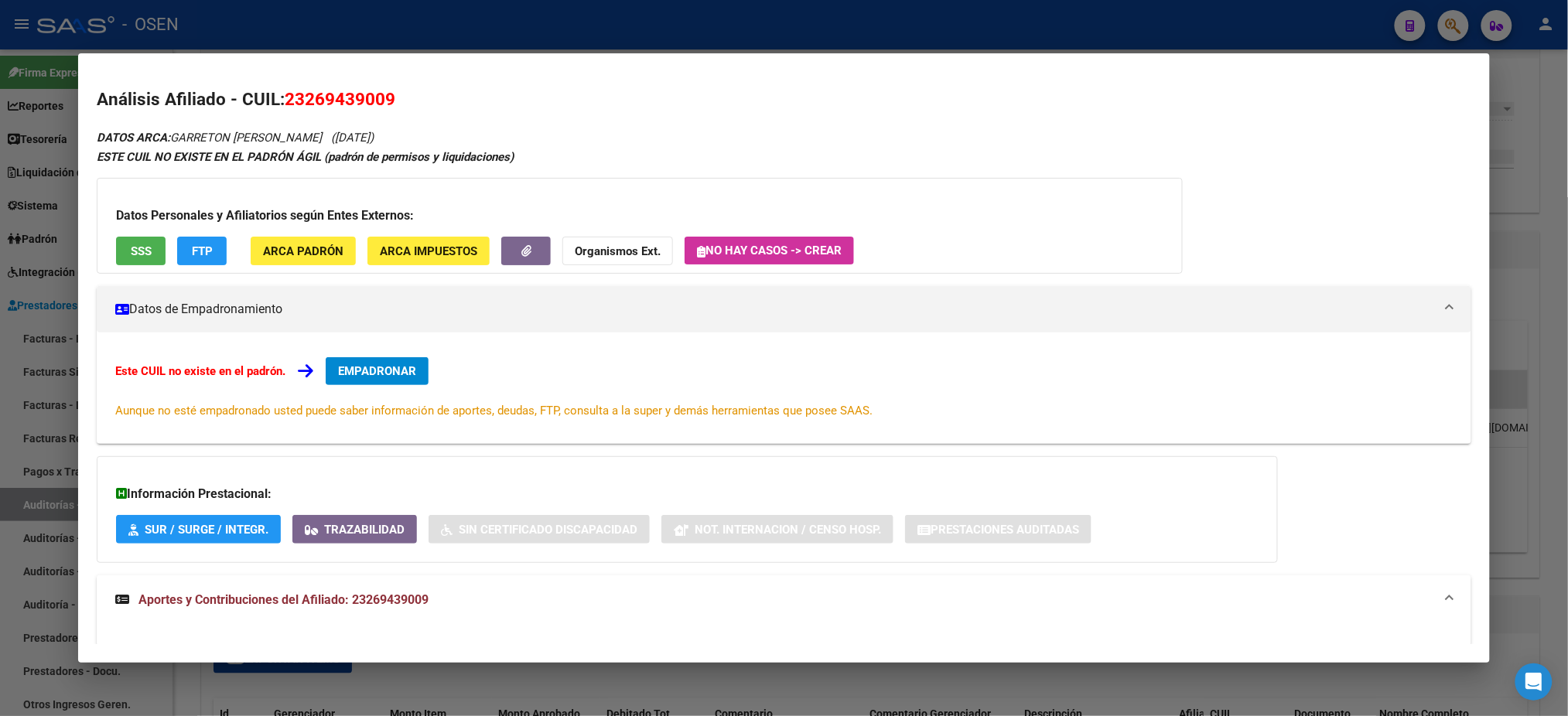
click at [124, 240] on button "SSS" at bounding box center [141, 251] width 50 height 29
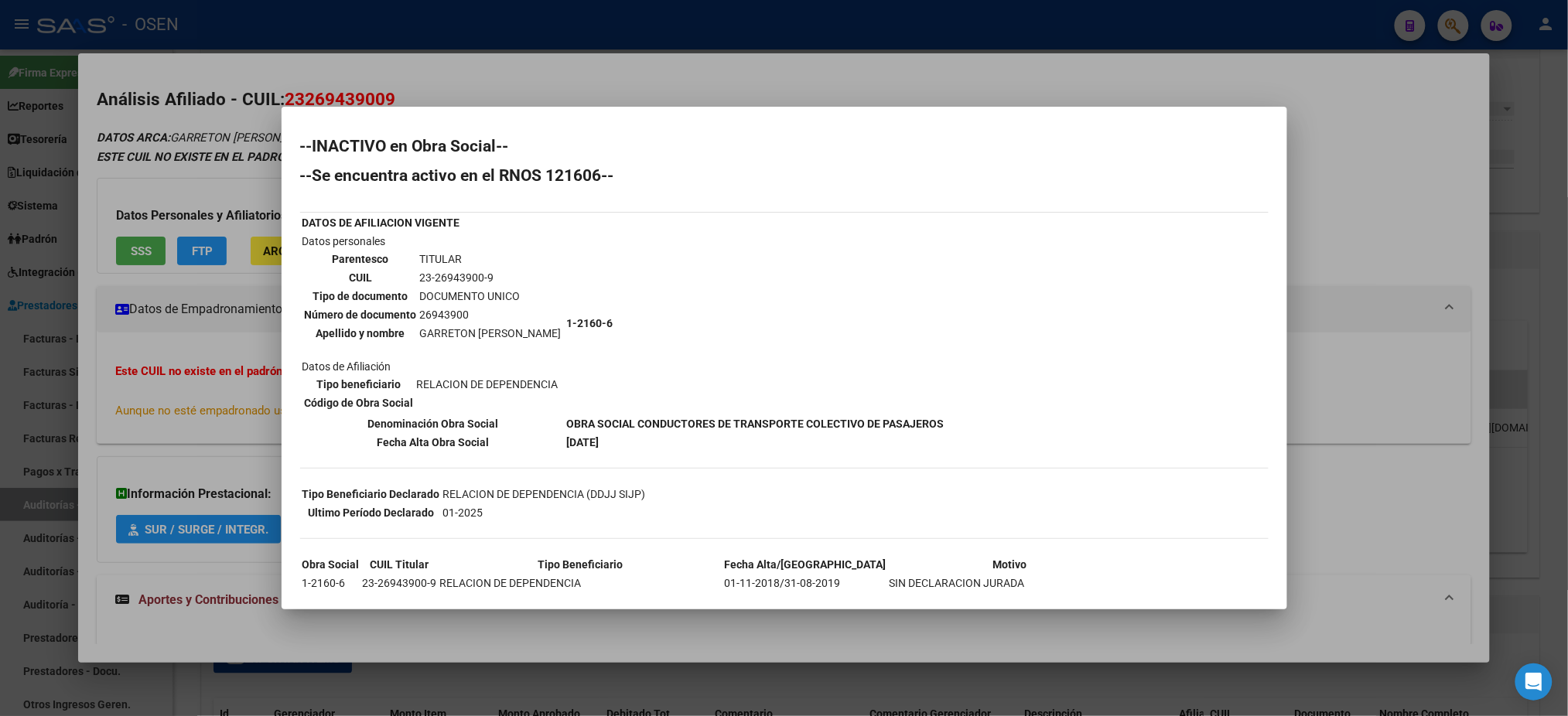
click at [524, 42] on div at bounding box center [784, 358] width 1568 height 716
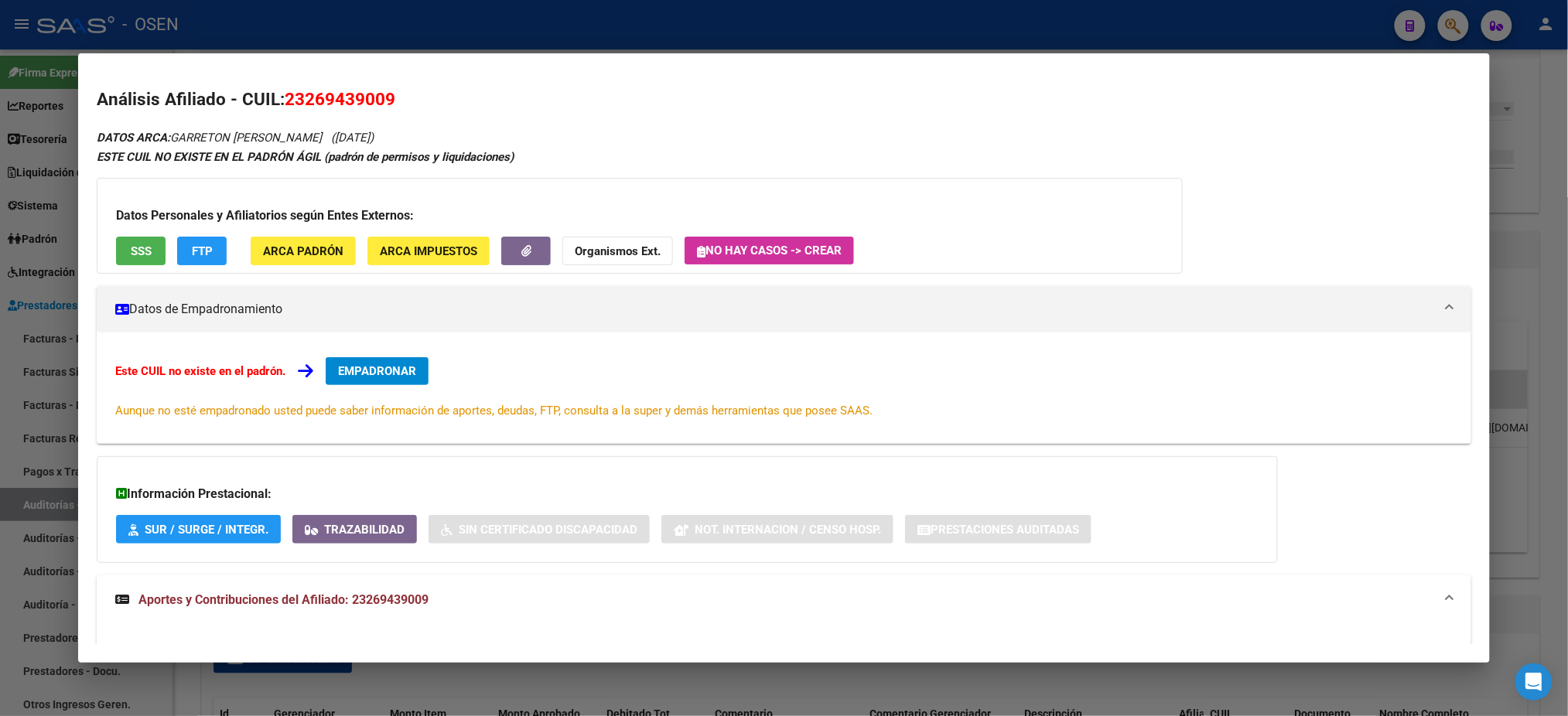
click at [531, 36] on div at bounding box center [784, 358] width 1568 height 716
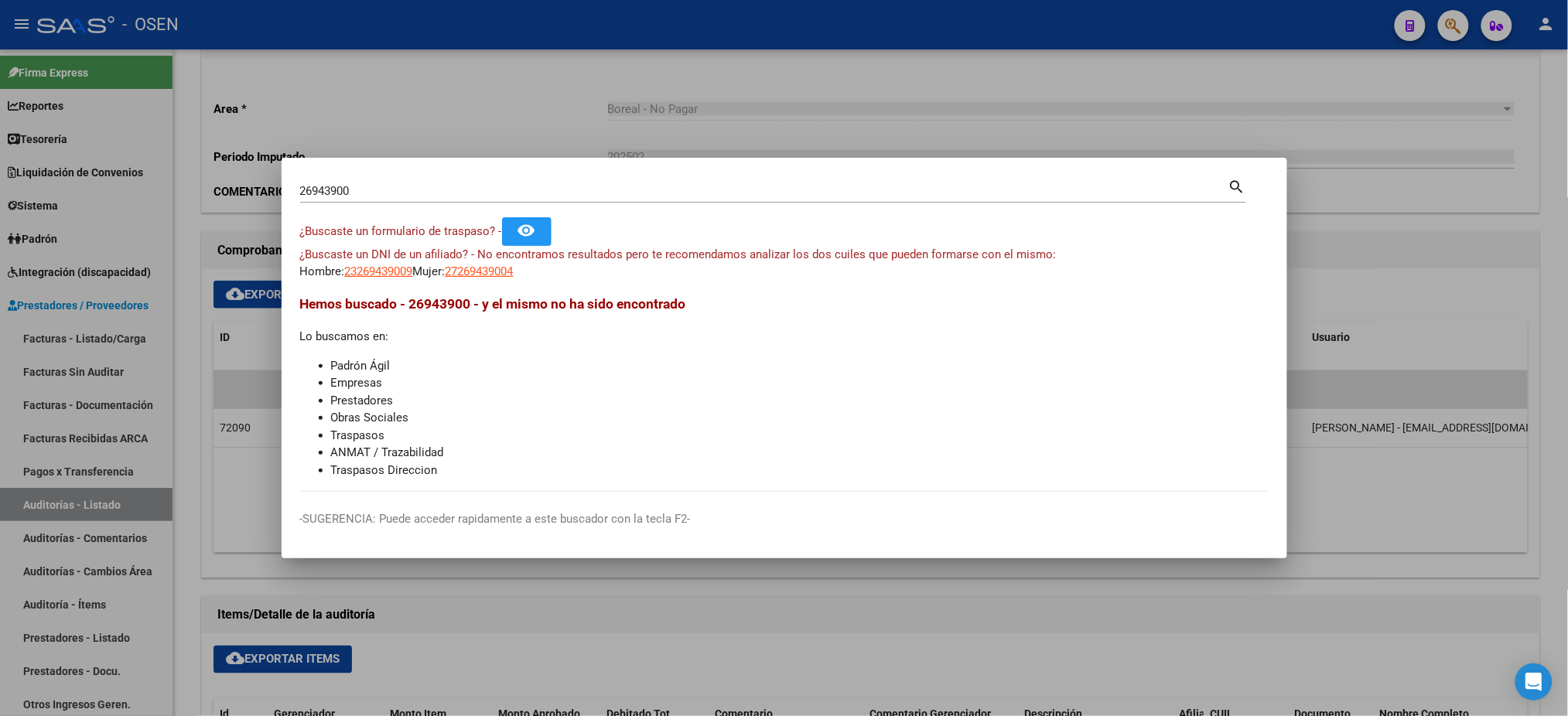
click at [473, 108] on div at bounding box center [784, 358] width 1568 height 716
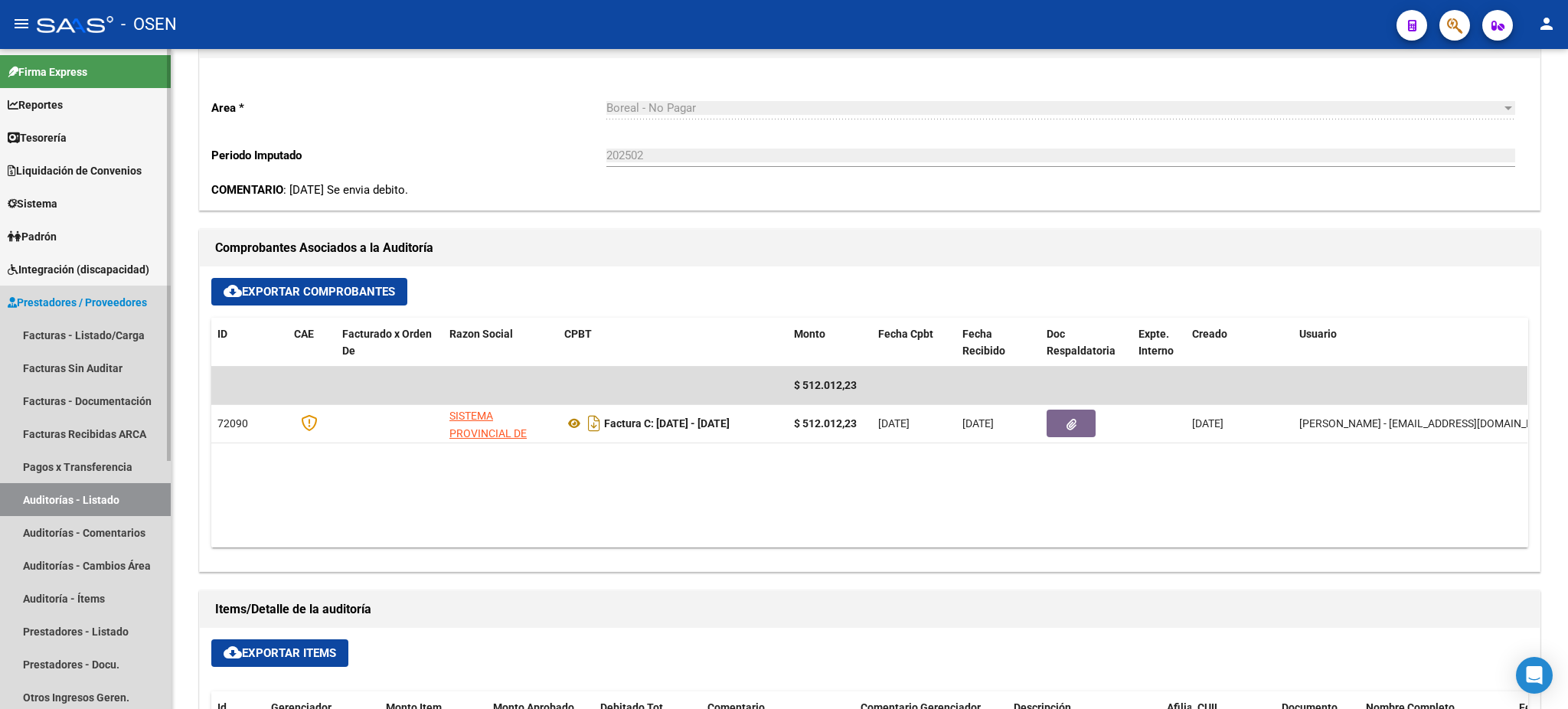
click at [78, 490] on link "Auditorías - Listado" at bounding box center [85, 499] width 170 height 33
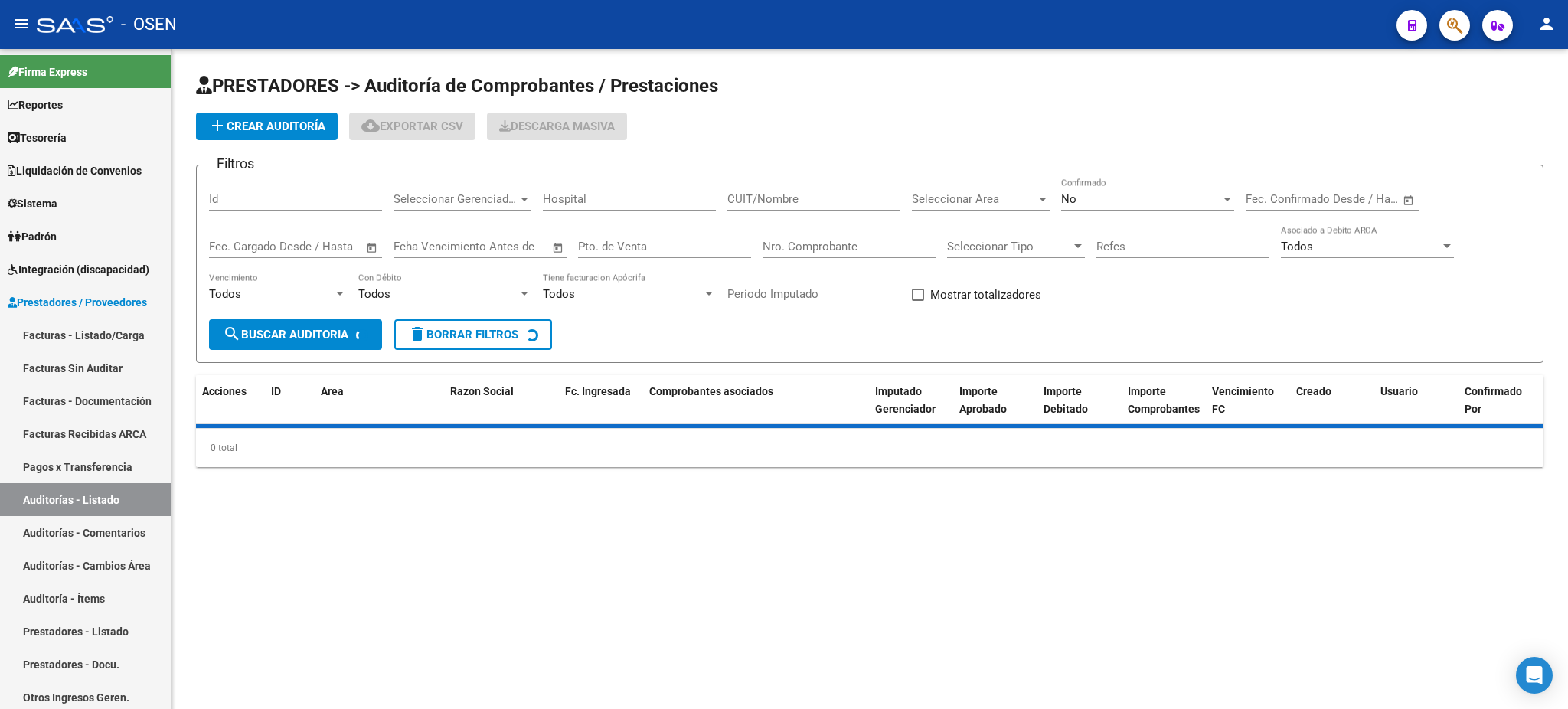
click at [898, 240] on input "Nro. Comprobante" at bounding box center [848, 246] width 173 height 14
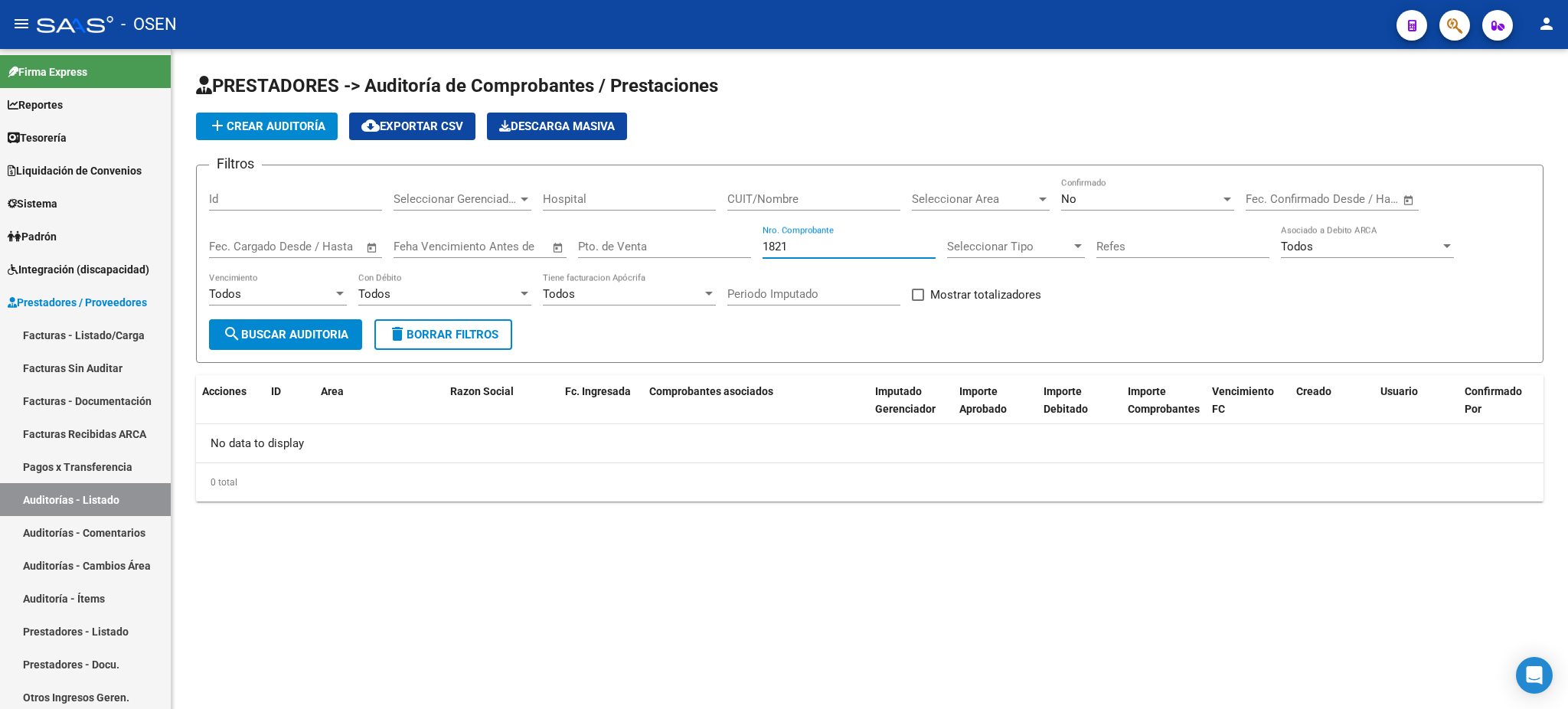
type input "1821"
click at [1119, 175] on form "Filtros Id Seleccionar Gerenciador Seleccionar Gerenciador Hospital CUIT/Nombre…" at bounding box center [870, 264] width 1348 height 198
click at [1120, 195] on div "No" at bounding box center [1140, 198] width 159 height 14
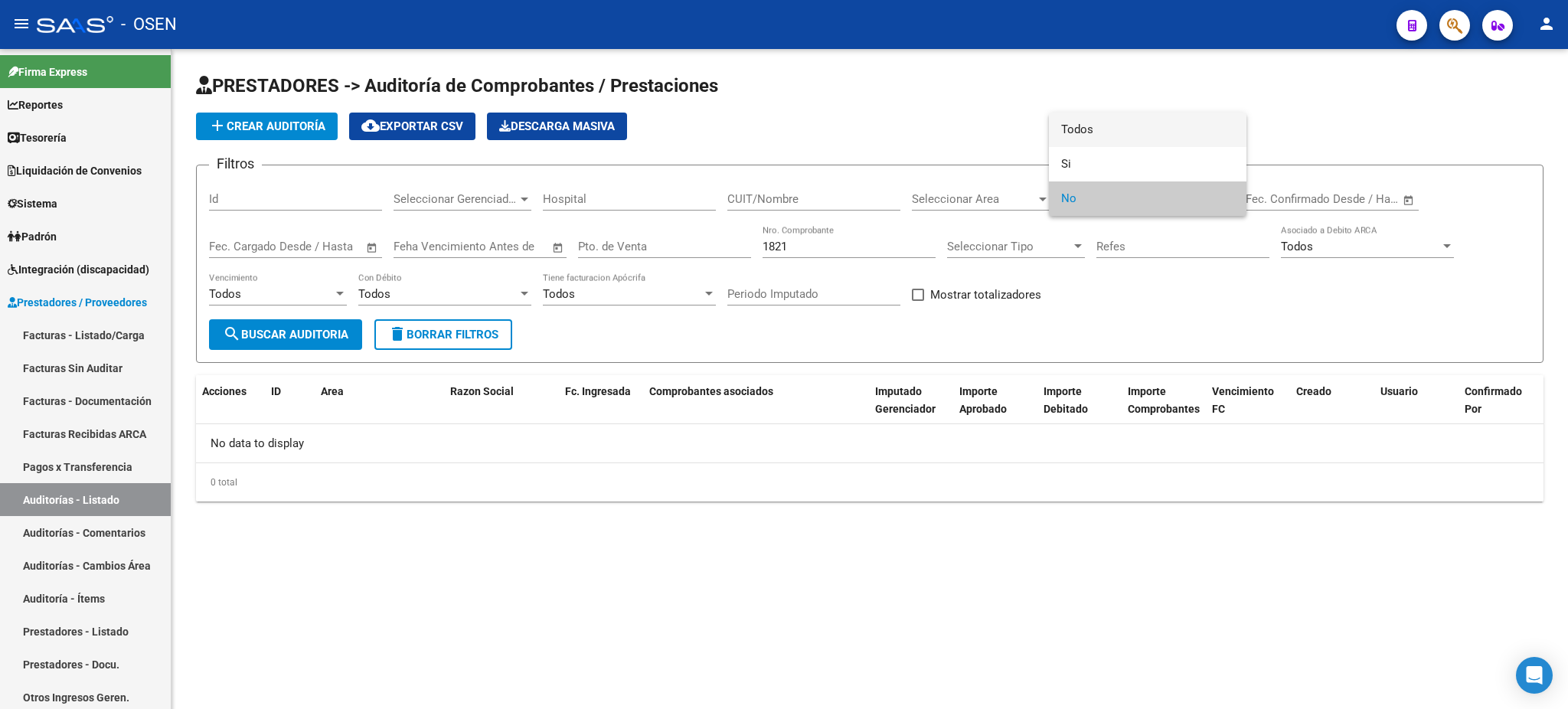
click at [1107, 127] on span "Todos" at bounding box center [1147, 130] width 173 height 34
click at [317, 338] on span "search Buscar Auditoria" at bounding box center [285, 334] width 125 height 14
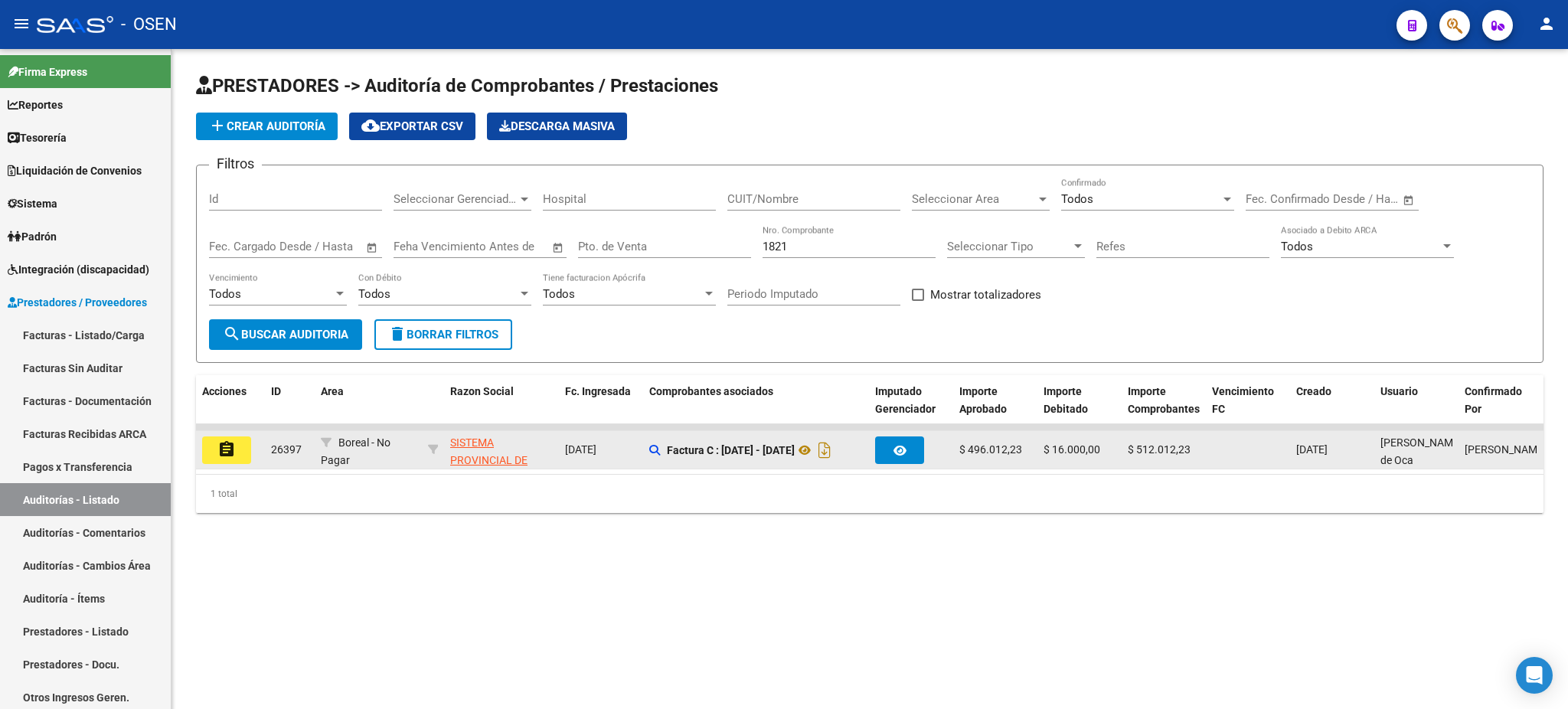
click at [231, 446] on mat-icon "assignment" at bounding box center [226, 449] width 18 height 18
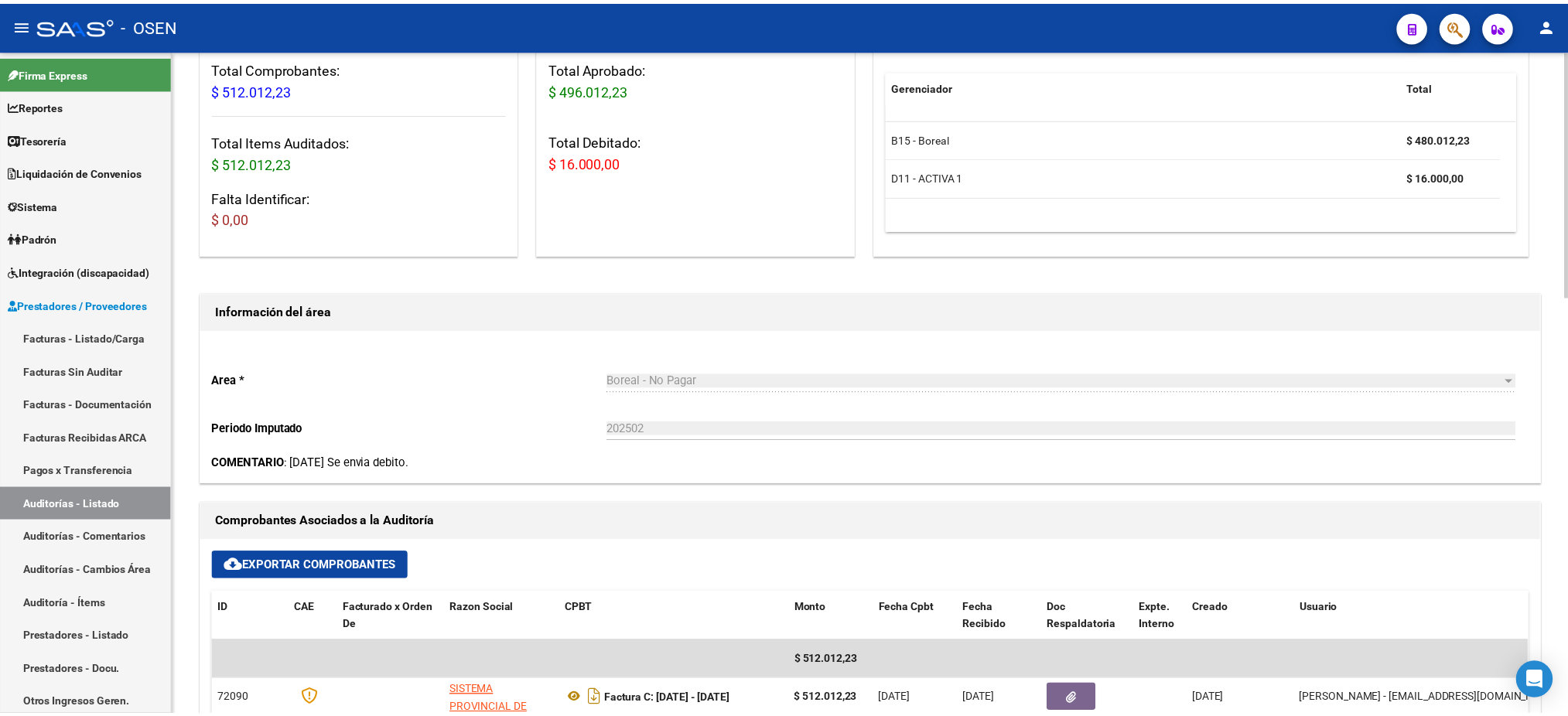
scroll to position [205, 0]
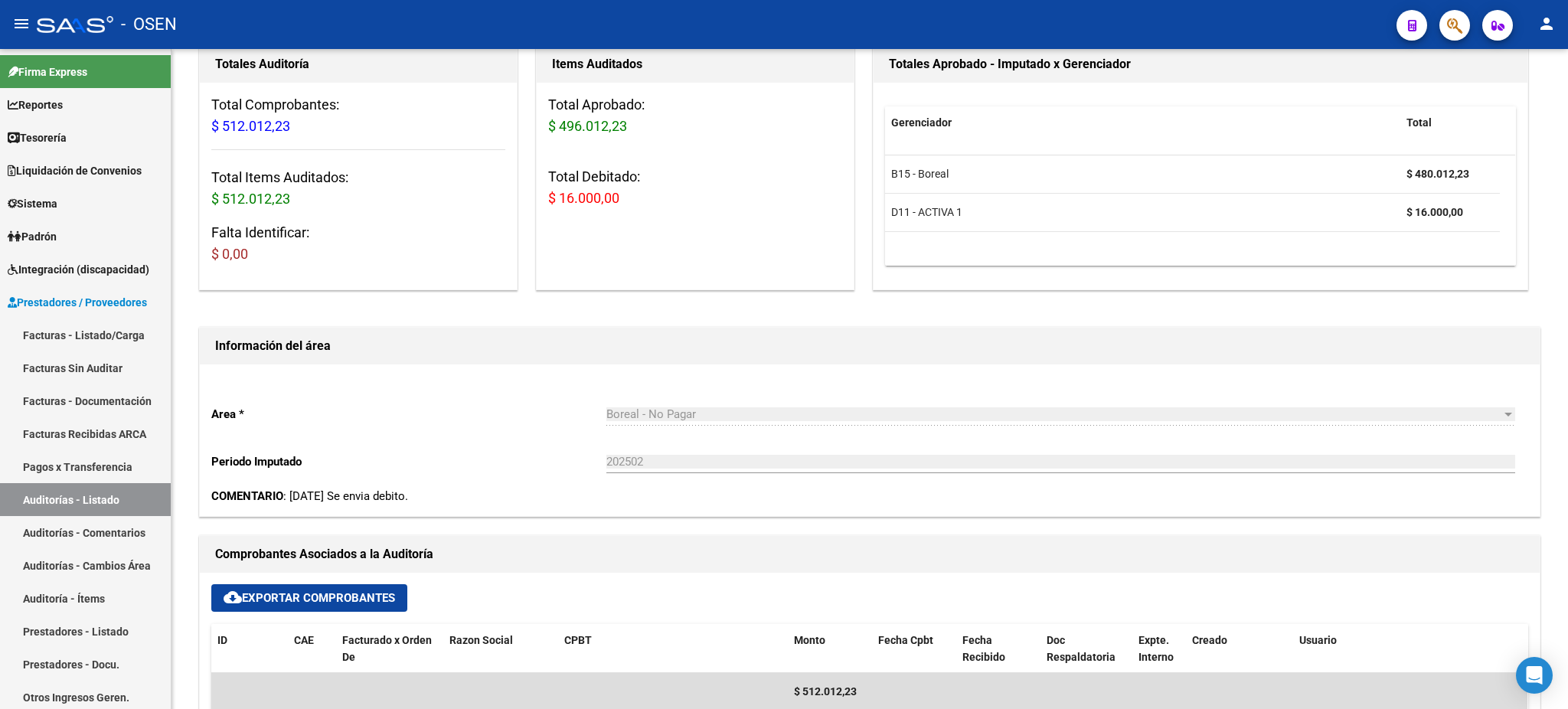
drag, startPoint x: 1209, startPoint y: 129, endPoint x: 1489, endPoint y: 1, distance: 307.9
click at [1209, 129] on div "Gerenciador" at bounding box center [1143, 122] width 503 height 17
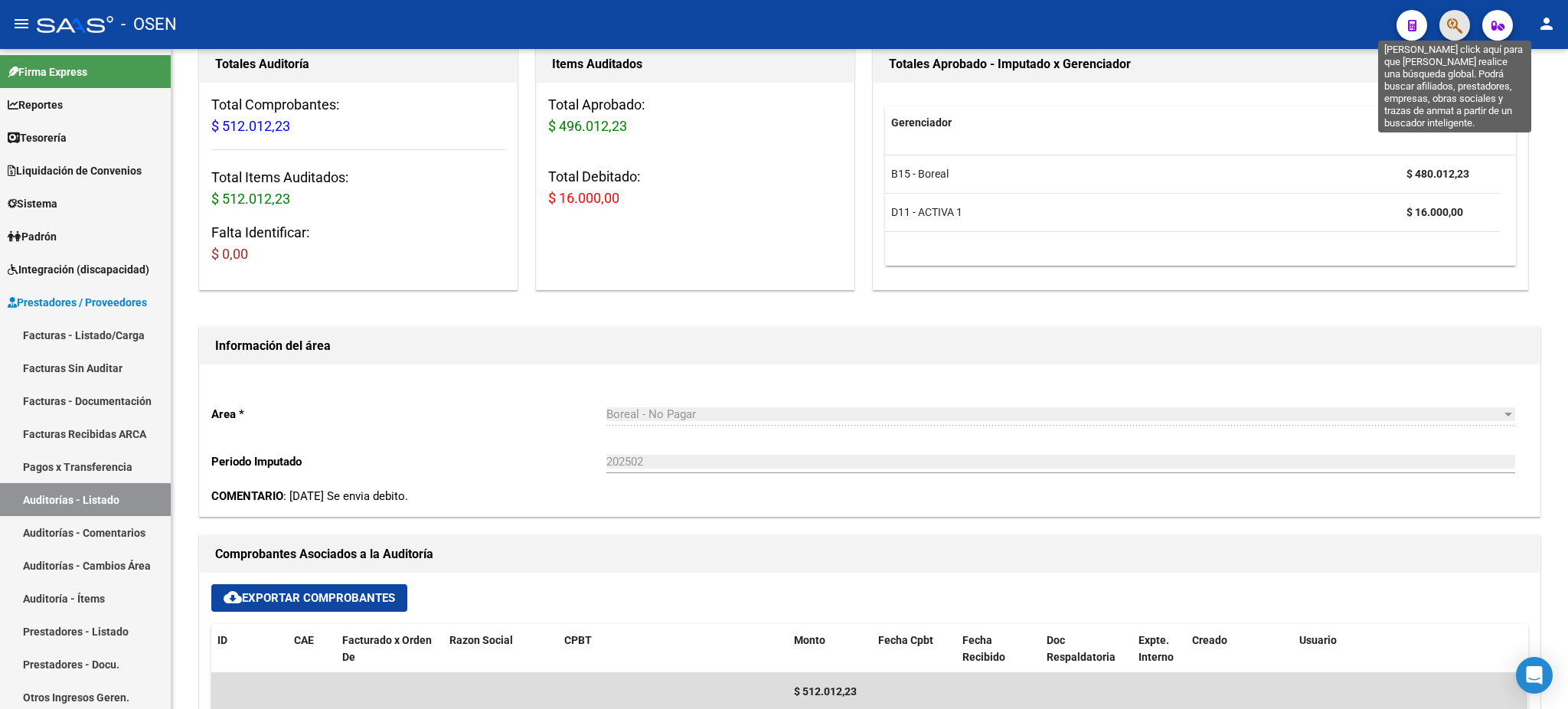
click at [1448, 17] on icon "button" at bounding box center [1454, 25] width 16 height 17
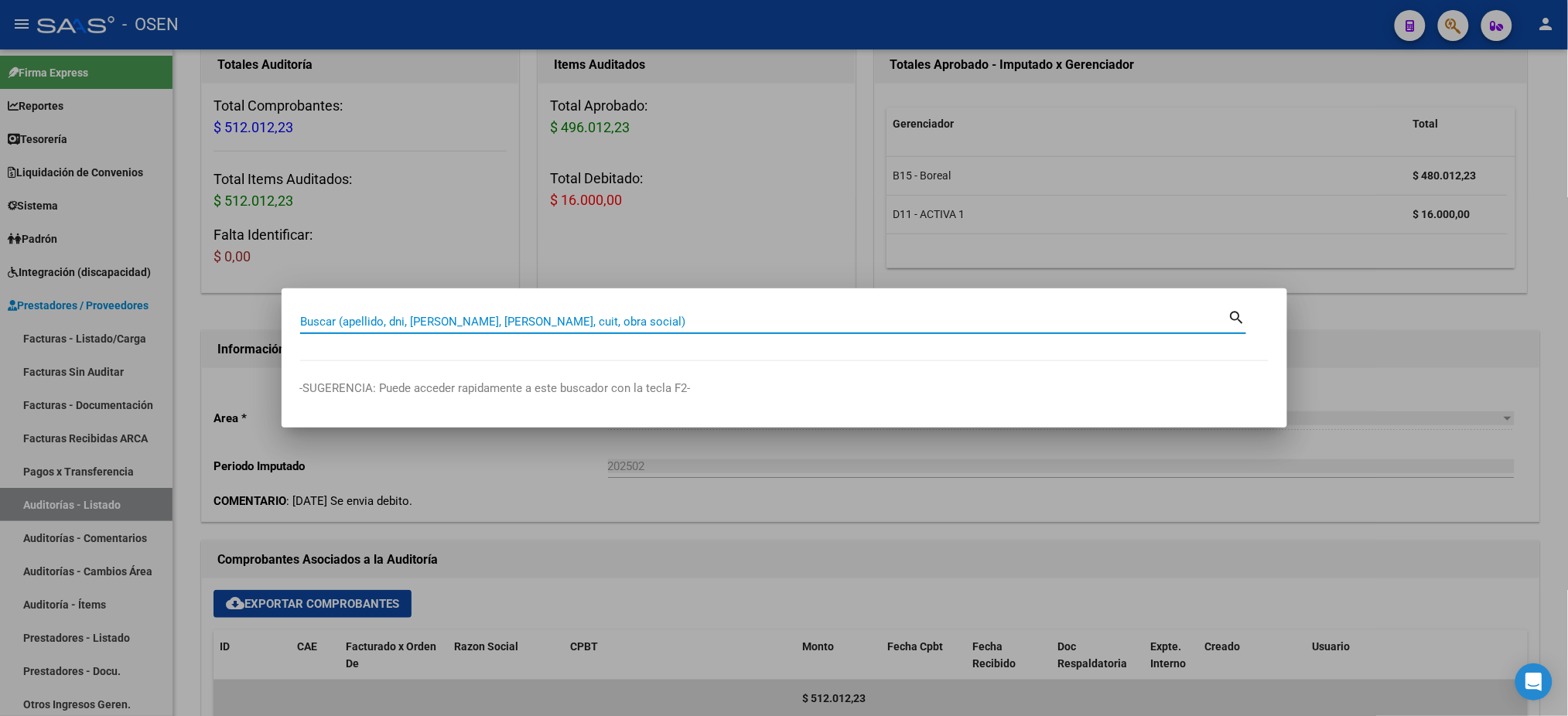
paste input "23-21061472-9"
type input "23210614729"
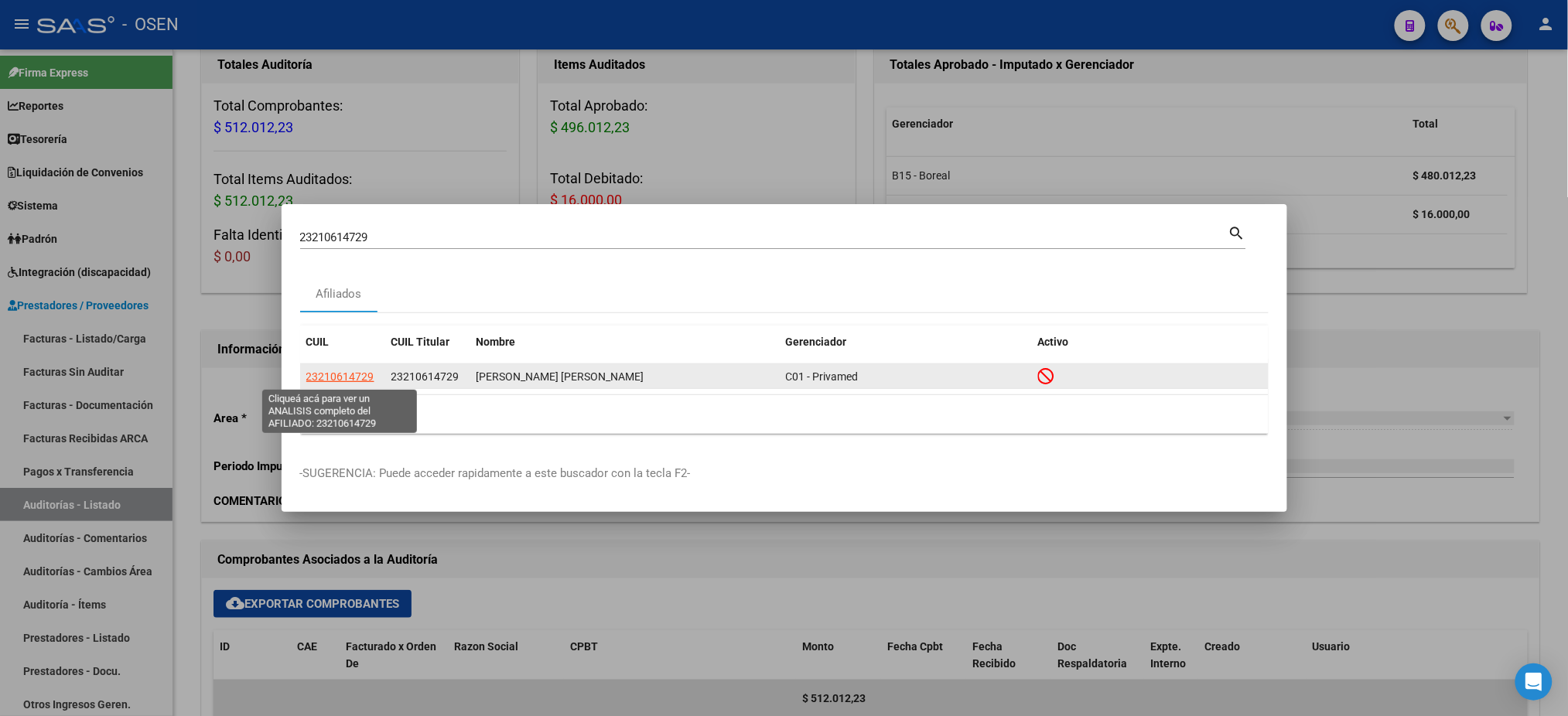
click at [342, 380] on span "23210614729" at bounding box center [340, 376] width 68 height 12
type textarea "23210614729"
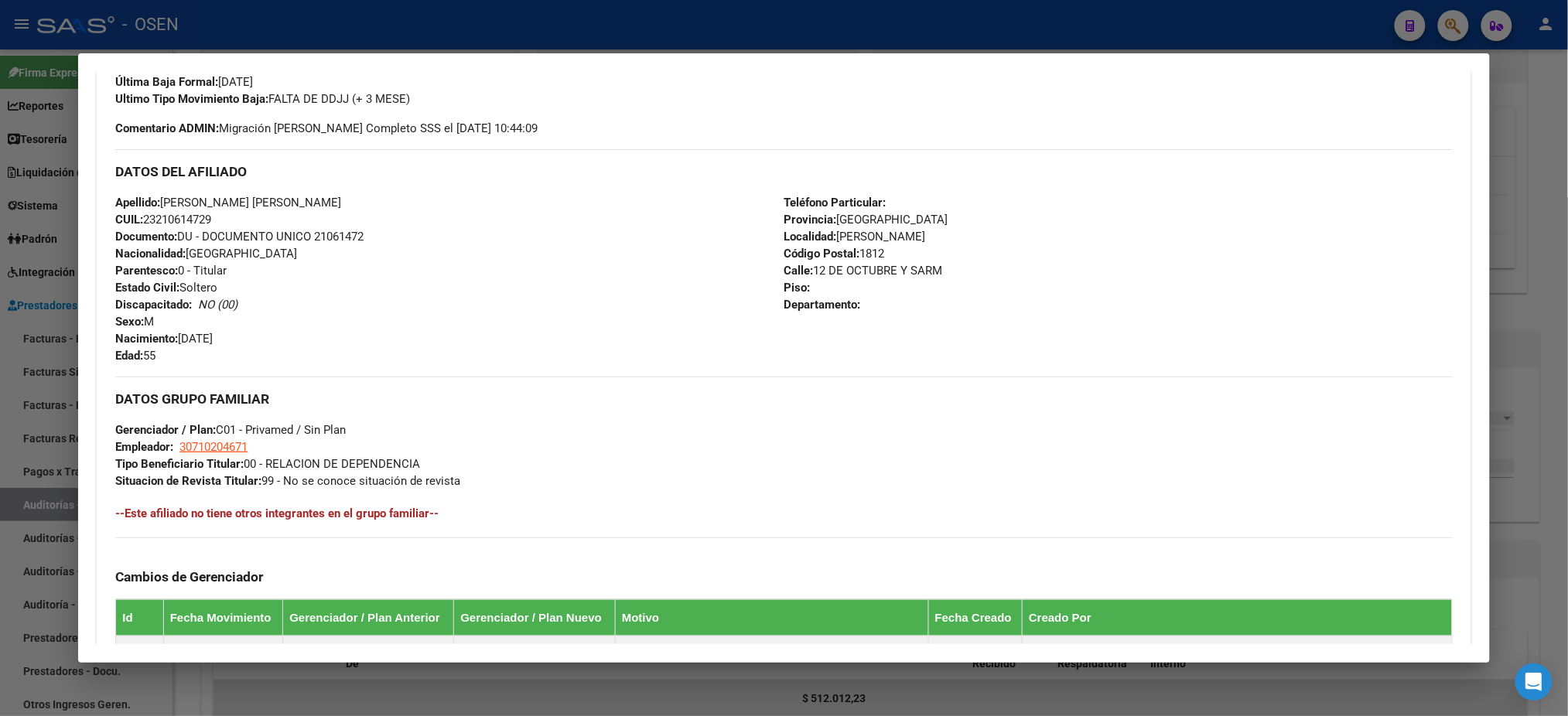
scroll to position [320, 0]
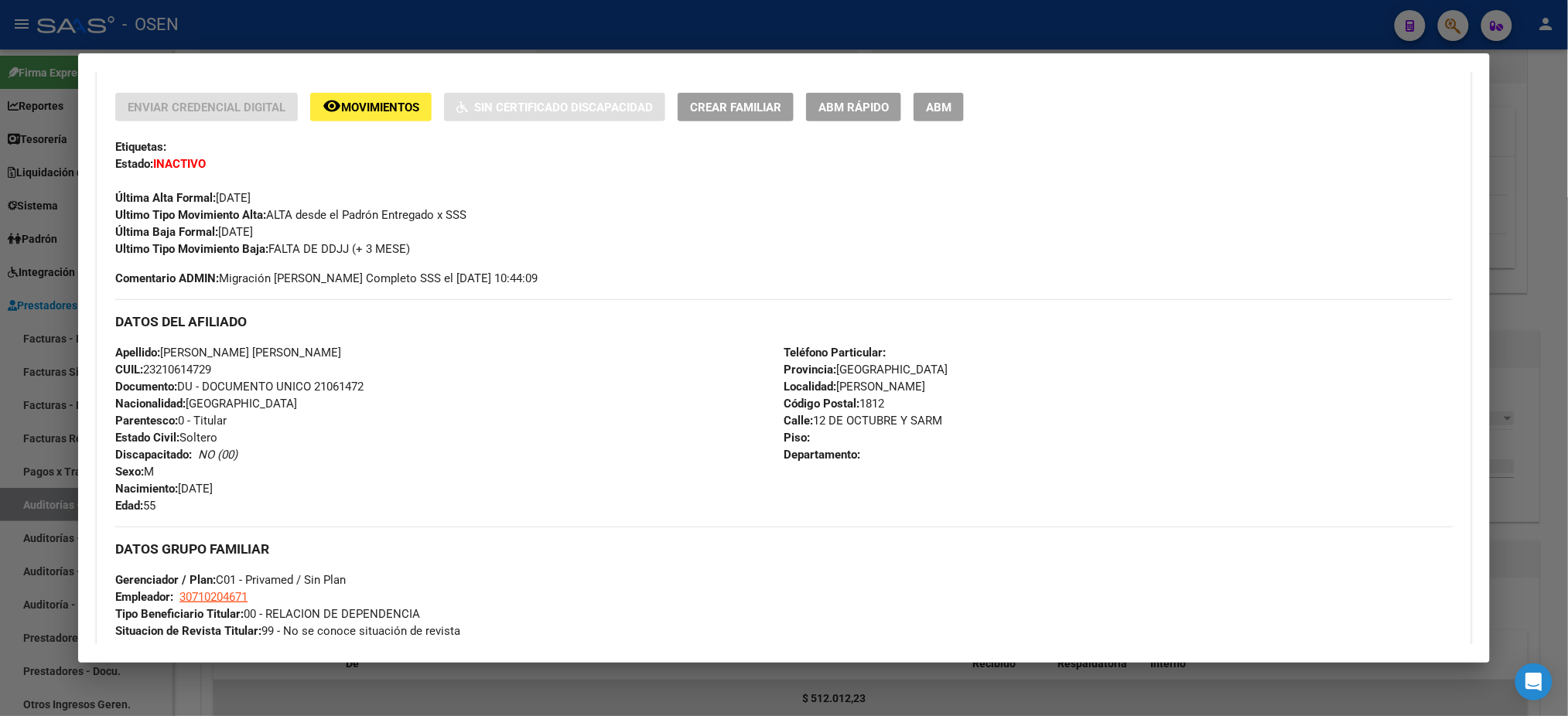
drag, startPoint x: 209, startPoint y: 364, endPoint x: 109, endPoint y: 355, distance: 100.4
click at [115, 355] on div "Apellido: [PERSON_NAME] [PERSON_NAME] CUIL: 23210614729 Documento: DU - DOCUMEN…" at bounding box center [449, 429] width 668 height 170
copy div "Apellido: [PERSON_NAME] [PERSON_NAME] CUIL: 23210614729"
